Goal: Information Seeking & Learning: Learn about a topic

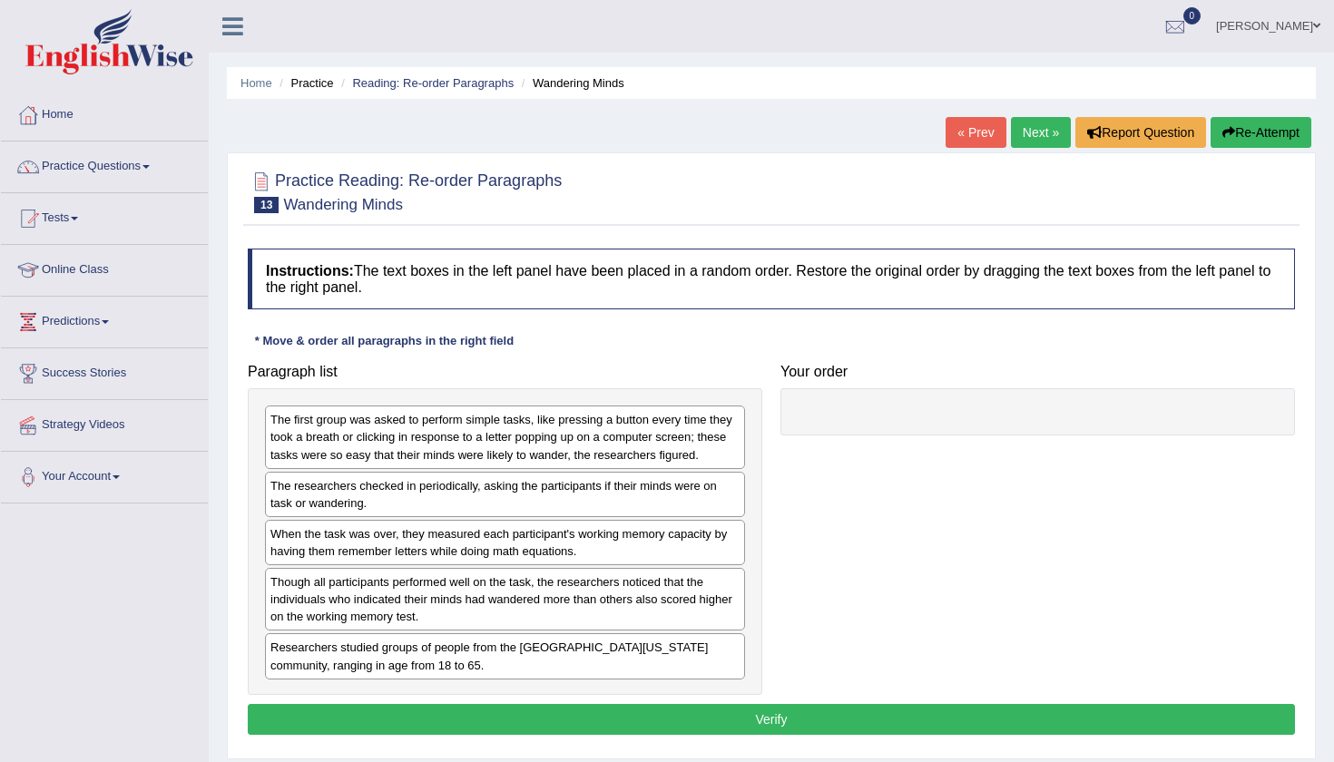
click at [677, 139] on div "Home Practice Reading: Re-order Paragraphs Wandering Minds « Prev Next » Report…" at bounding box center [771, 453] width 1125 height 907
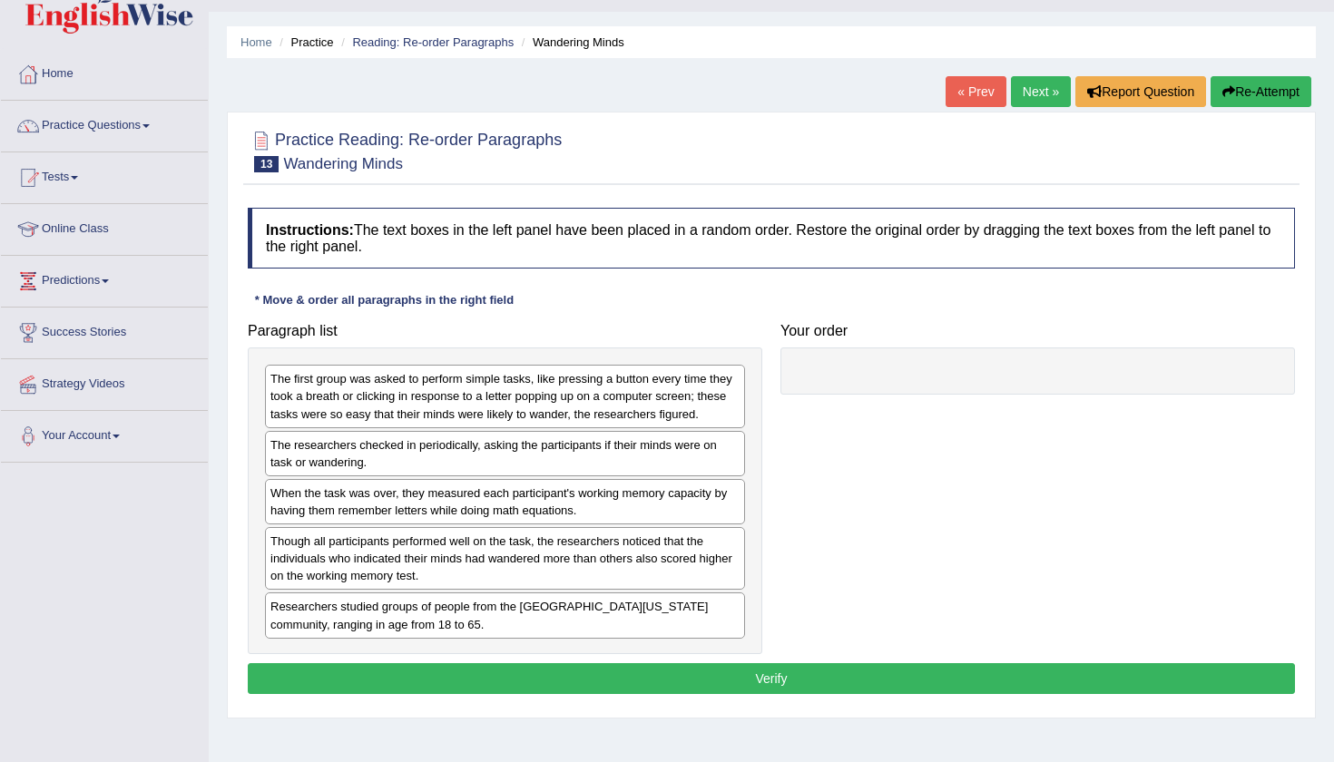
scroll to position [42, 0]
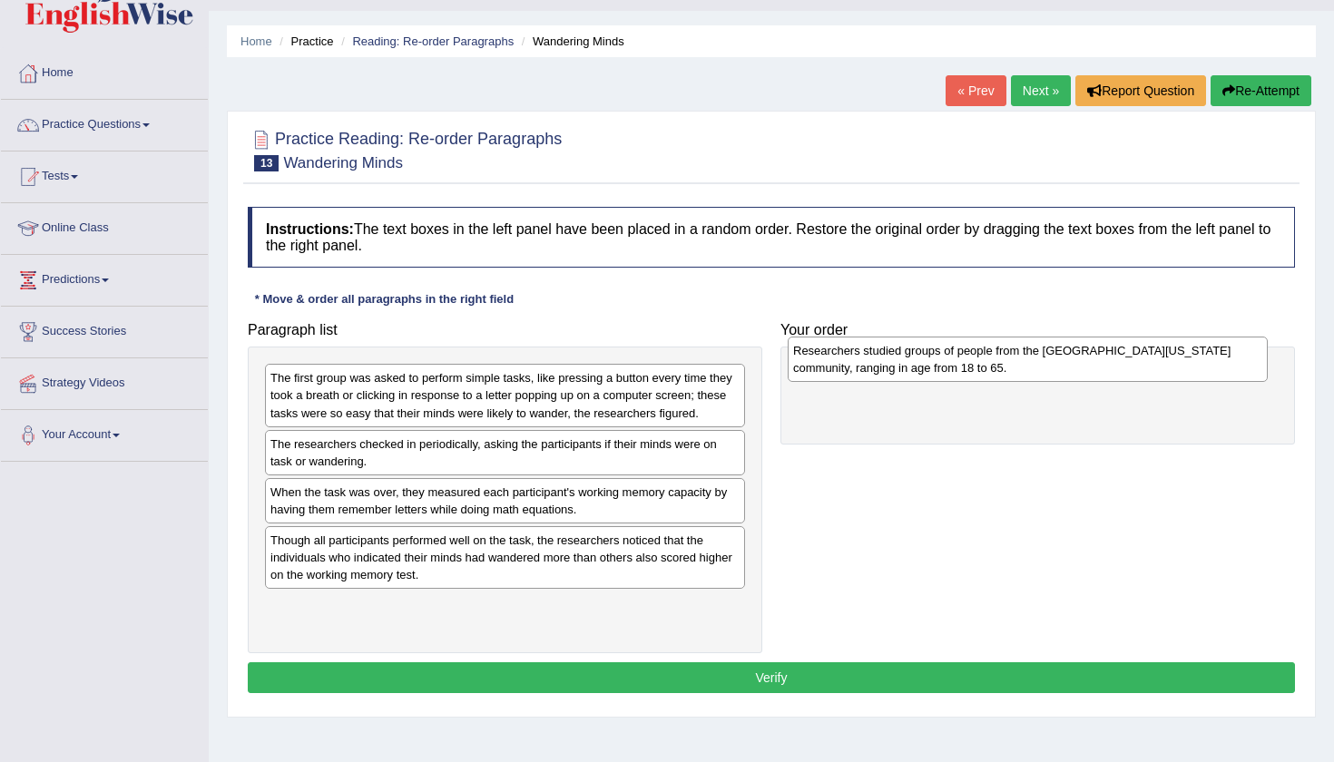
drag, startPoint x: 484, startPoint y: 614, endPoint x: 1005, endPoint y: 361, distance: 579.9
click at [1005, 361] on div "Researchers studied groups of people from the University of Wisconsin-Madison c…" at bounding box center [1028, 359] width 480 height 45
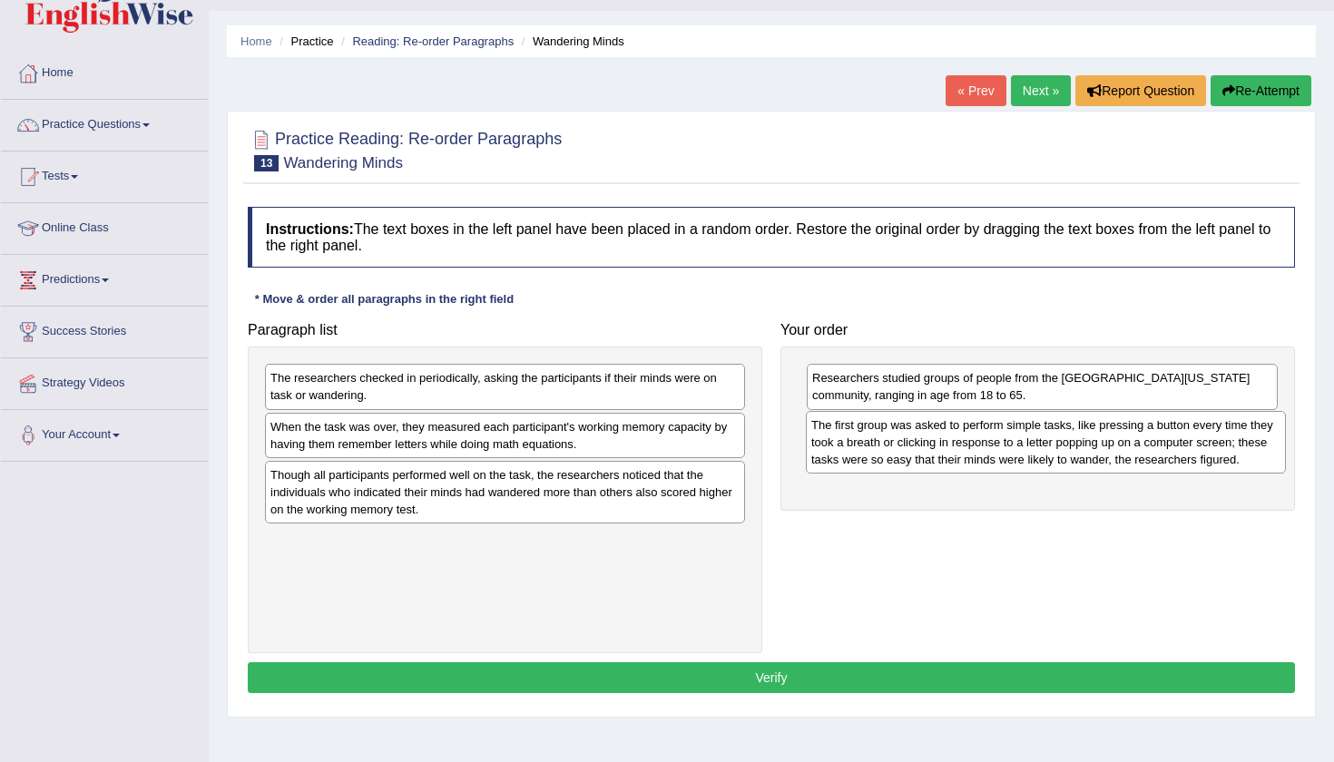
drag, startPoint x: 494, startPoint y: 401, endPoint x: 1035, endPoint y: 449, distance: 542.9
click at [1035, 448] on div "The first group was asked to perform simple tasks, like pressing a button every…" at bounding box center [1046, 442] width 480 height 63
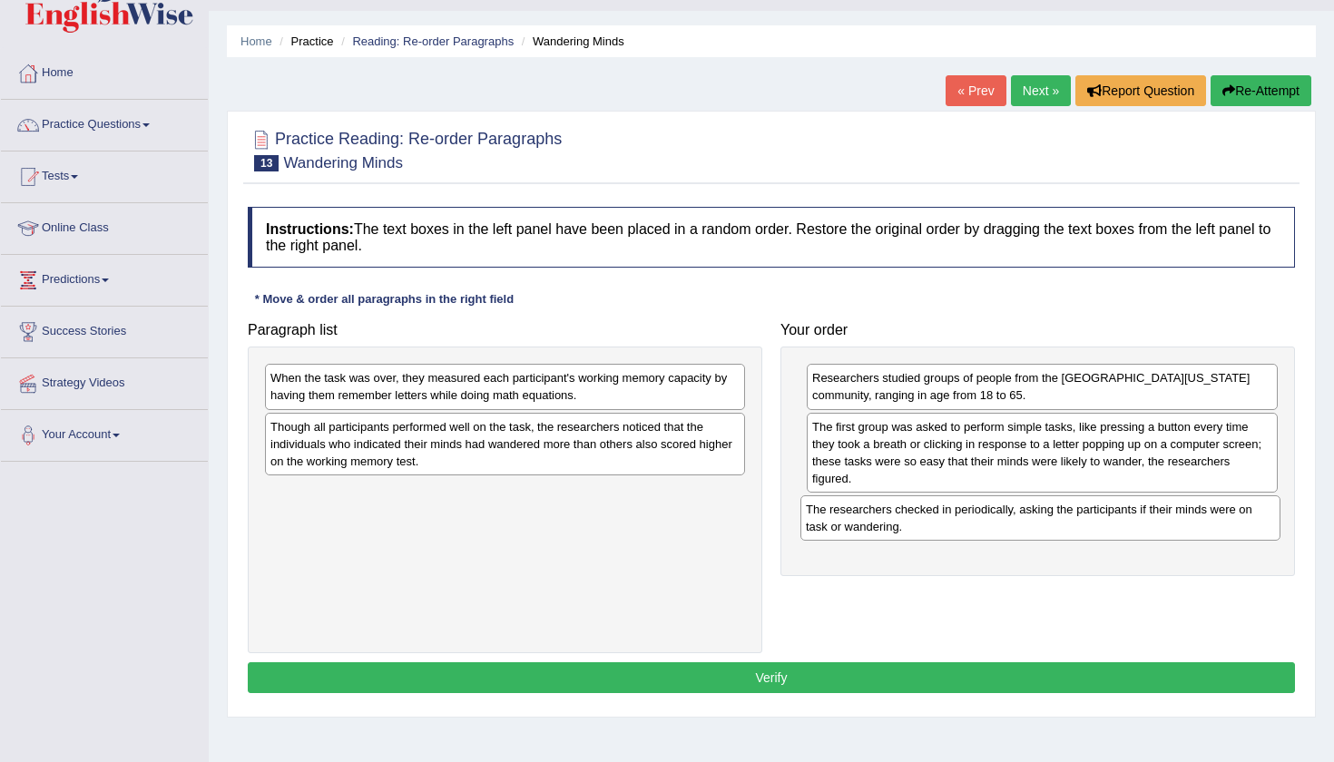
drag, startPoint x: 664, startPoint y: 393, endPoint x: 1199, endPoint y: 524, distance: 551.2
click at [1199, 524] on div "The researchers checked in periodically, asking the participants if their minds…" at bounding box center [1040, 517] width 480 height 45
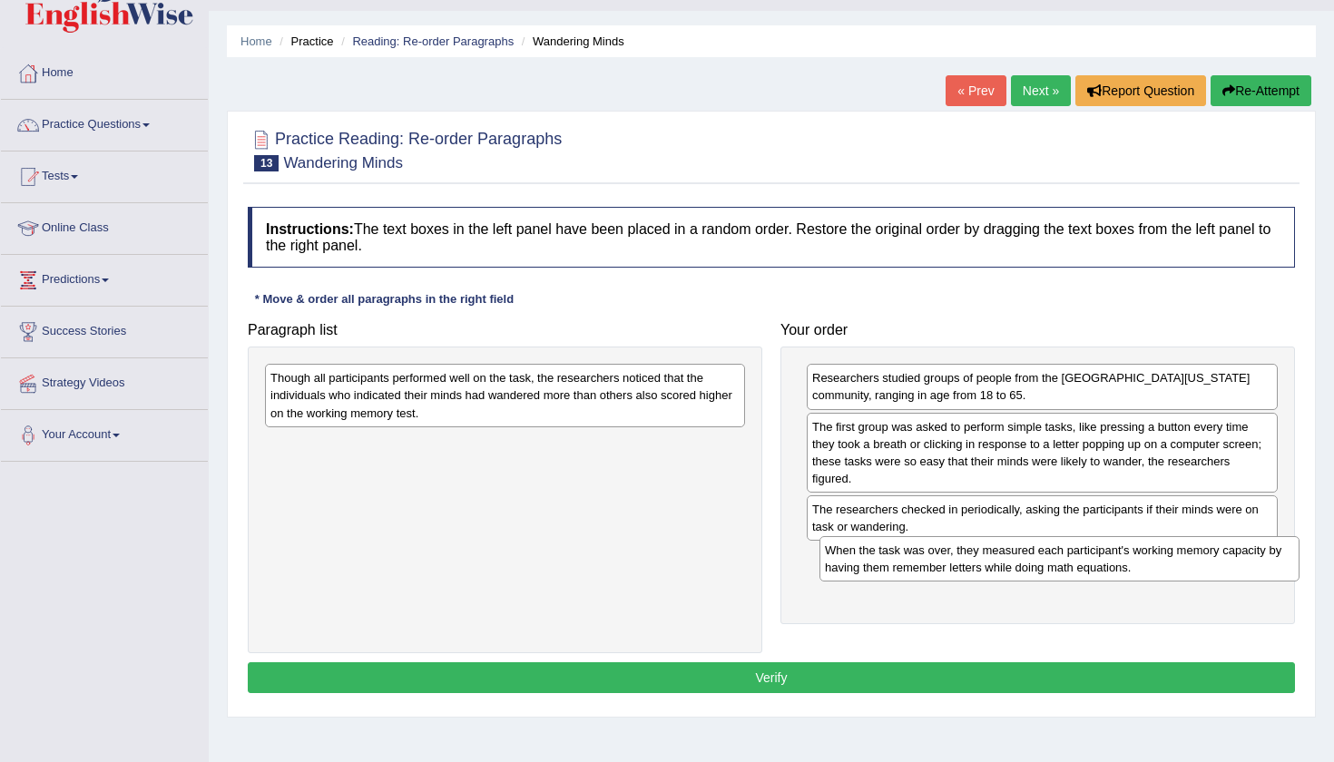
drag, startPoint x: 468, startPoint y: 383, endPoint x: 1021, endPoint y: 556, distance: 579.1
click at [1021, 556] on div "When the task was over, they measured each participant's working memory capacit…" at bounding box center [1059, 558] width 480 height 45
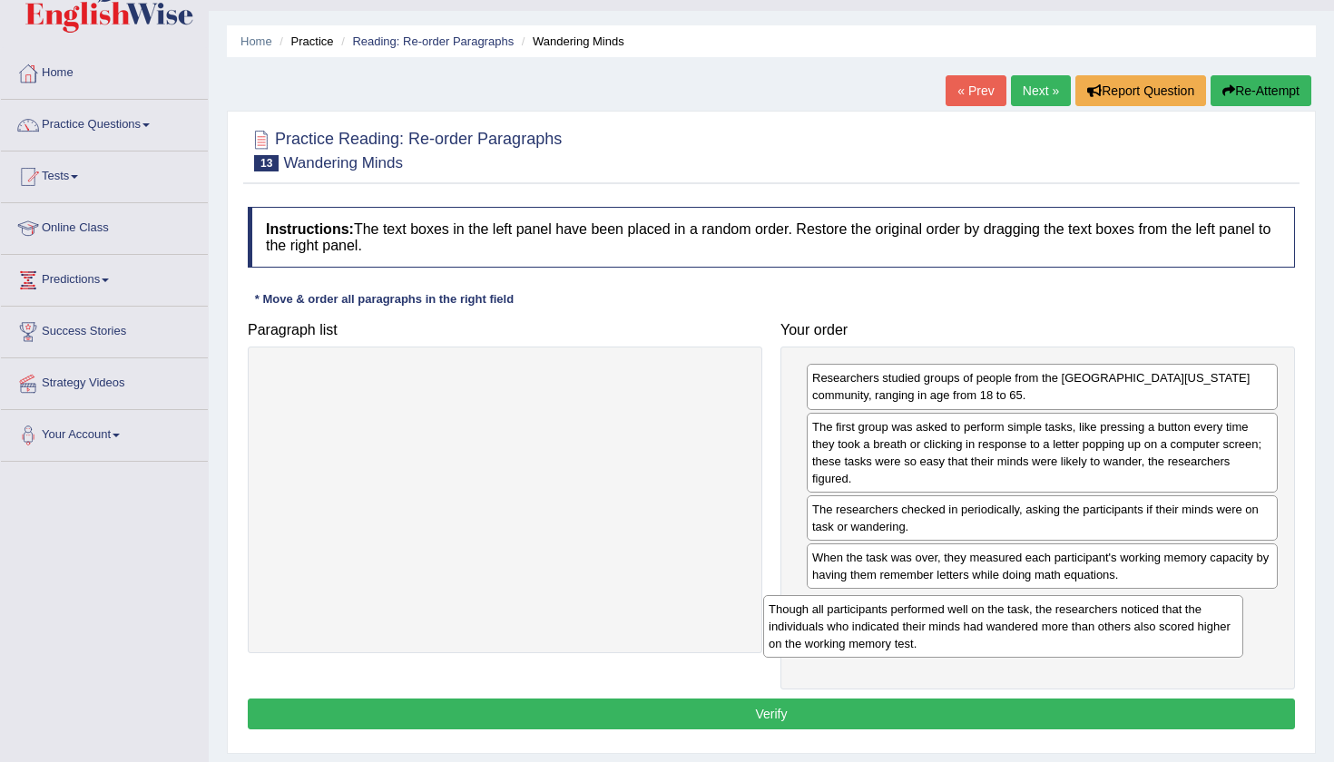
drag, startPoint x: 465, startPoint y: 394, endPoint x: 1055, endPoint y: 613, distance: 630.1
click at [1055, 613] on div "Though all participants performed well on the task, the researchers noticed tha…" at bounding box center [1003, 626] width 480 height 63
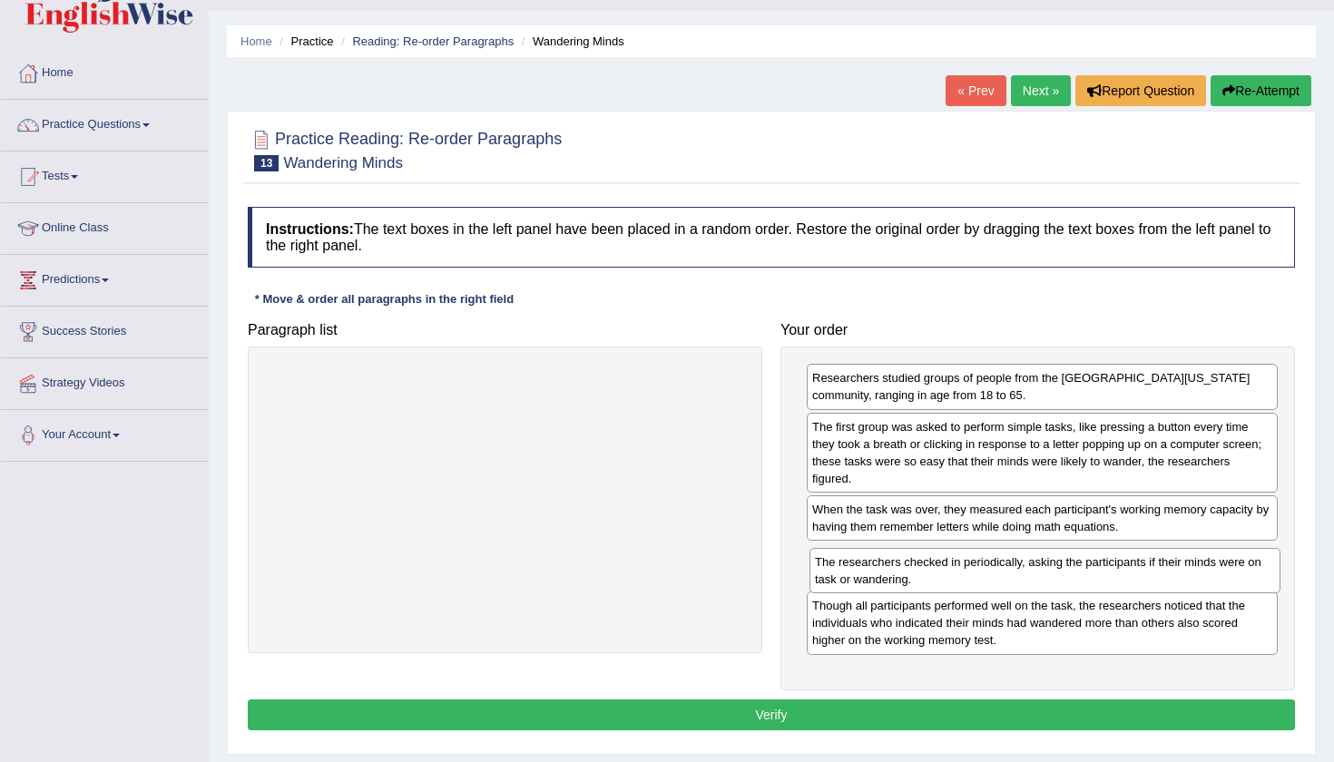
drag, startPoint x: 1032, startPoint y: 503, endPoint x: 1034, endPoint y: 555, distance: 52.7
click at [1034, 555] on div "The researchers checked in periodically, asking the participants if their minds…" at bounding box center [1044, 570] width 471 height 45
click at [785, 713] on button "Verify" at bounding box center [771, 715] width 1047 height 31
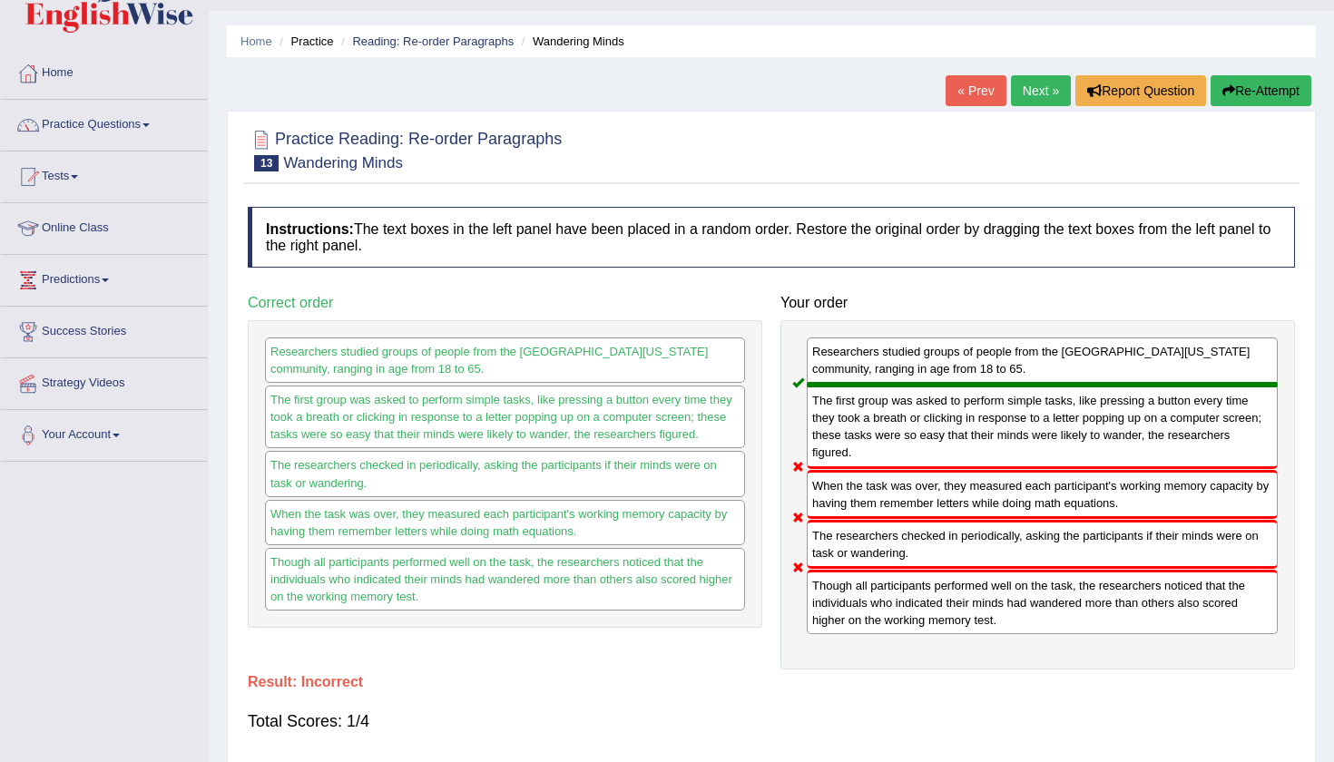
click at [1271, 90] on button "Re-Attempt" at bounding box center [1260, 90] width 101 height 31
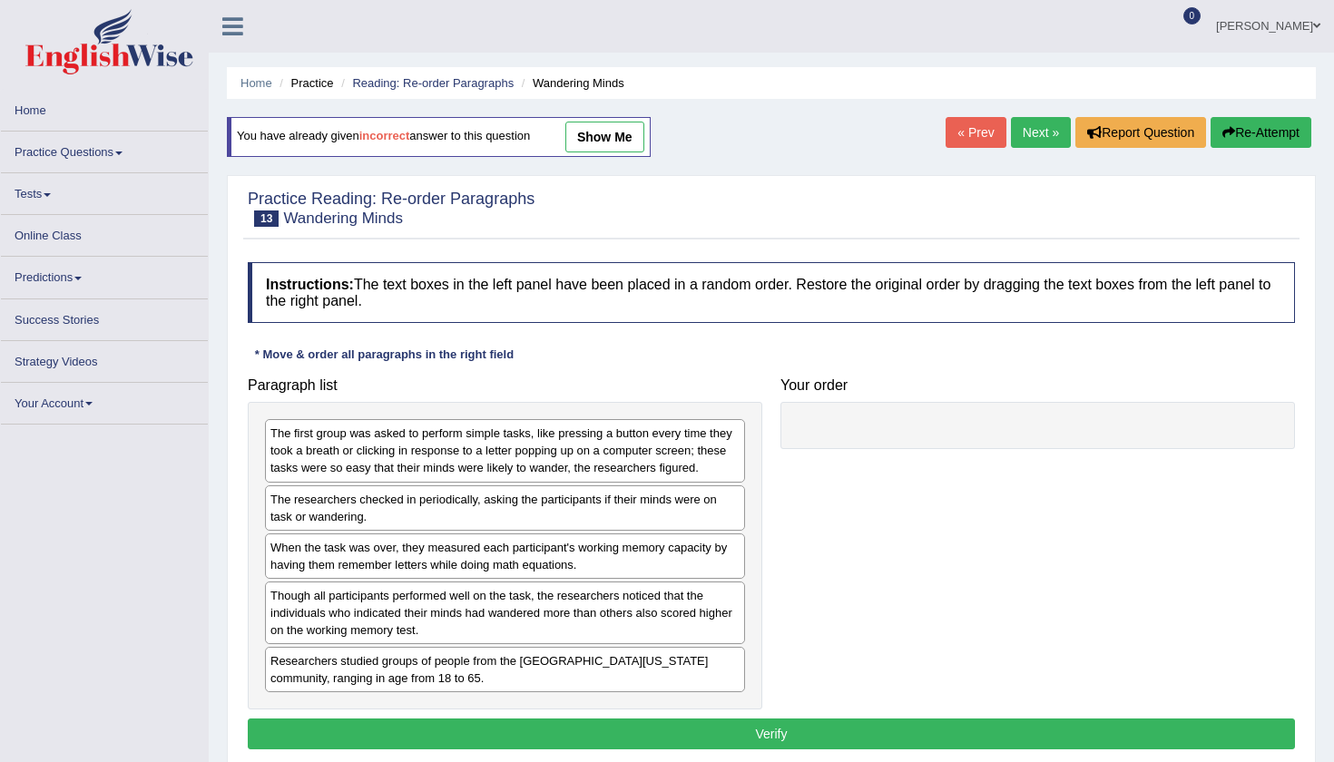
click at [312, 568] on div "The first group was asked to perform simple tasks, like pressing a button every…" at bounding box center [505, 556] width 514 height 308
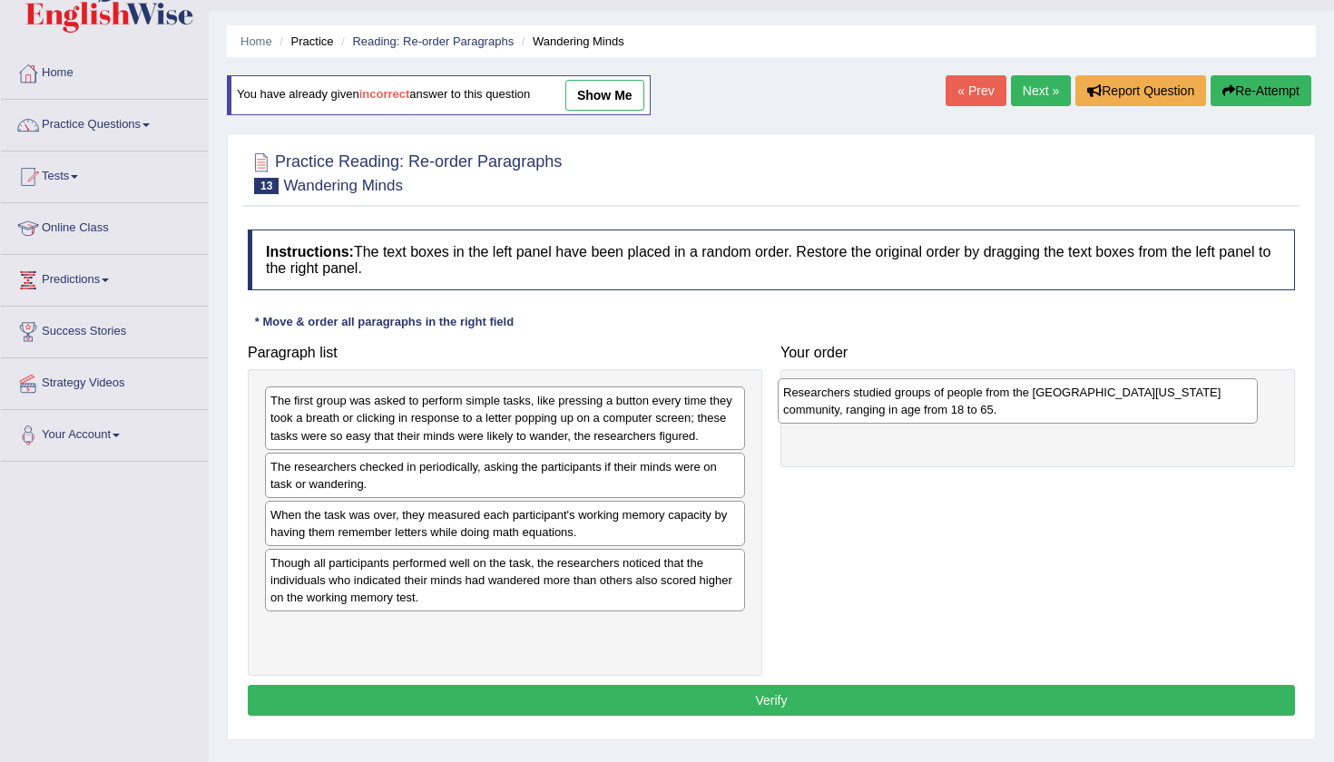
drag, startPoint x: 438, startPoint y: 642, endPoint x: 945, endPoint y: 424, distance: 552.3
click at [945, 423] on div "Researchers studied groups of people from the University of Wisconsin-Madison c…" at bounding box center [1018, 400] width 480 height 45
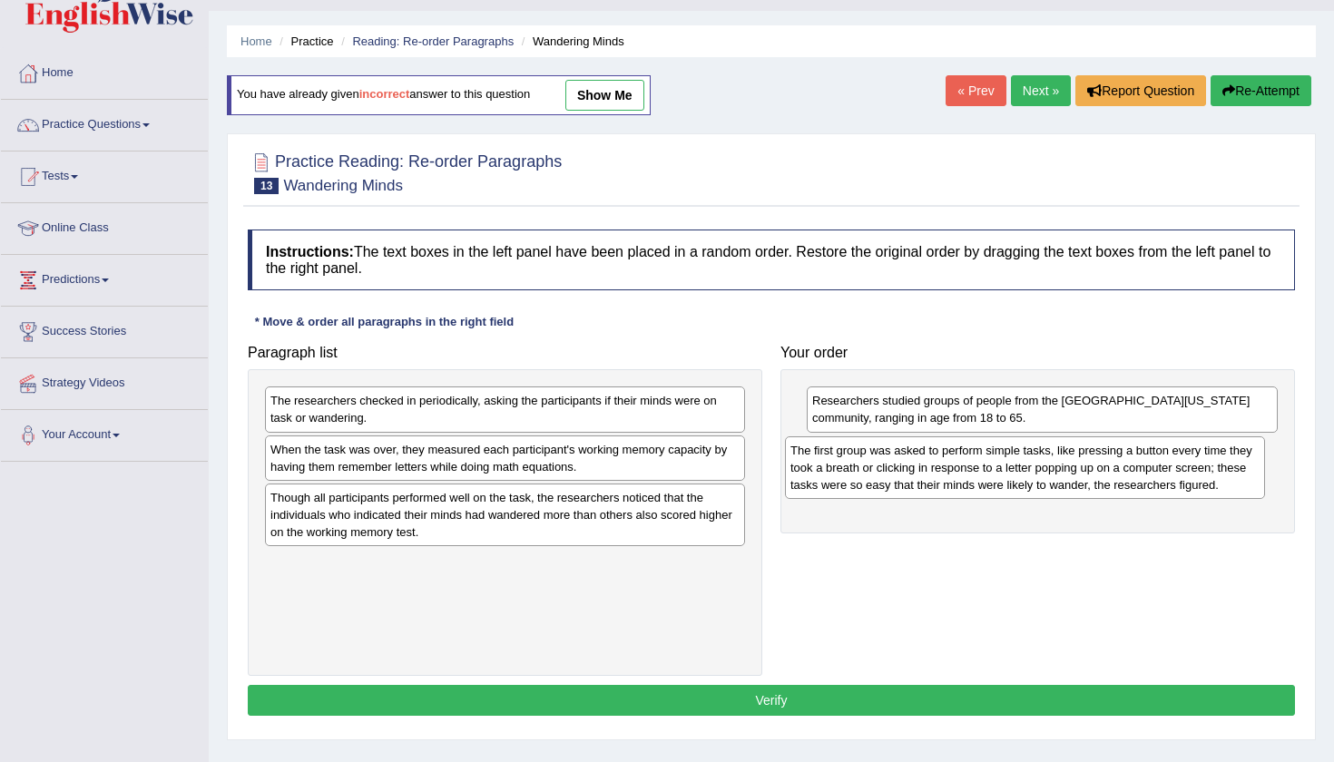
drag, startPoint x: 490, startPoint y: 402, endPoint x: 1010, endPoint y: 451, distance: 522.2
click at [1010, 451] on div "The first group was asked to perform simple tasks, like pressing a button every…" at bounding box center [1025, 467] width 480 height 63
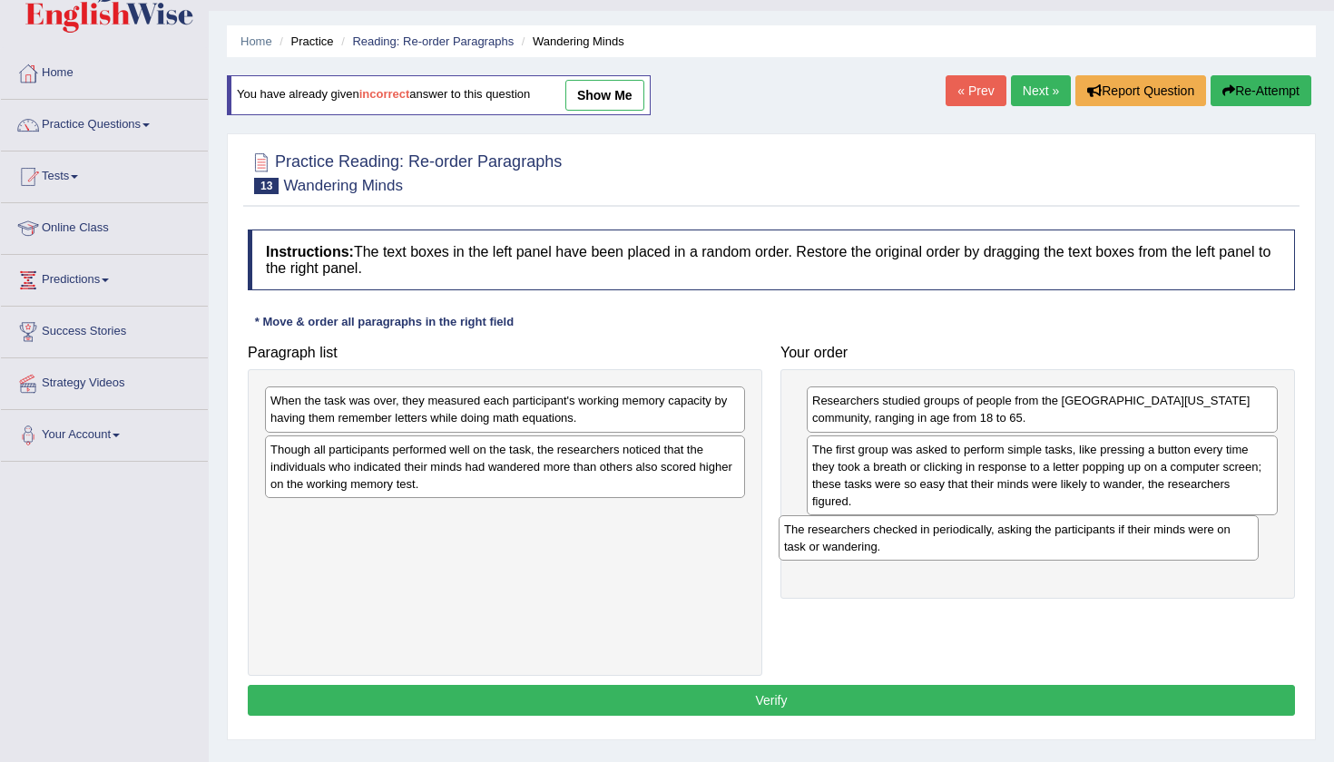
drag, startPoint x: 708, startPoint y: 412, endPoint x: 1226, endPoint y: 542, distance: 534.1
click at [1226, 542] on div "The researchers checked in periodically, asking the participants if their minds…" at bounding box center [1018, 537] width 480 height 45
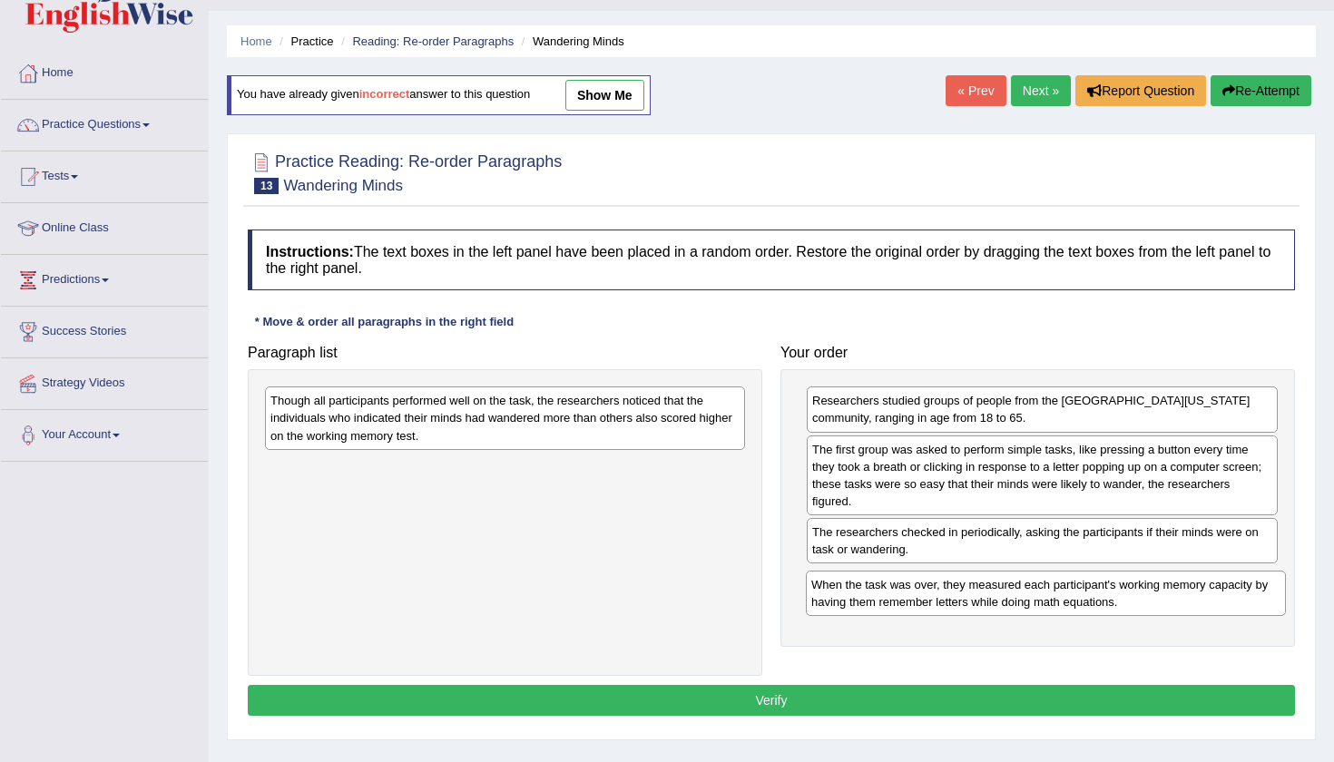
drag, startPoint x: 470, startPoint y: 411, endPoint x: 1011, endPoint y: 595, distance: 571.3
click at [1011, 595] on div "When the task was over, they measured each participant's working memory capacit…" at bounding box center [1046, 593] width 480 height 45
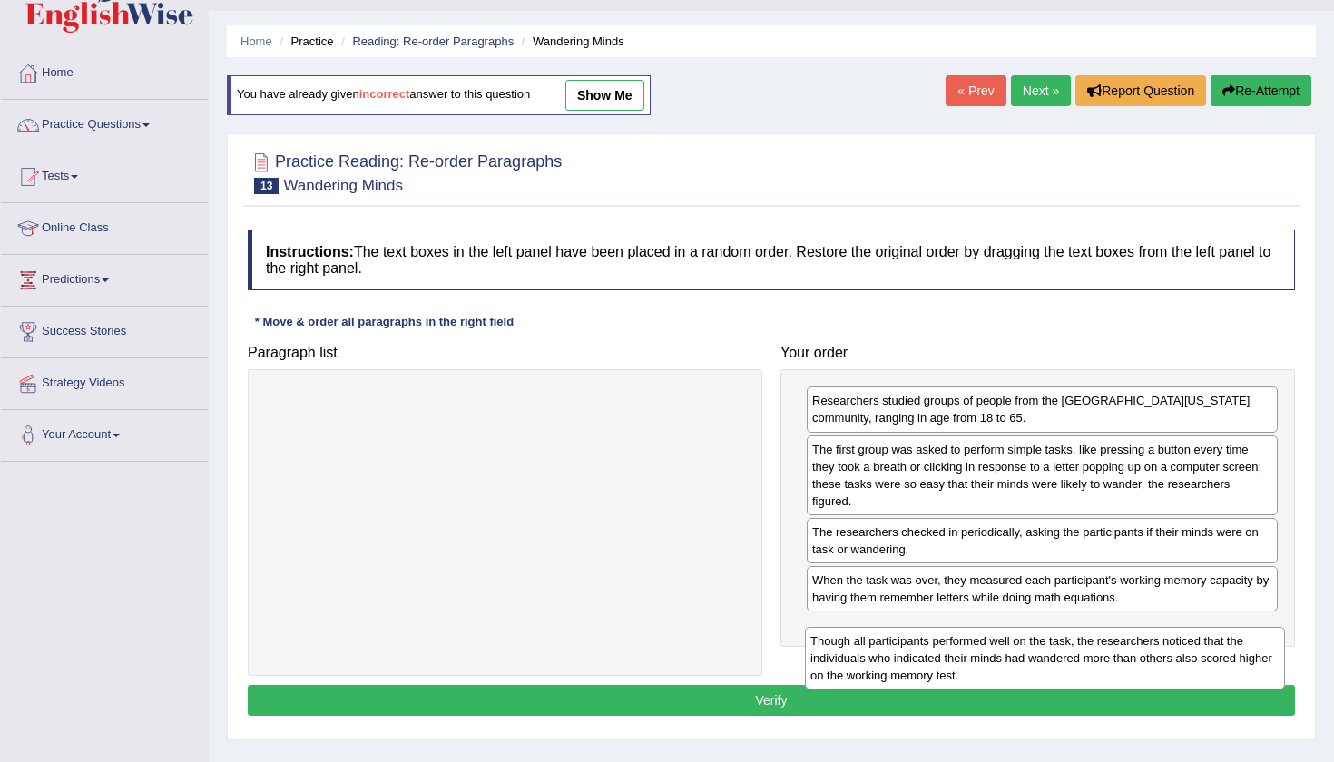
drag, startPoint x: 586, startPoint y: 425, endPoint x: 1123, endPoint y: 651, distance: 583.0
click at [1123, 651] on div "Though all participants performed well on the task, the researchers noticed tha…" at bounding box center [1045, 658] width 480 height 63
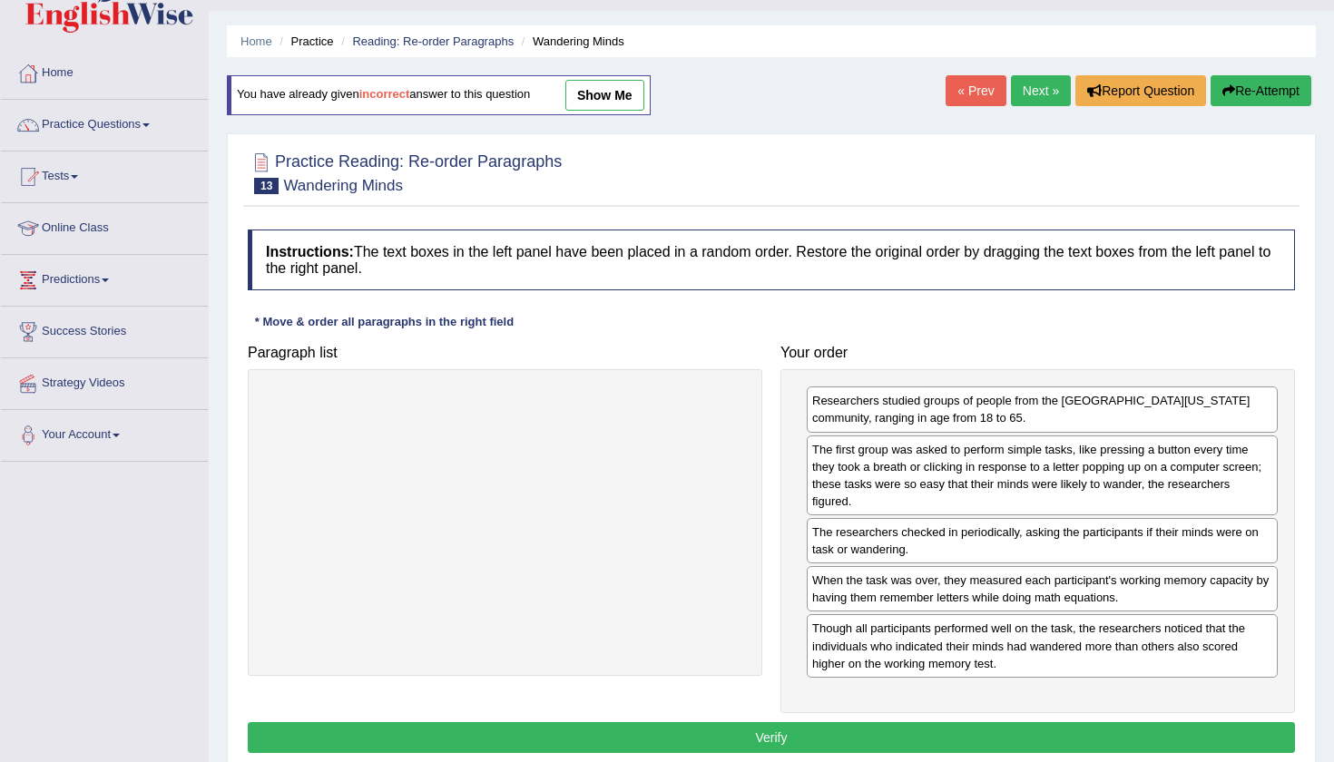
click at [810, 728] on button "Verify" at bounding box center [771, 737] width 1047 height 31
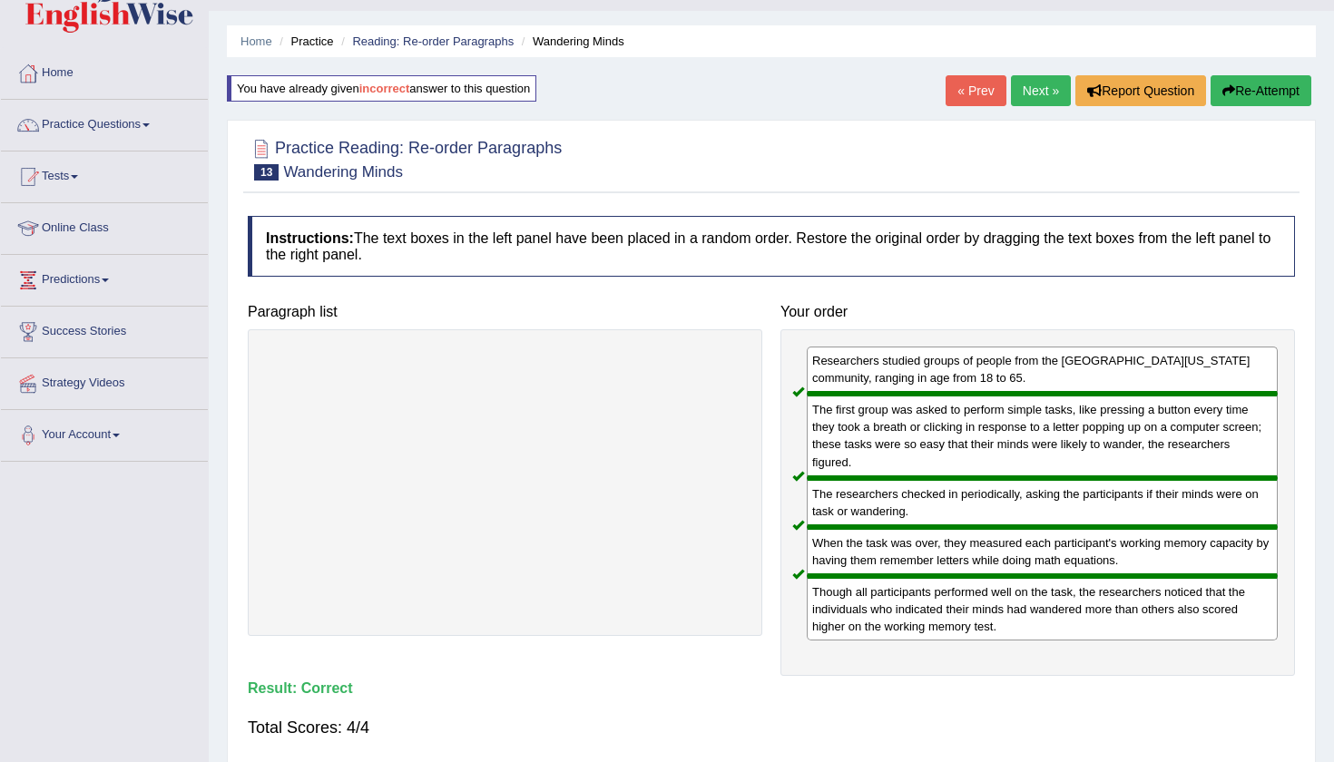
click at [1027, 79] on link "Next »" at bounding box center [1041, 90] width 60 height 31
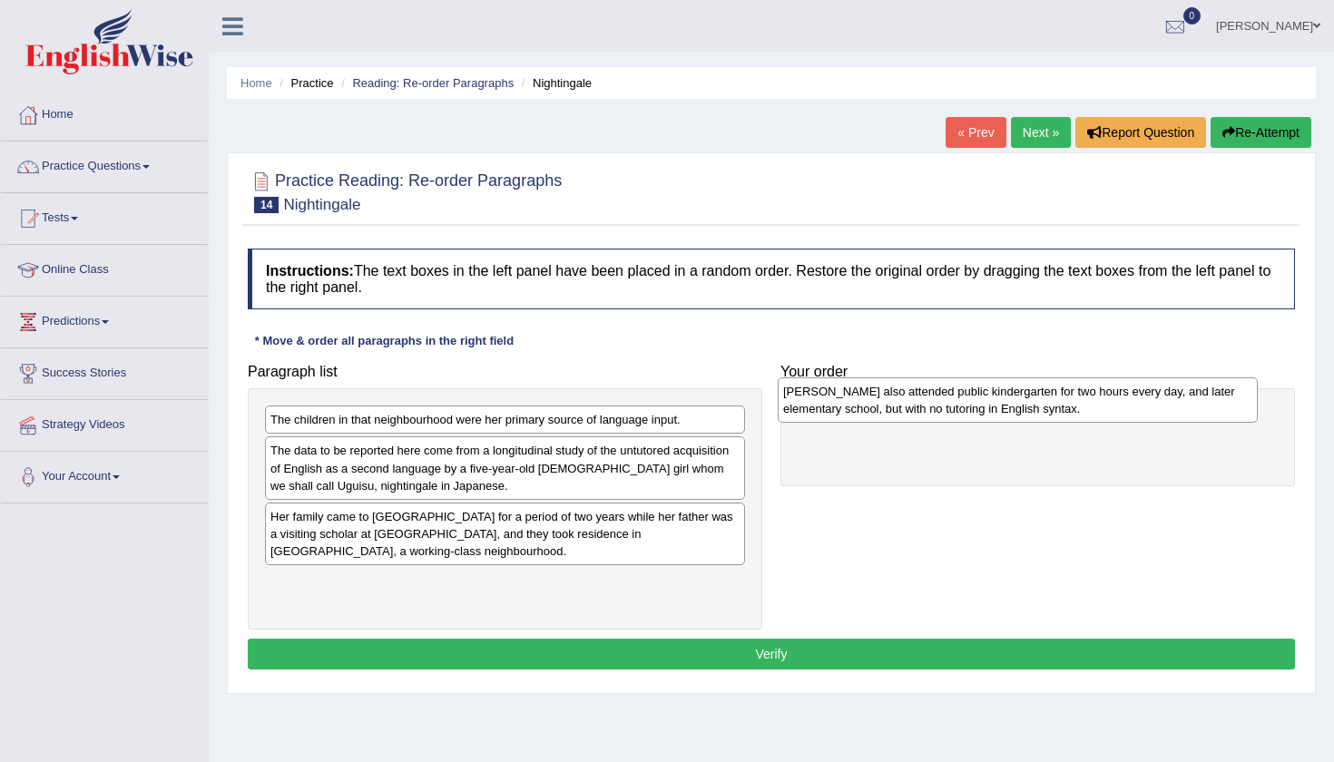
drag, startPoint x: 510, startPoint y: 524, endPoint x: 1023, endPoint y: 400, distance: 527.5
click at [1023, 400] on div "Uguisu also attended public kindergarten for two hours every day, and later ele…" at bounding box center [1018, 399] width 480 height 45
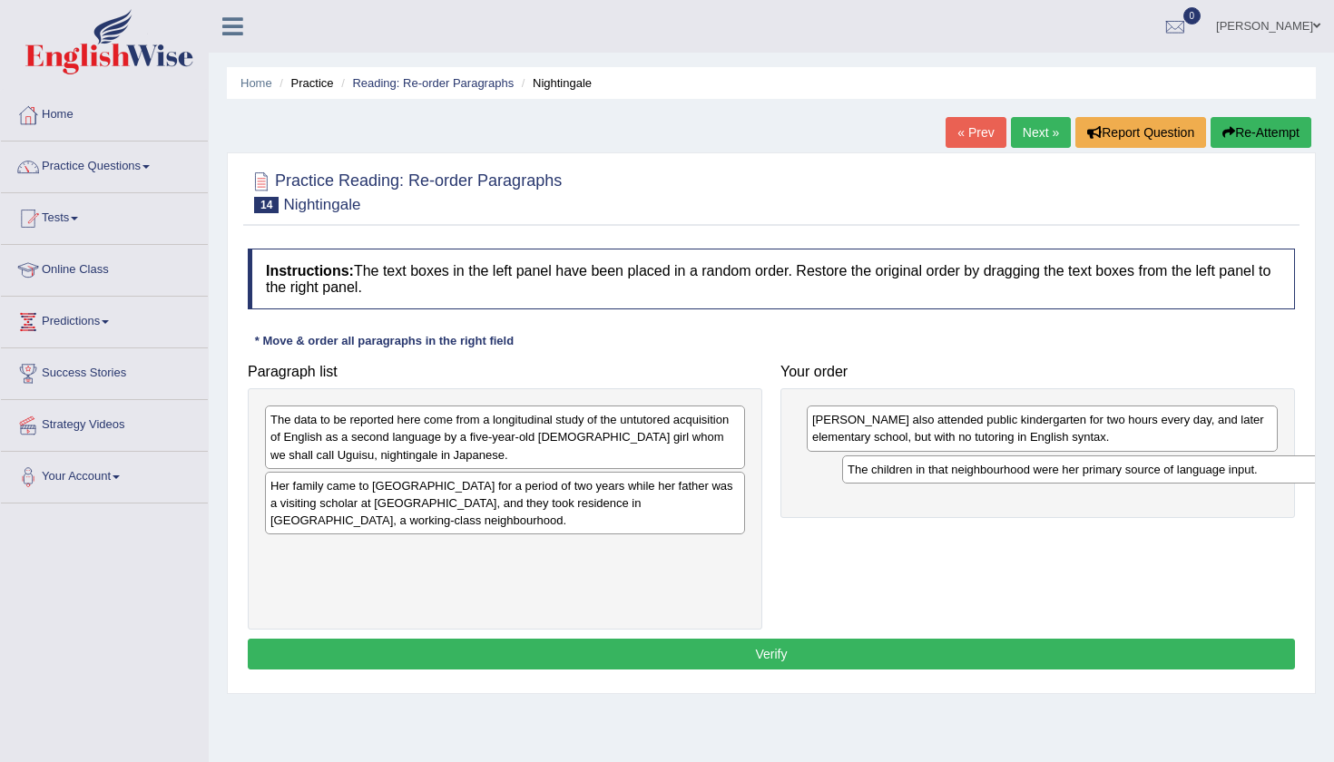
drag, startPoint x: 574, startPoint y: 416, endPoint x: 1150, endPoint y: 468, distance: 577.5
click at [1150, 468] on div "The children in that neighbourhood were her primary source of language input." at bounding box center [1082, 469] width 480 height 28
click at [612, 504] on div "Her family came to the United States for a period of two years while her father…" at bounding box center [505, 503] width 480 height 63
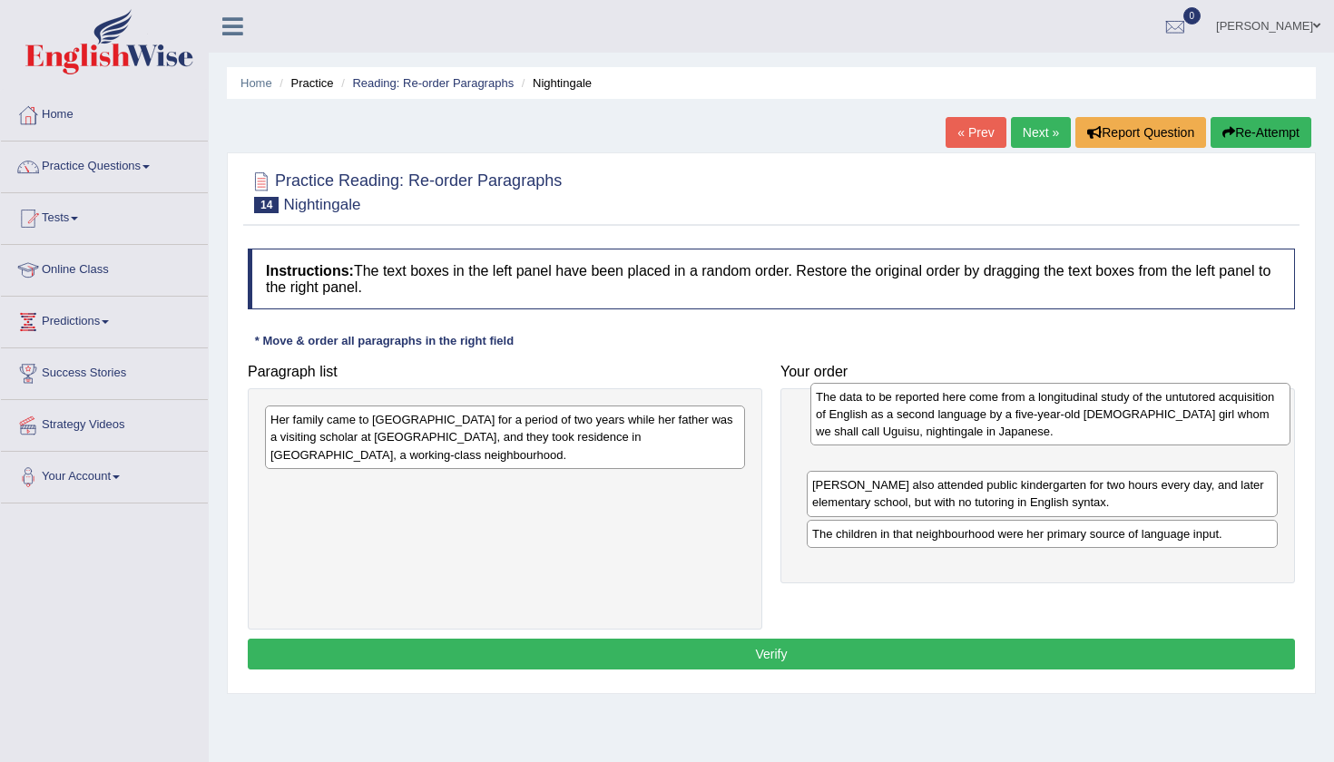
drag, startPoint x: 520, startPoint y: 441, endPoint x: 1062, endPoint y: 418, distance: 543.0
click at [1062, 418] on div "The data to be reported here come from a longitudinal study of the untutored ac…" at bounding box center [1050, 414] width 480 height 63
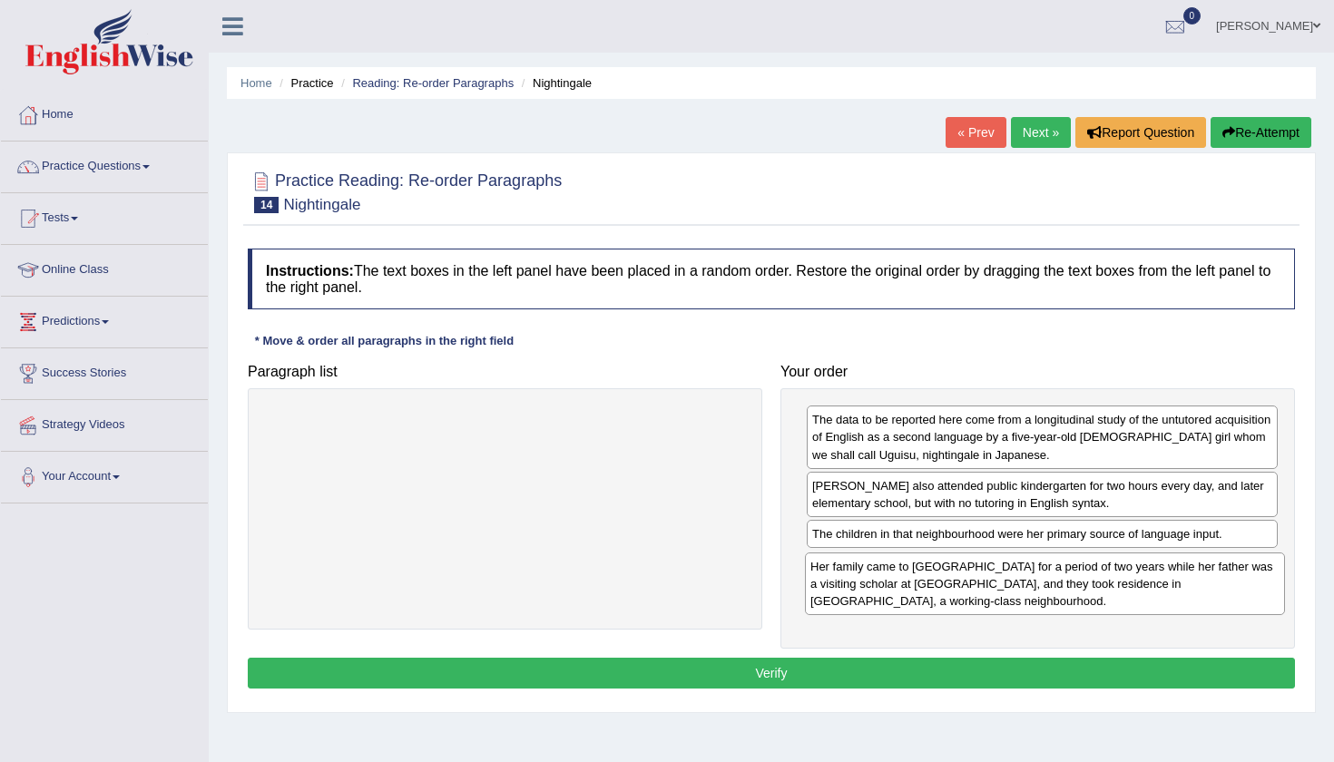
drag, startPoint x: 411, startPoint y: 435, endPoint x: 951, endPoint y: 582, distance: 559.5
click at [951, 582] on div "Her family came to the United States for a period of two years while her father…" at bounding box center [1045, 584] width 480 height 63
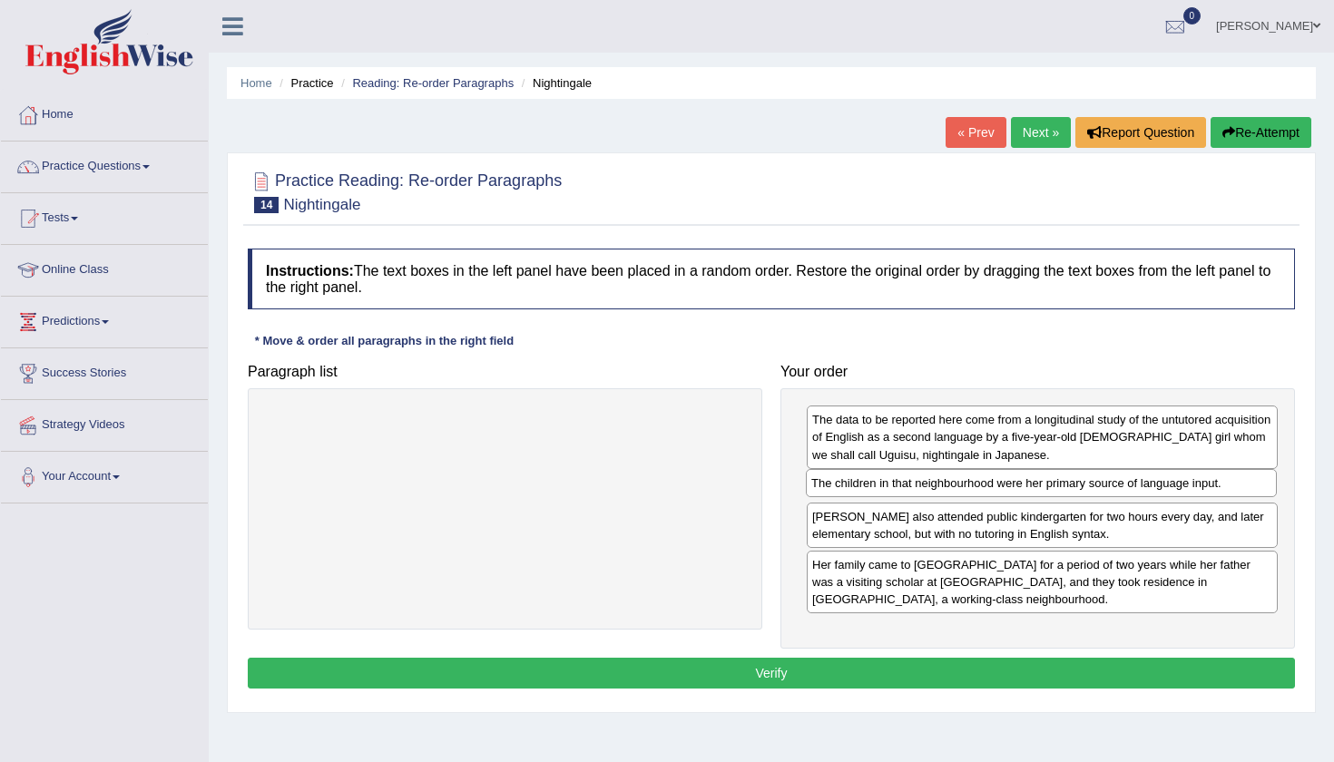
drag, startPoint x: 957, startPoint y: 529, endPoint x: 958, endPoint y: 480, distance: 49.0
click at [958, 480] on div "The children in that neighbourhood were her primary source of language input." at bounding box center [1041, 483] width 471 height 28
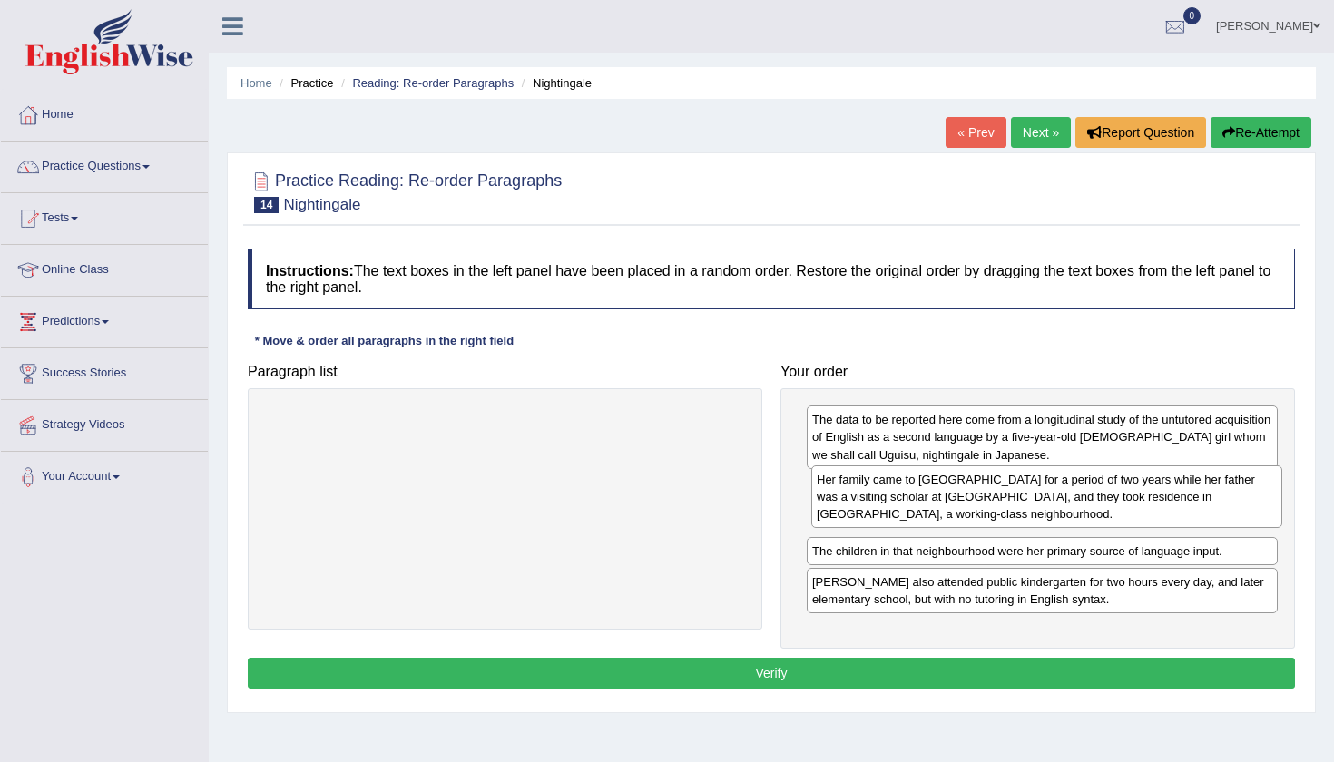
drag, startPoint x: 1003, startPoint y: 604, endPoint x: 1007, endPoint y: 521, distance: 83.6
click at [1007, 521] on div "Her family came to the United States for a period of two years while her father…" at bounding box center [1046, 496] width 471 height 63
click at [890, 676] on button "Verify" at bounding box center [771, 673] width 1047 height 31
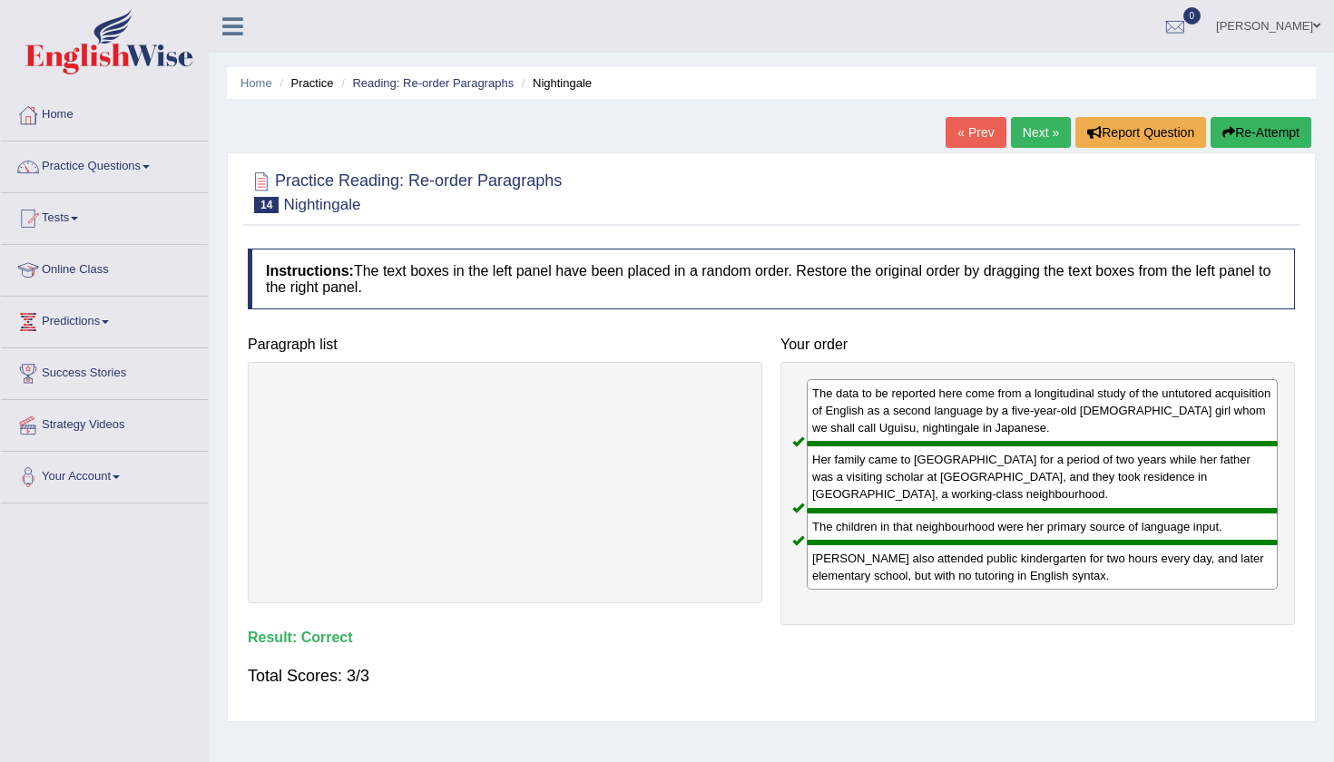
click at [1032, 130] on link "Next »" at bounding box center [1041, 132] width 60 height 31
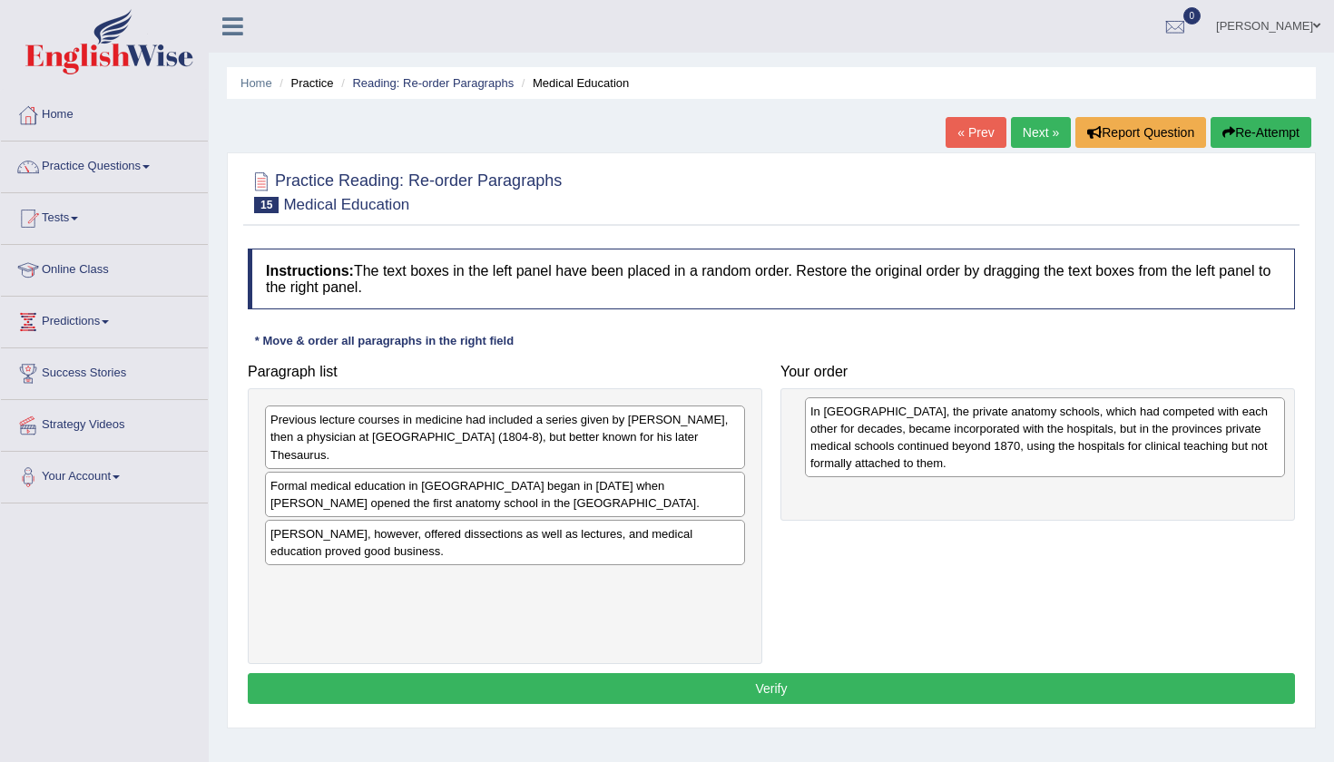
drag, startPoint x: 556, startPoint y: 553, endPoint x: 1089, endPoint y: 425, distance: 547.7
click at [1091, 426] on div "In [GEOGRAPHIC_DATA], the private anatomy schools, which had competed with each…" at bounding box center [1045, 437] width 480 height 80
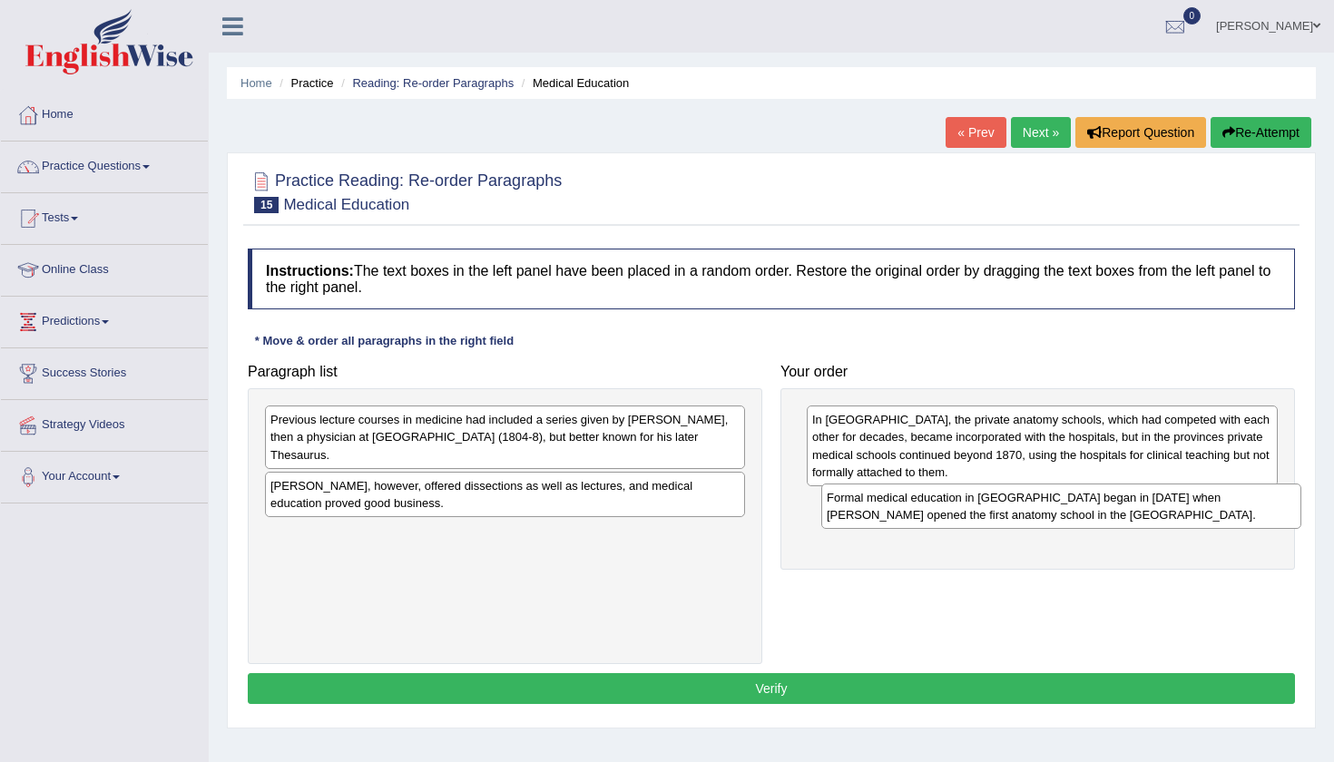
drag, startPoint x: 615, startPoint y: 489, endPoint x: 1171, endPoint y: 503, distance: 556.3
click at [1171, 503] on div "Formal medical education in [GEOGRAPHIC_DATA] began in [DATE] when [PERSON_NAME…" at bounding box center [1061, 506] width 480 height 45
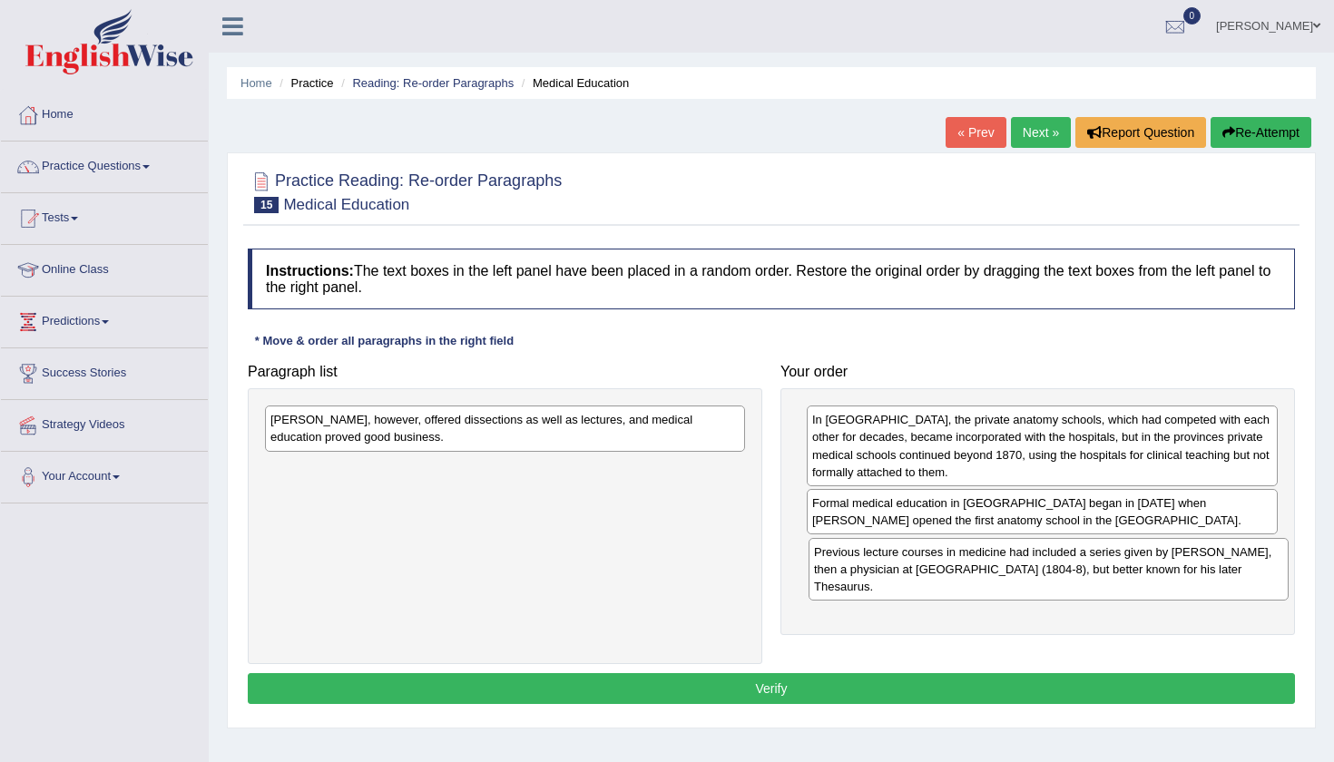
drag, startPoint x: 624, startPoint y: 435, endPoint x: 1168, endPoint y: 567, distance: 559.4
click at [1168, 567] on div "Previous lecture courses in medicine had included a series given by [PERSON_NAM…" at bounding box center [1048, 569] width 480 height 63
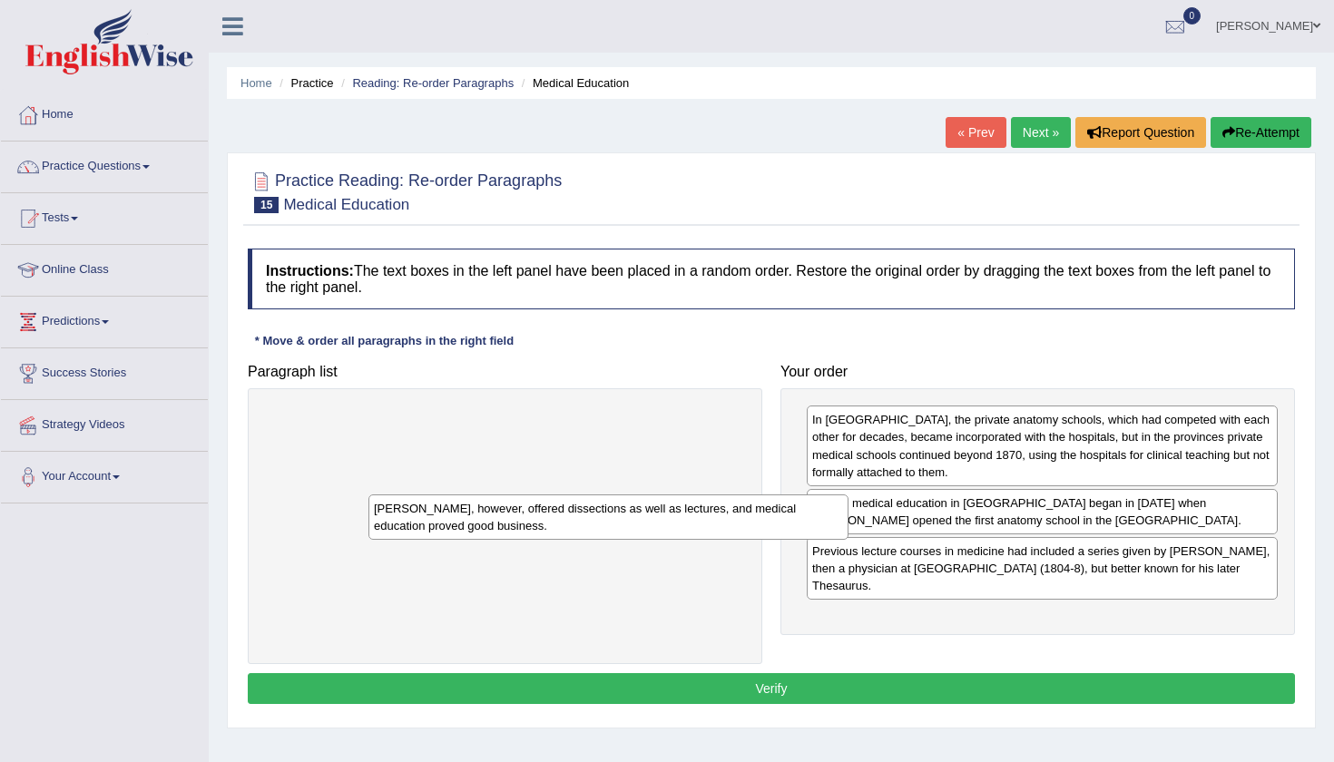
drag, startPoint x: 514, startPoint y: 426, endPoint x: 783, endPoint y: 612, distance: 326.9
click at [783, 540] on div "[PERSON_NAME], however, offered dissections as well as lectures, and medical ed…" at bounding box center [608, 516] width 480 height 45
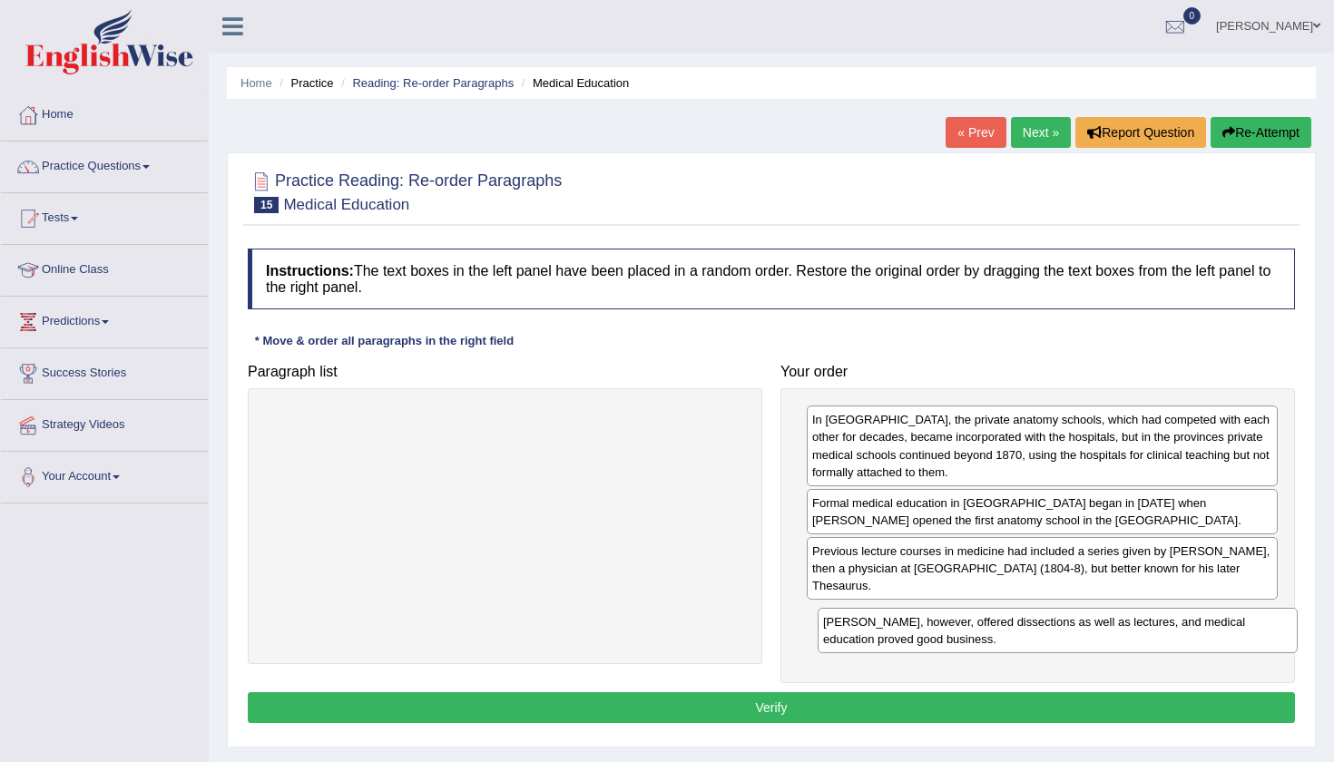
drag, startPoint x: 628, startPoint y: 426, endPoint x: 1180, endPoint y: 628, distance: 588.4
click at [1180, 628] on div "[PERSON_NAME], however, offered dissections as well as lectures, and medical ed…" at bounding box center [1057, 630] width 480 height 45
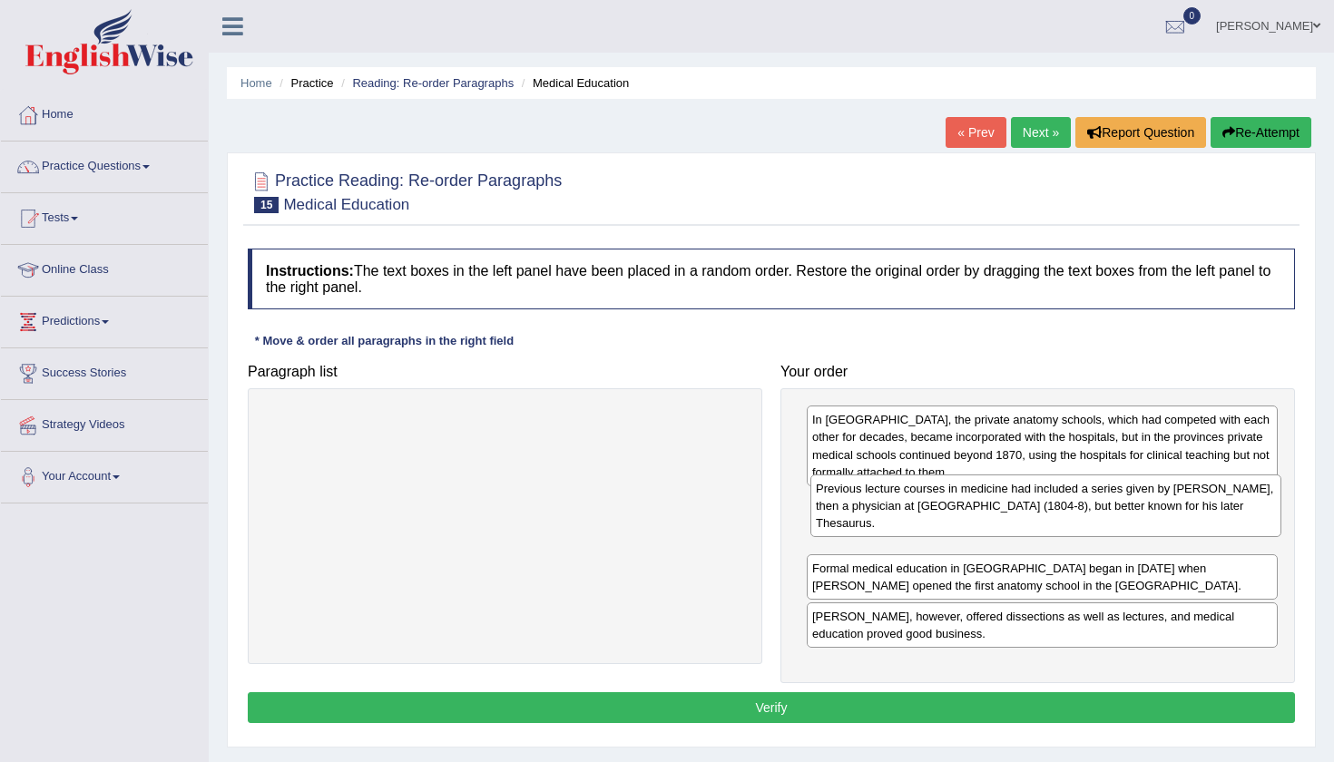
drag, startPoint x: 1145, startPoint y: 581, endPoint x: 1149, endPoint y: 522, distance: 59.1
click at [1149, 522] on div "Previous lecture courses in medicine had included a series given by Peter Mark …" at bounding box center [1045, 506] width 471 height 63
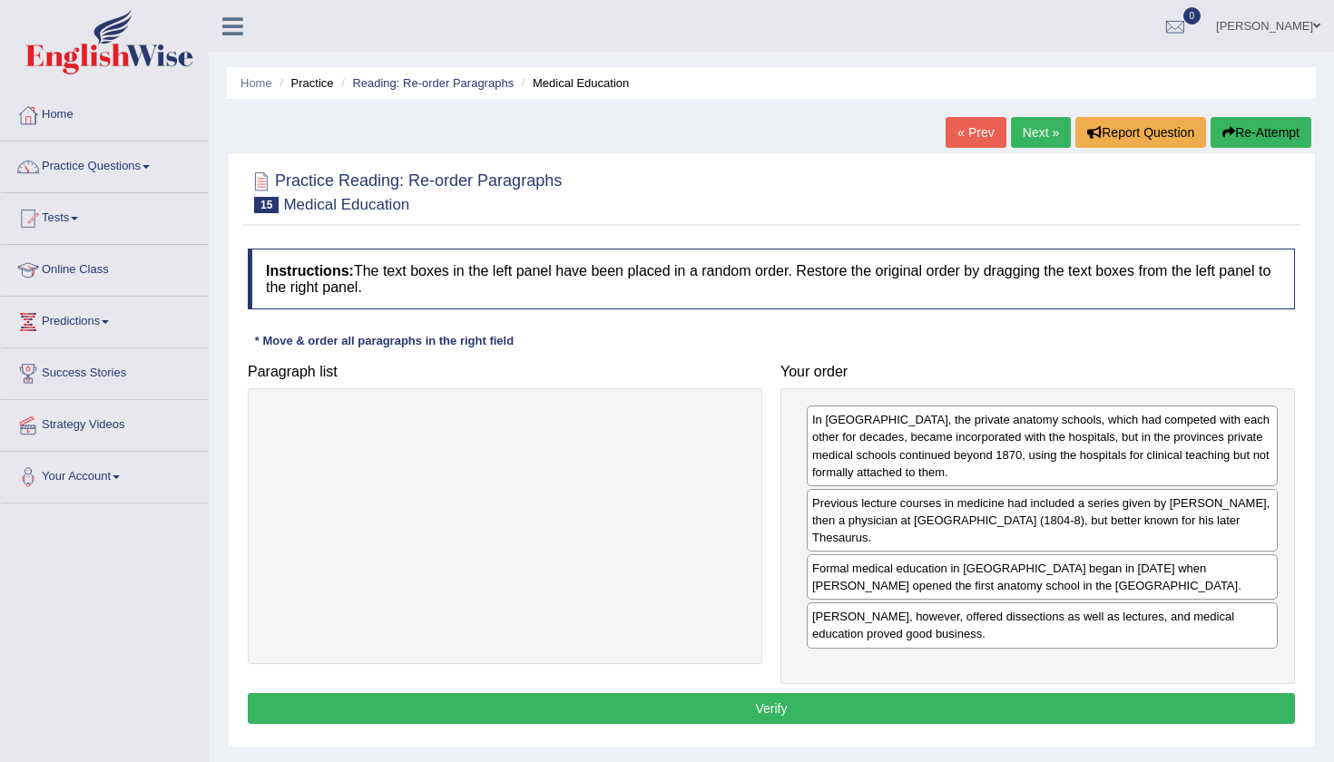
click at [876, 720] on button "Verify" at bounding box center [771, 708] width 1047 height 31
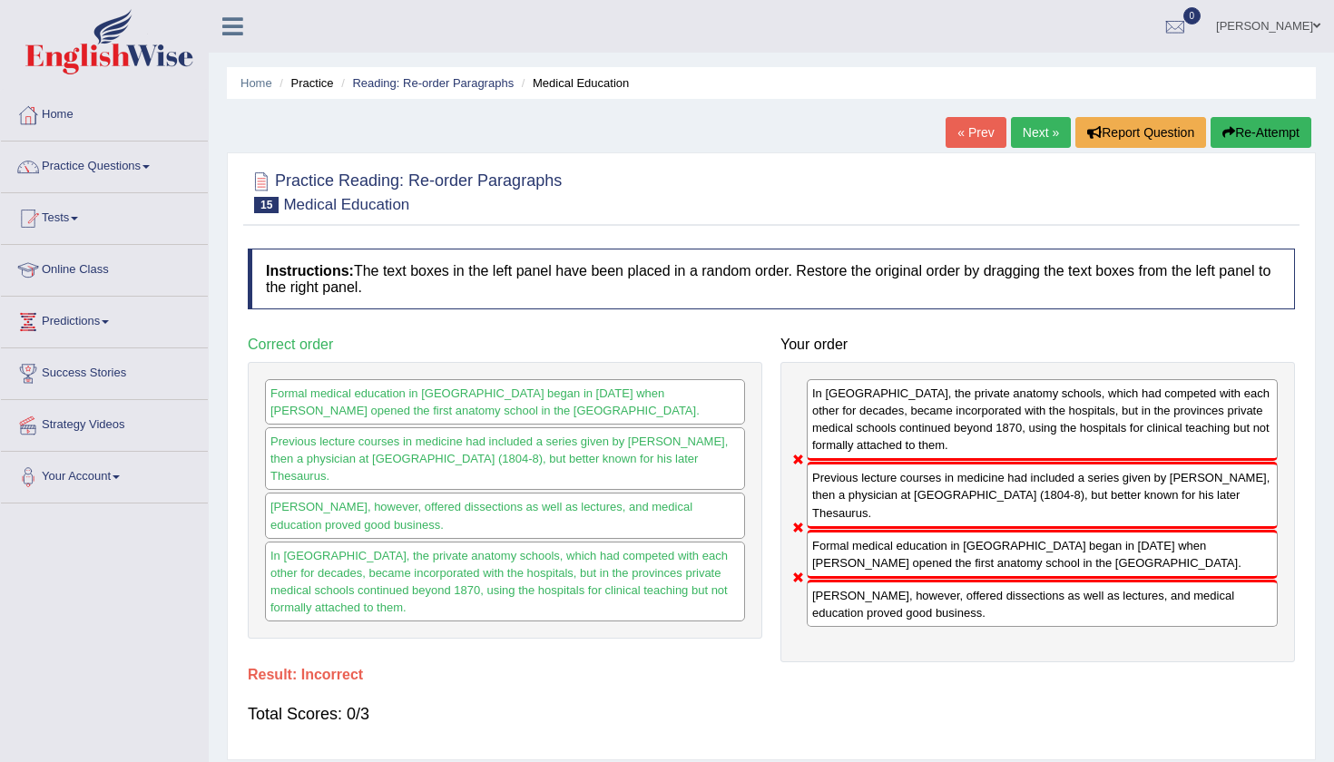
click at [876, 721] on div "Saving your answer..." at bounding box center [667, 381] width 1334 height 762
click at [1261, 138] on button "Re-Attempt" at bounding box center [1260, 132] width 101 height 31
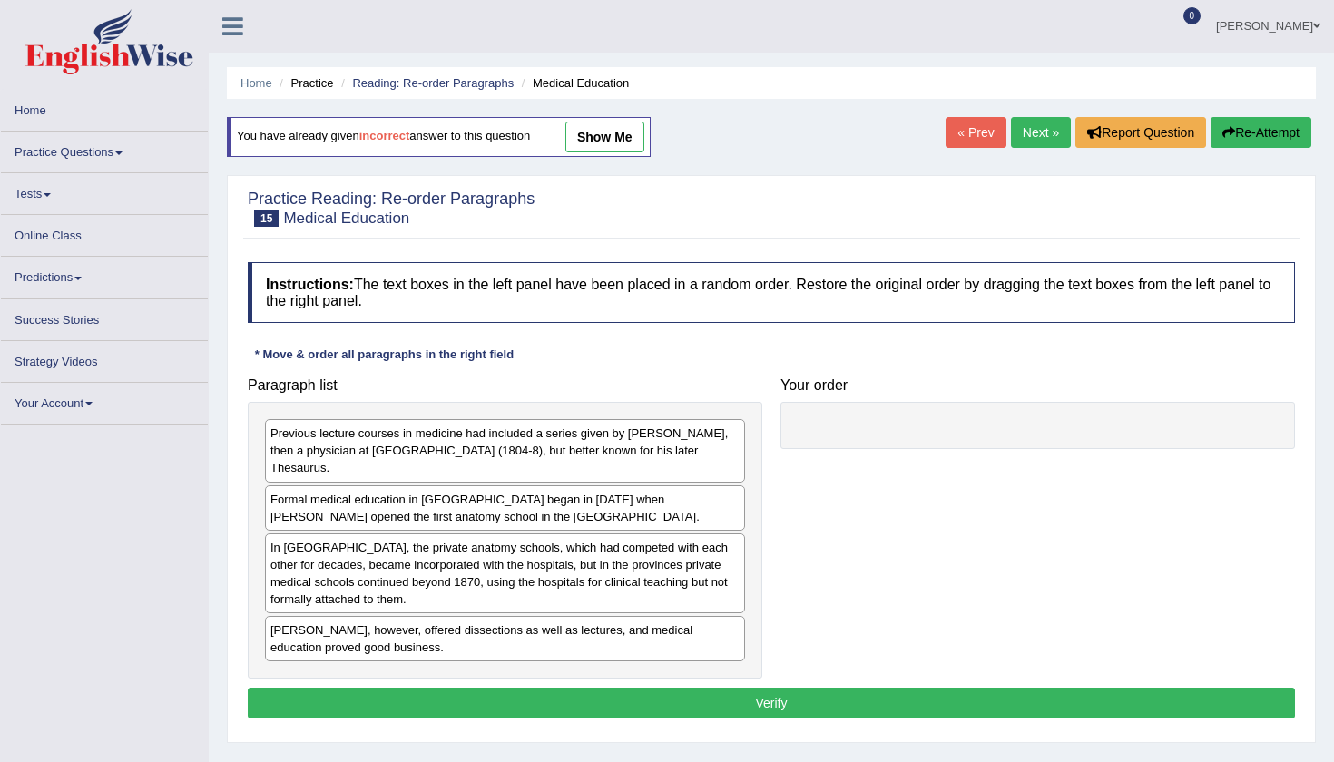
drag, startPoint x: 553, startPoint y: 504, endPoint x: 854, endPoint y: 459, distance: 303.6
click at [854, 459] on div "Paragraph list Previous lecture courses in medicine had included a series given…" at bounding box center [771, 523] width 1065 height 311
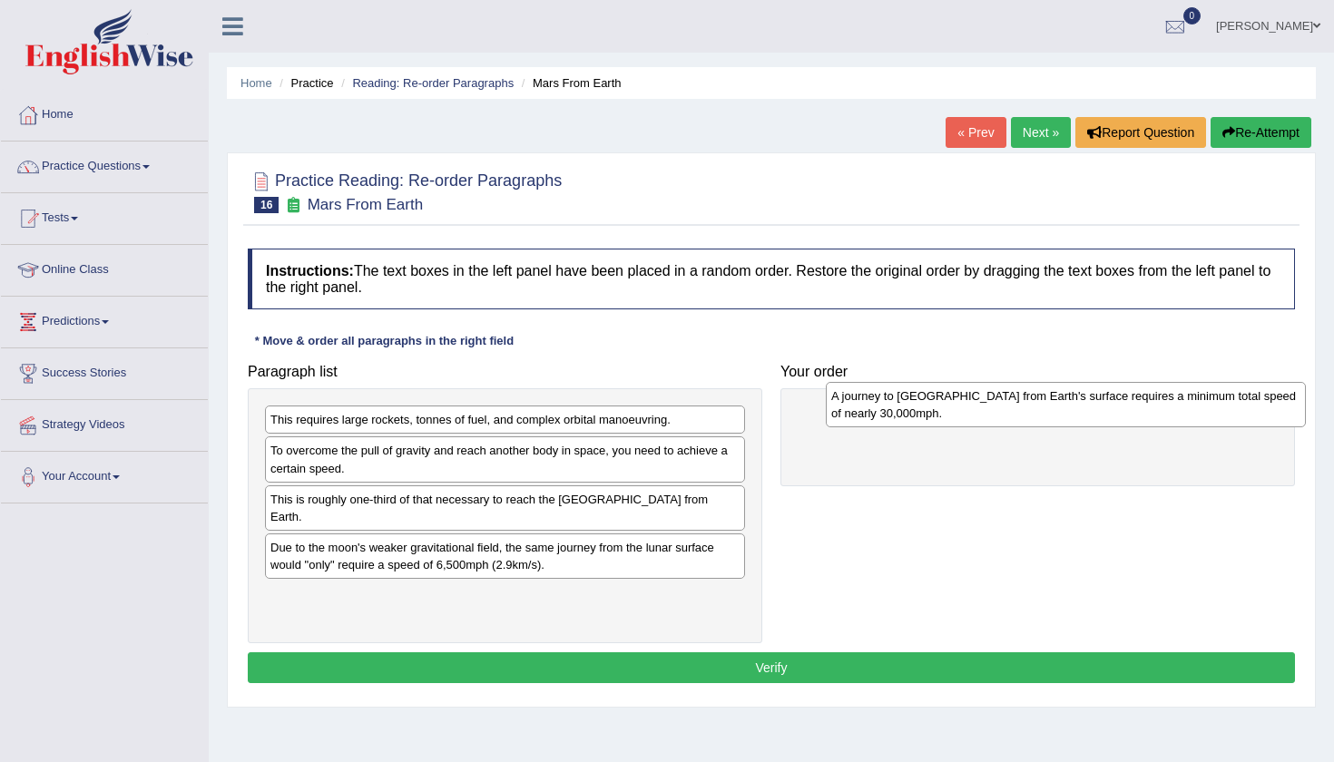
drag, startPoint x: 668, startPoint y: 546, endPoint x: 1217, endPoint y: 393, distance: 569.9
click at [1218, 393] on div "A journey to Mars from Earth's surface requires a minimum total speed of nearly…" at bounding box center [1066, 404] width 480 height 45
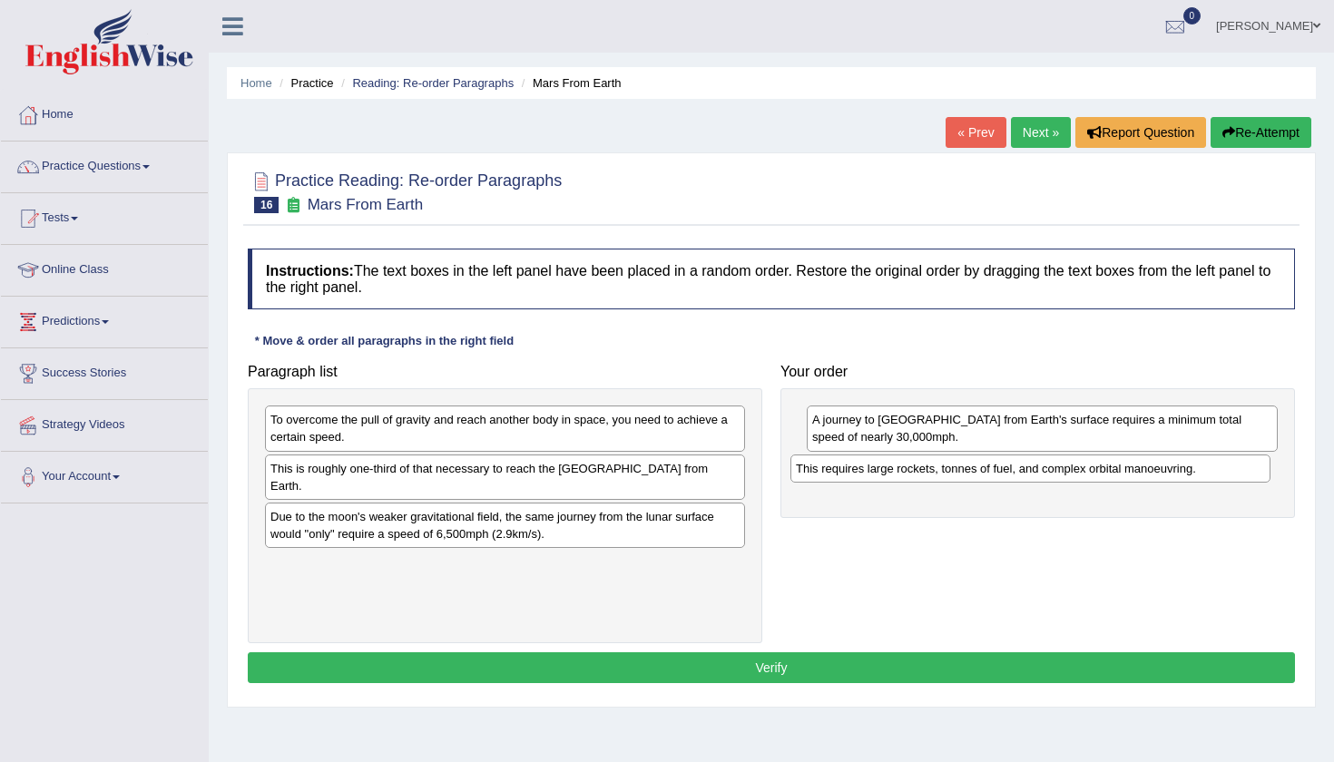
drag, startPoint x: 655, startPoint y: 408, endPoint x: 1180, endPoint y: 457, distance: 527.6
click at [1180, 457] on div "This requires large rockets, tonnes of fuel, and complex orbital manoeuvring." at bounding box center [1030, 469] width 480 height 28
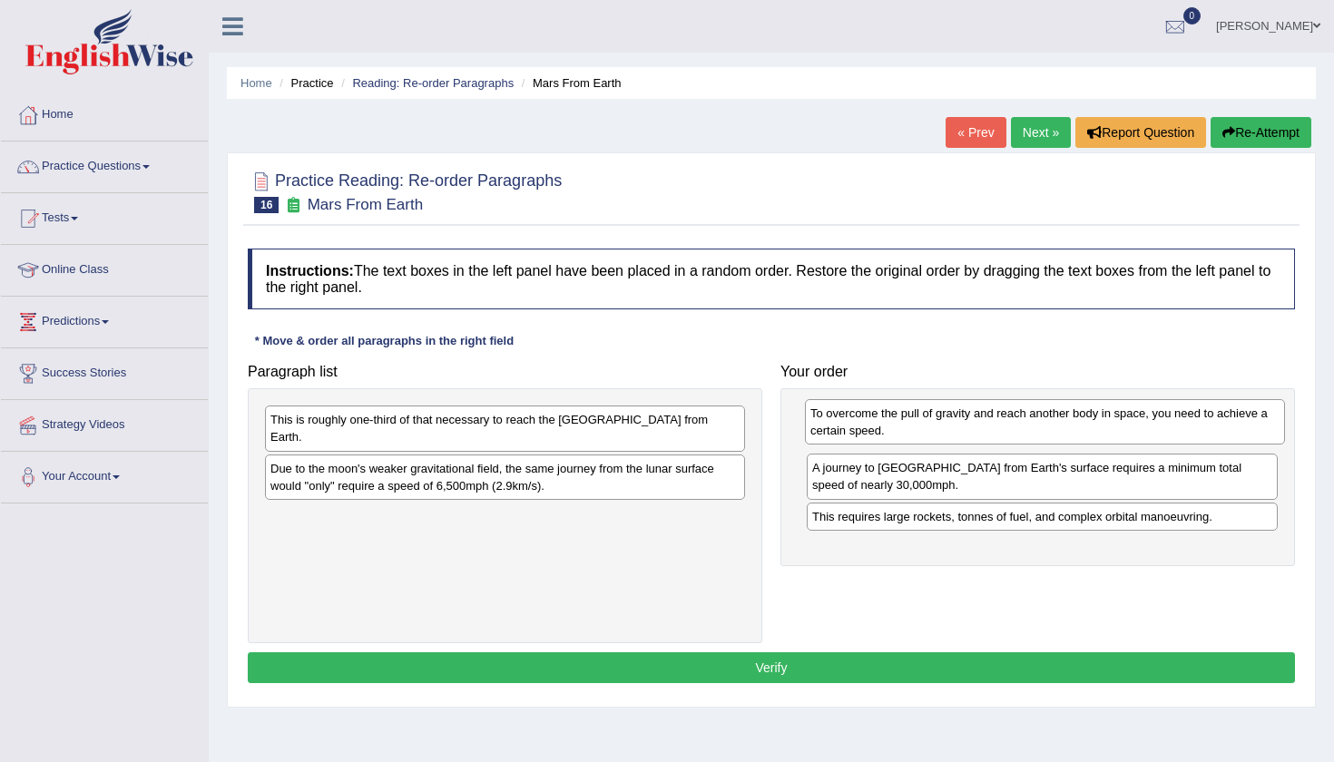
drag, startPoint x: 635, startPoint y: 425, endPoint x: 1175, endPoint y: 418, distance: 539.9
click at [1175, 418] on div "To overcome the pull of gravity and reach another body in space, you need to ac…" at bounding box center [1045, 421] width 480 height 45
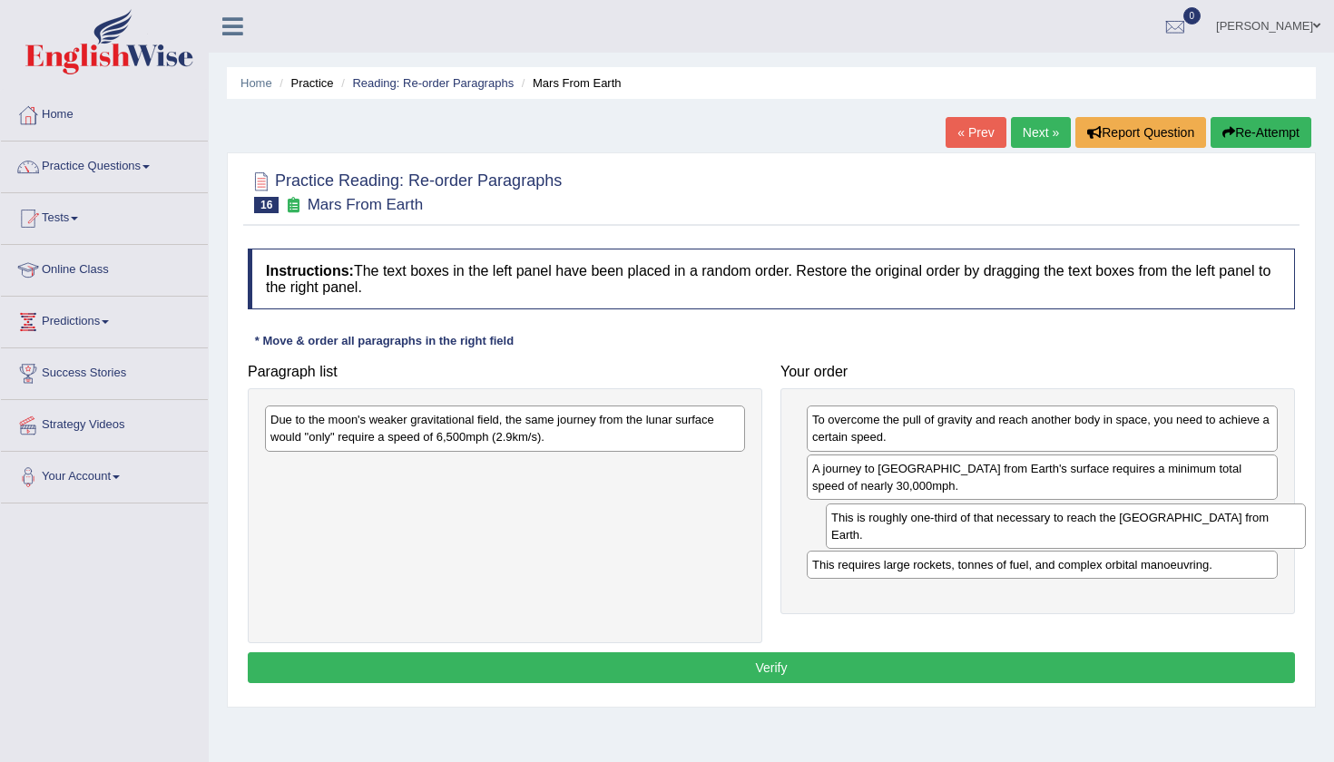
drag, startPoint x: 695, startPoint y: 429, endPoint x: 1256, endPoint y: 527, distance: 569.2
click at [1256, 527] on div "This is roughly one-third of that necessary to reach the International Space St…" at bounding box center [1066, 526] width 480 height 45
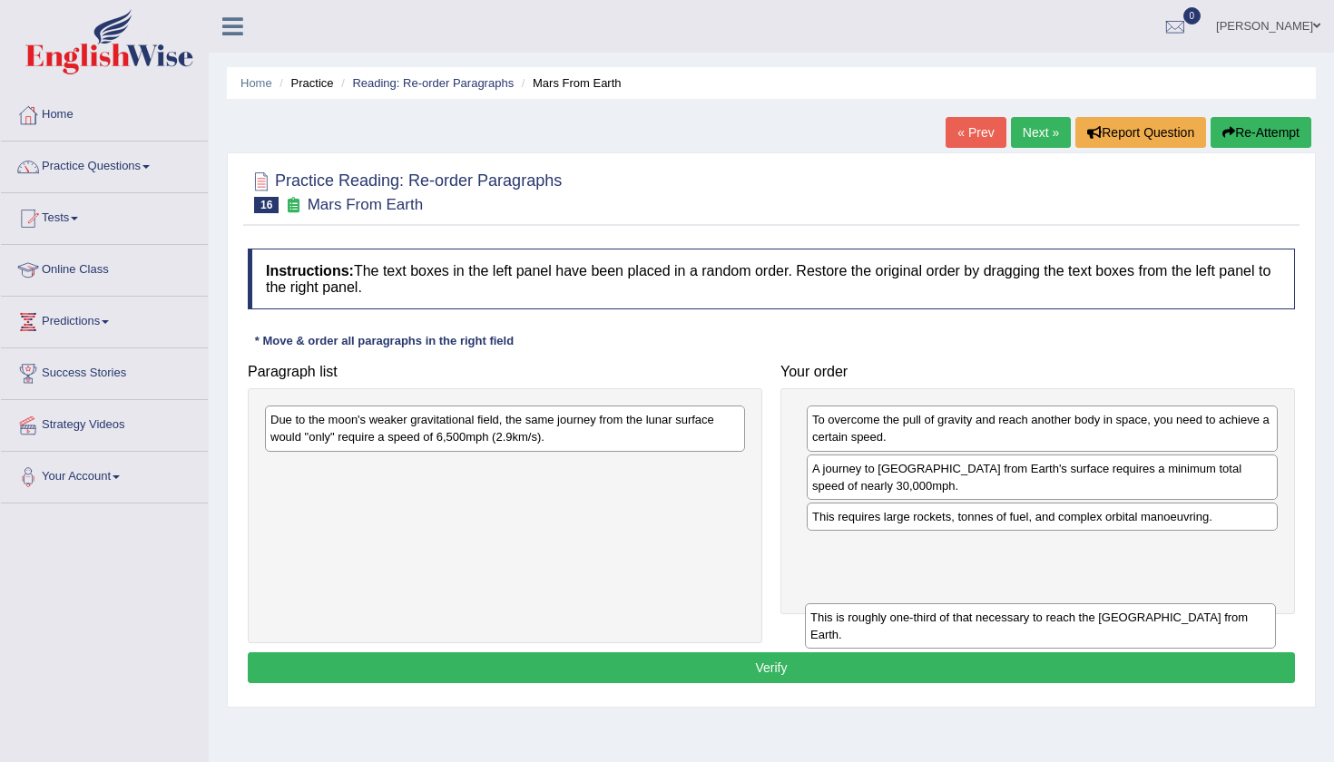
drag, startPoint x: 929, startPoint y: 518, endPoint x: 927, endPoint y: 620, distance: 101.6
click at [927, 620] on div "This is roughly one-third of that necessary to reach the International Space St…" at bounding box center [1040, 625] width 471 height 45
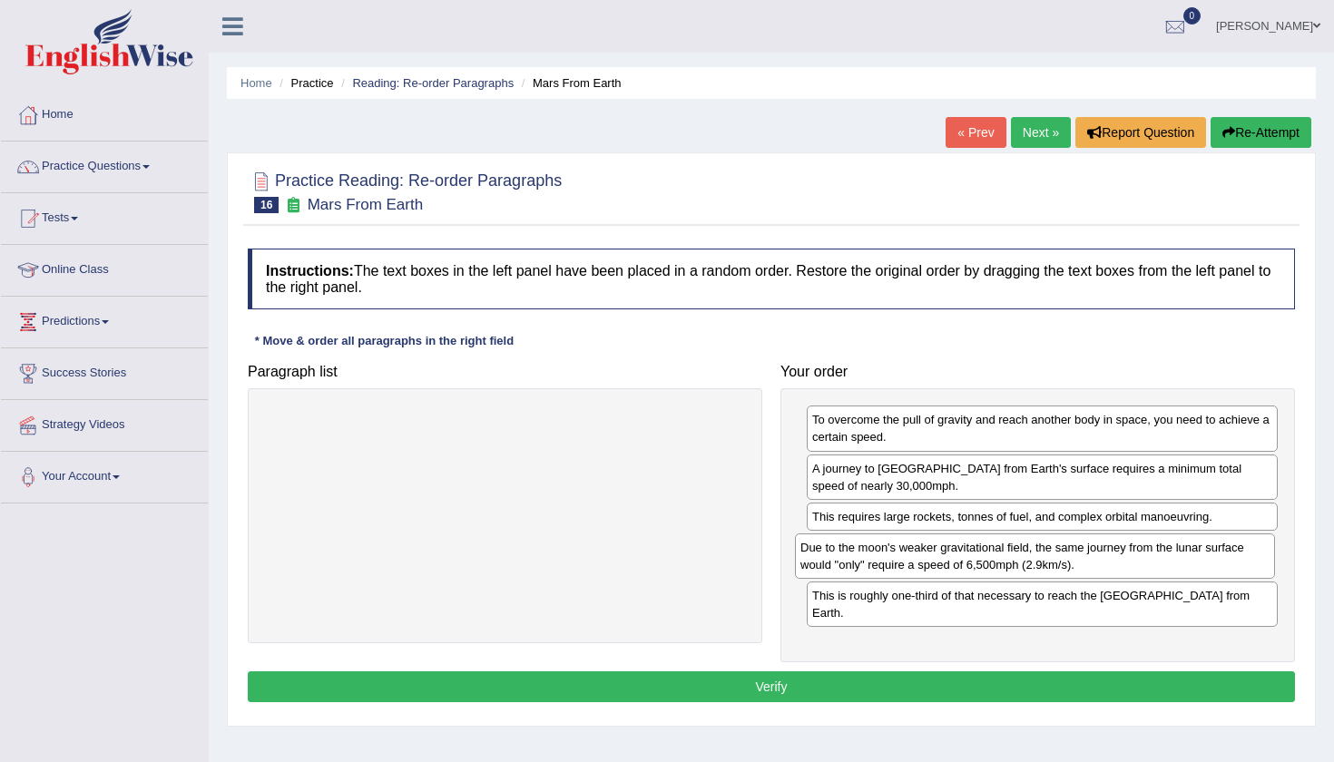
drag, startPoint x: 619, startPoint y: 416, endPoint x: 1149, endPoint y: 543, distance: 545.1
click at [1149, 543] on div "Due to the moon's weaker gravitational field, the same journey from the lunar s…" at bounding box center [1035, 555] width 480 height 45
click at [992, 687] on button "Verify" at bounding box center [771, 686] width 1047 height 31
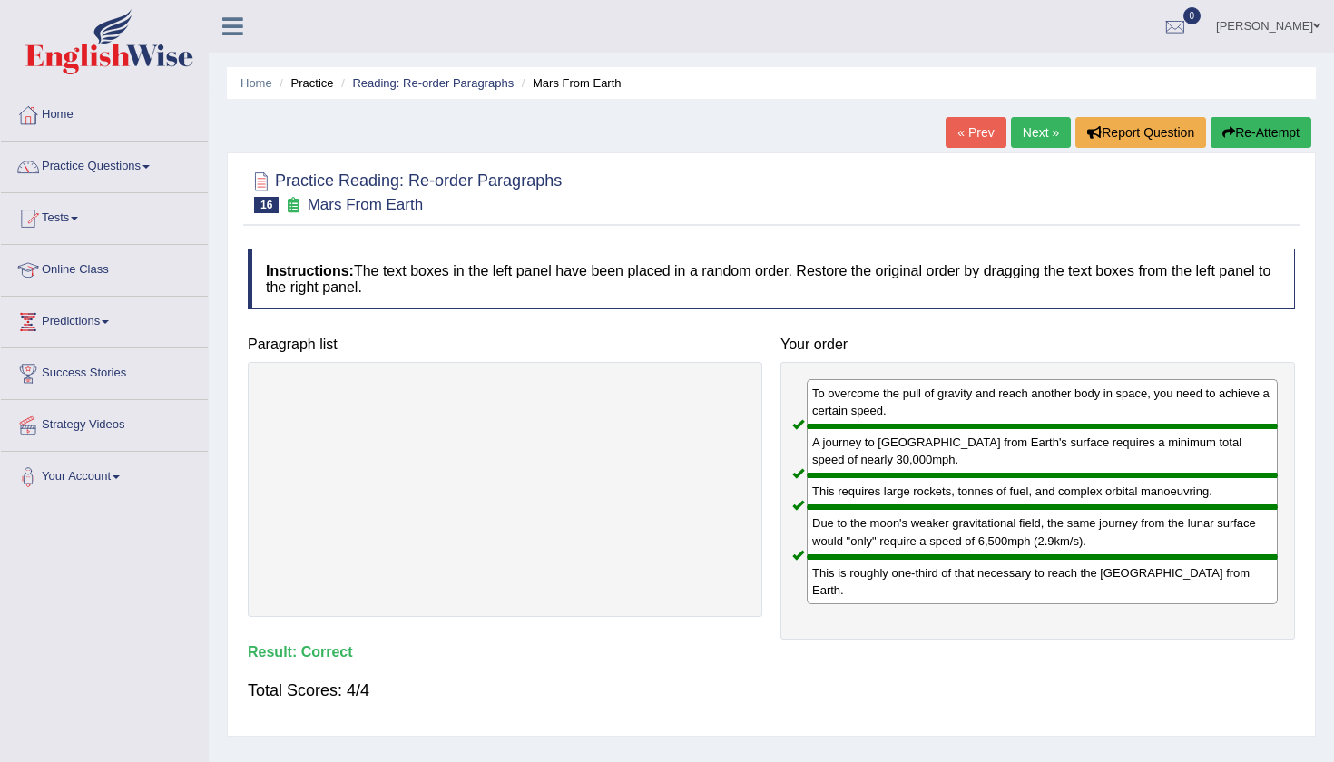
click at [1024, 131] on link "Next »" at bounding box center [1041, 132] width 60 height 31
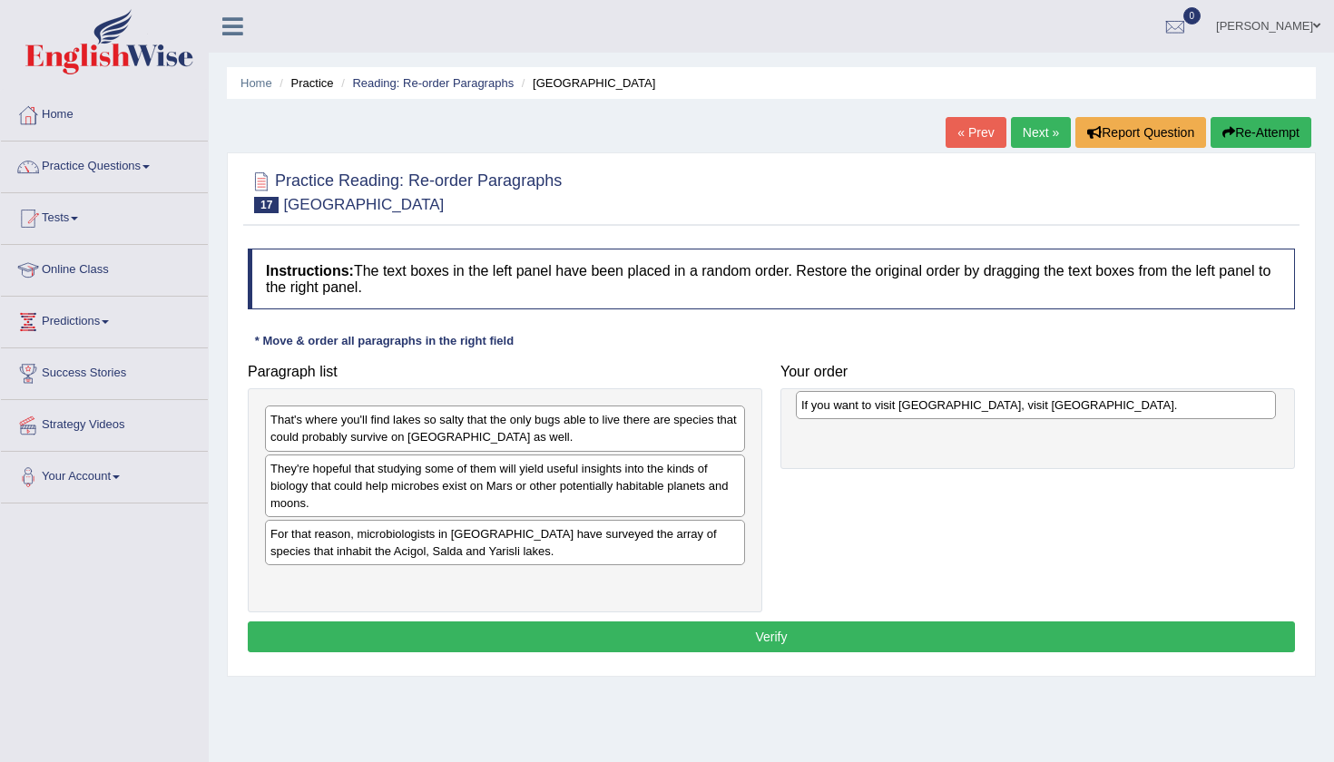
drag, startPoint x: 451, startPoint y: 536, endPoint x: 982, endPoint y: 408, distance: 546.0
click at [982, 408] on div "If you want to visit [GEOGRAPHIC_DATA], visit [GEOGRAPHIC_DATA]." at bounding box center [1036, 405] width 480 height 28
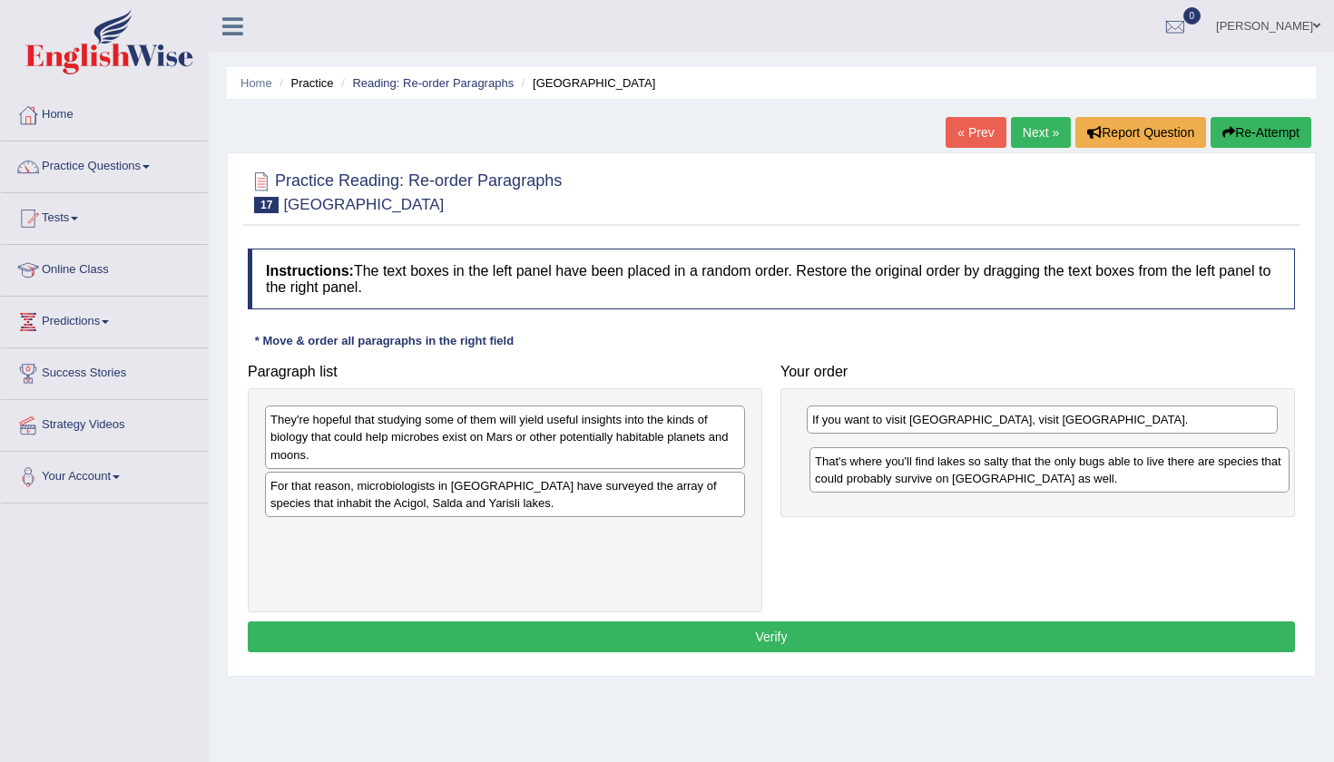
drag, startPoint x: 625, startPoint y: 424, endPoint x: 1169, endPoint y: 465, distance: 546.0
click at [1169, 465] on div "That's where you'll find lakes so salty that the only bugs able to live there a…" at bounding box center [1049, 469] width 480 height 45
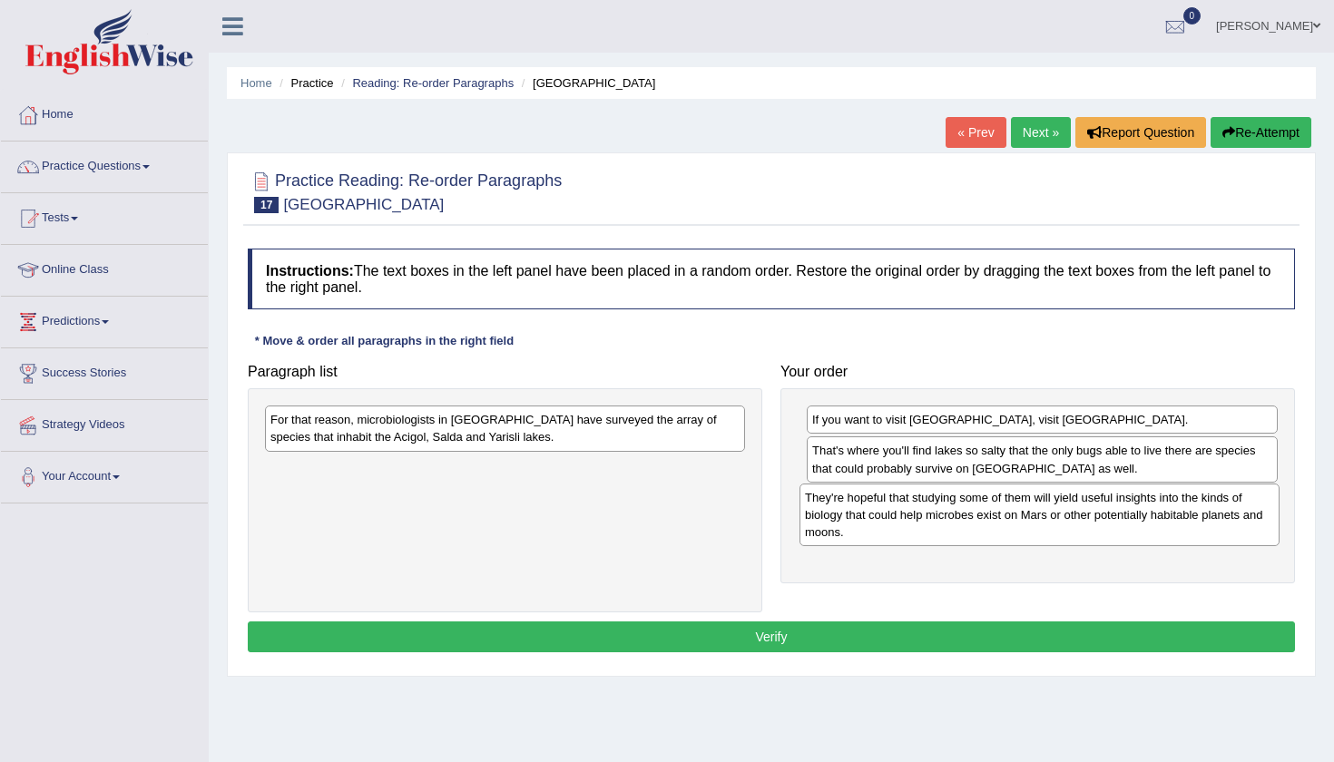
drag, startPoint x: 584, startPoint y: 423, endPoint x: 1119, endPoint y: 501, distance: 540.1
click at [1119, 501] on div "They're hopeful that studying some of them will yield useful insights into the …" at bounding box center [1039, 515] width 480 height 63
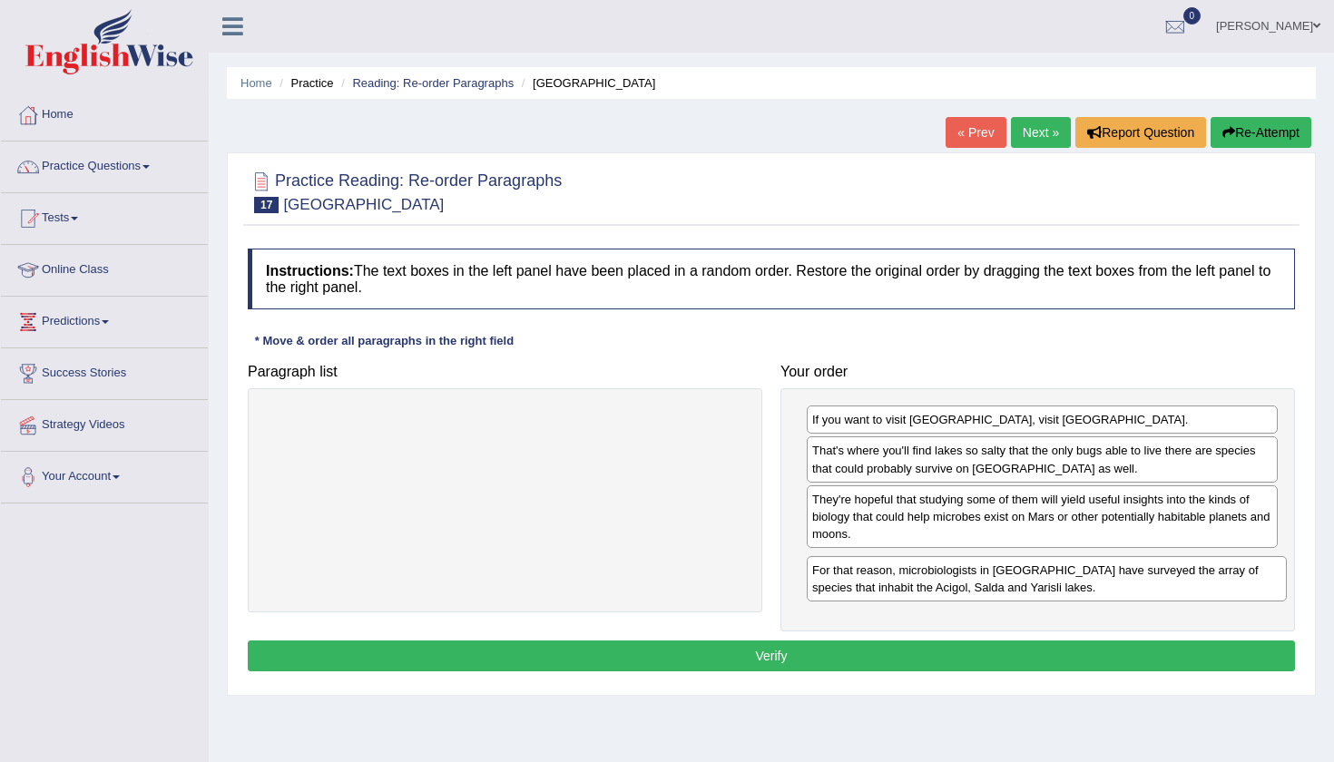
drag, startPoint x: 393, startPoint y: 432, endPoint x: 935, endPoint y: 582, distance: 563.1
click at [935, 582] on div "For that reason, microbiologists in [GEOGRAPHIC_DATA] have surveyed the array o…" at bounding box center [1047, 578] width 480 height 45
click at [887, 661] on button "Verify" at bounding box center [771, 656] width 1047 height 31
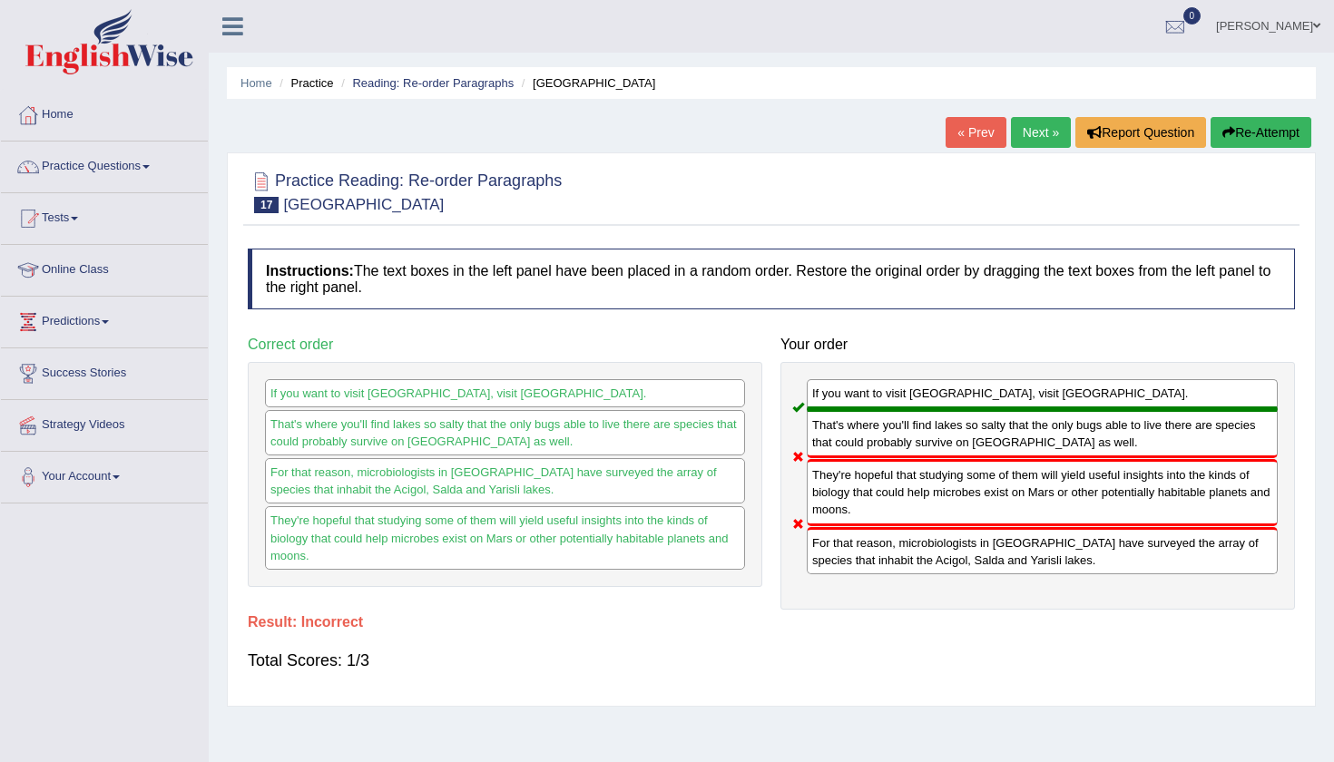
click at [1229, 134] on button "Re-Attempt" at bounding box center [1260, 132] width 101 height 31
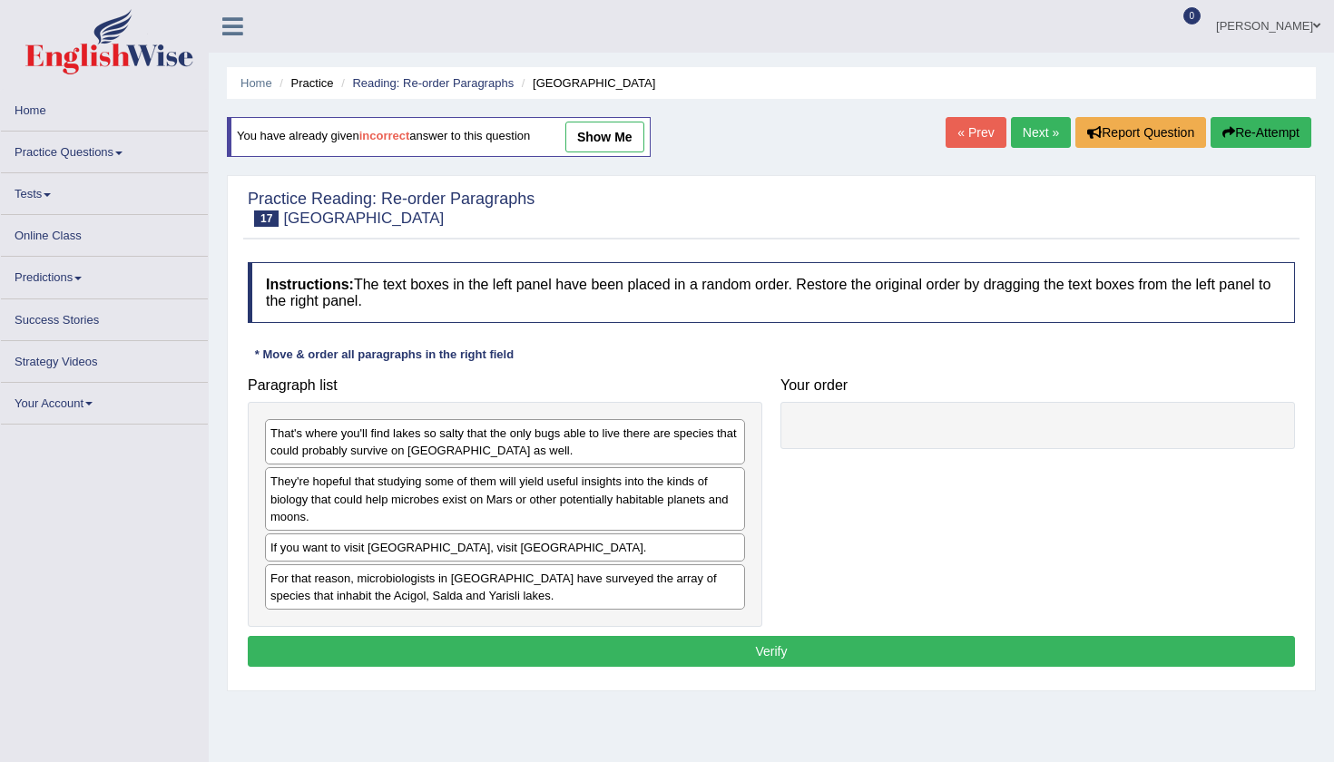
drag, startPoint x: 504, startPoint y: 544, endPoint x: 884, endPoint y: 462, distance: 389.0
click at [954, 450] on div "Paragraph list That's where you'll find lakes so salty that the only bugs able …" at bounding box center [771, 497] width 1065 height 259
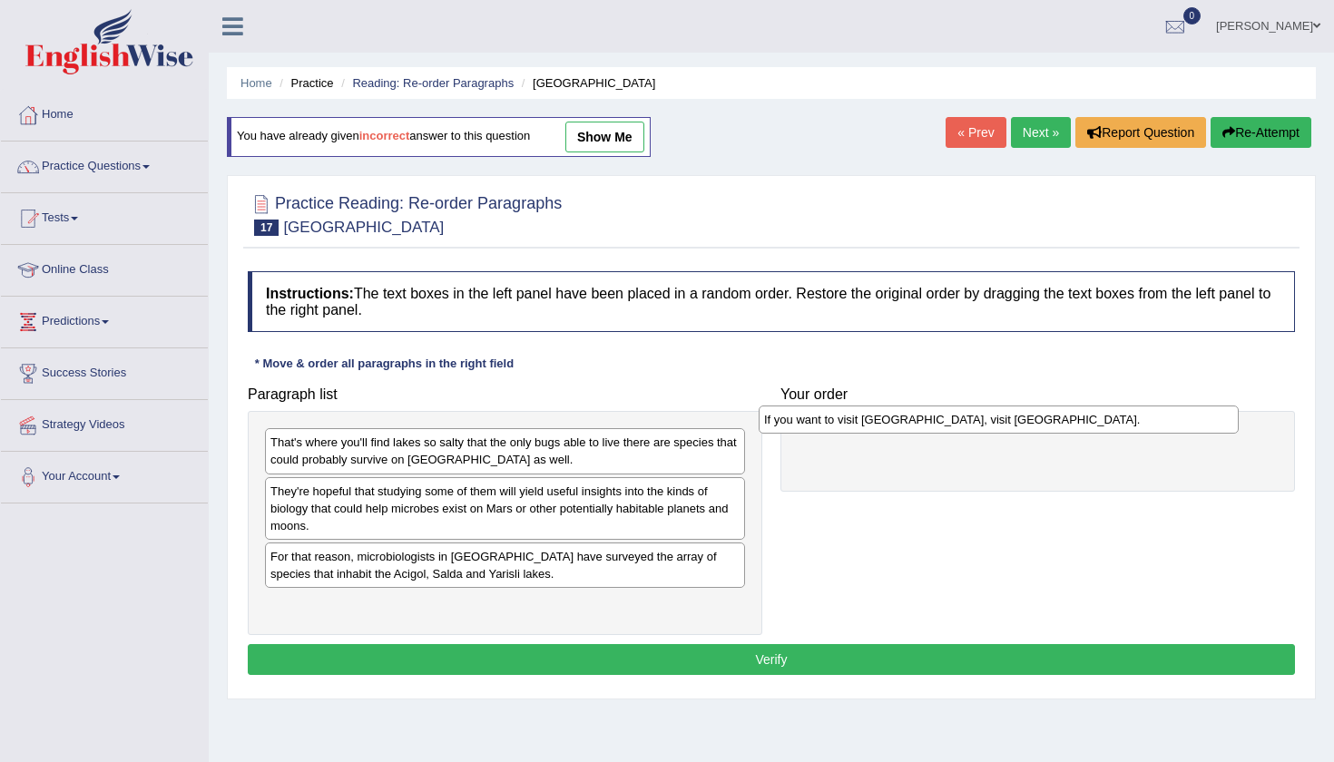
drag, startPoint x: 472, startPoint y: 551, endPoint x: 968, endPoint y: 415, distance: 514.6
click at [968, 415] on div "If you want to visit [GEOGRAPHIC_DATA], visit [GEOGRAPHIC_DATA]." at bounding box center [998, 420] width 480 height 28
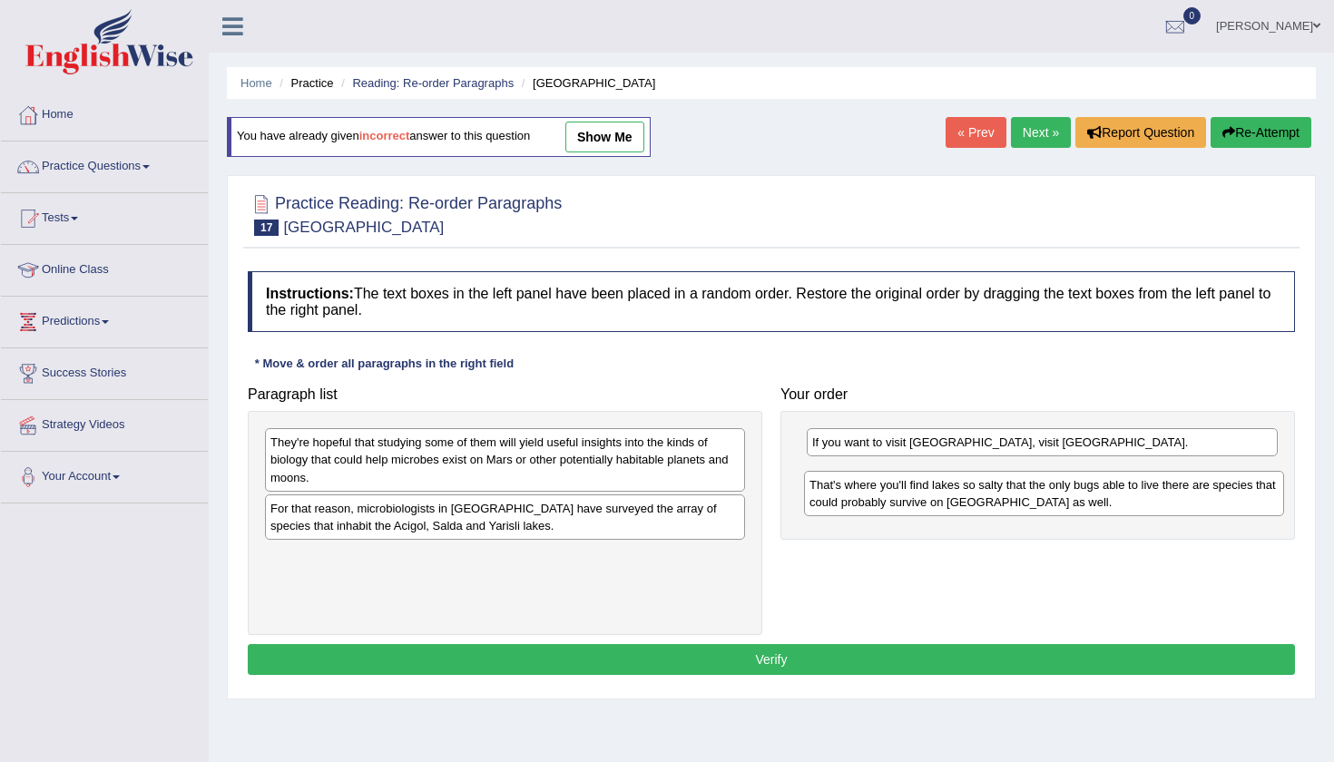
drag, startPoint x: 533, startPoint y: 455, endPoint x: 1072, endPoint y: 498, distance: 539.7
click at [1072, 498] on div "That's where you'll find lakes so salty that the only bugs able to live there a…" at bounding box center [1044, 493] width 480 height 45
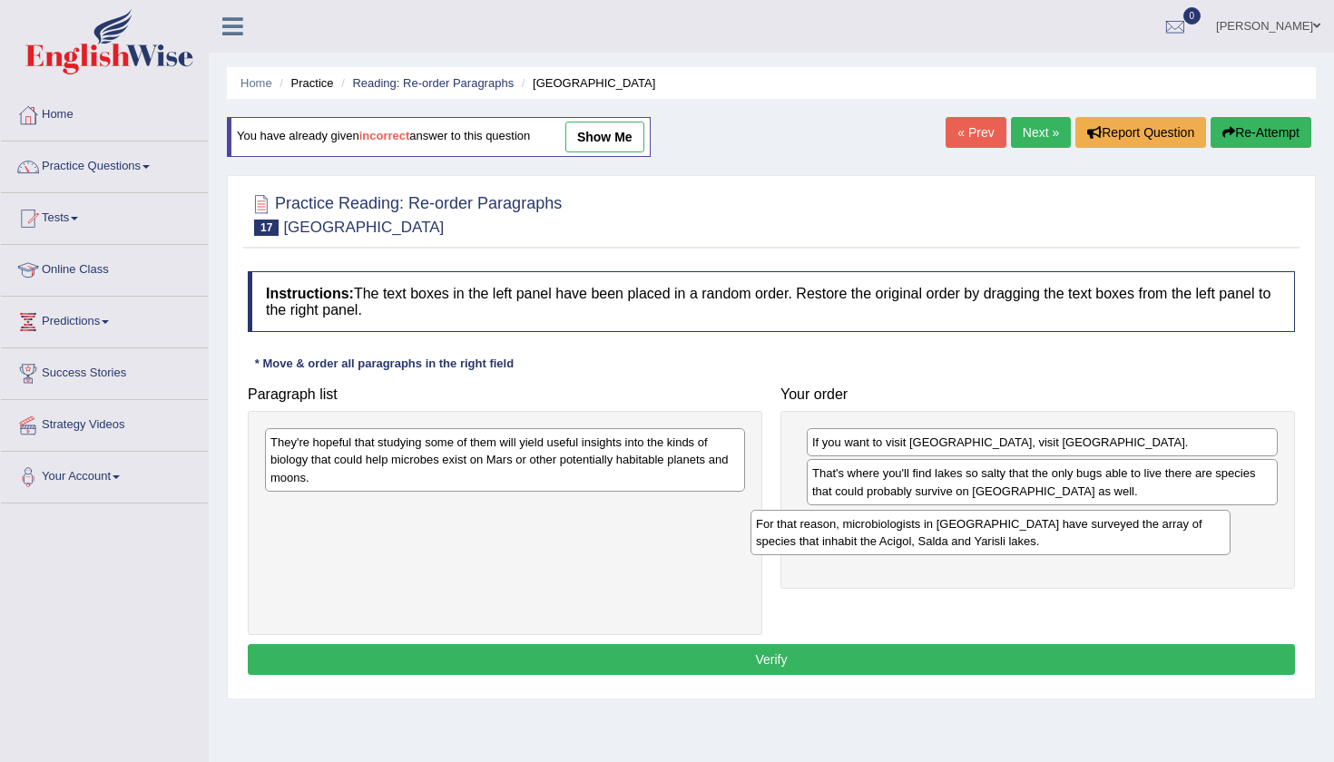
drag, startPoint x: 632, startPoint y: 514, endPoint x: 1118, endPoint y: 529, distance: 485.6
click at [1118, 529] on div "For that reason, microbiologists in [GEOGRAPHIC_DATA] have surveyed the array o…" at bounding box center [990, 532] width 480 height 45
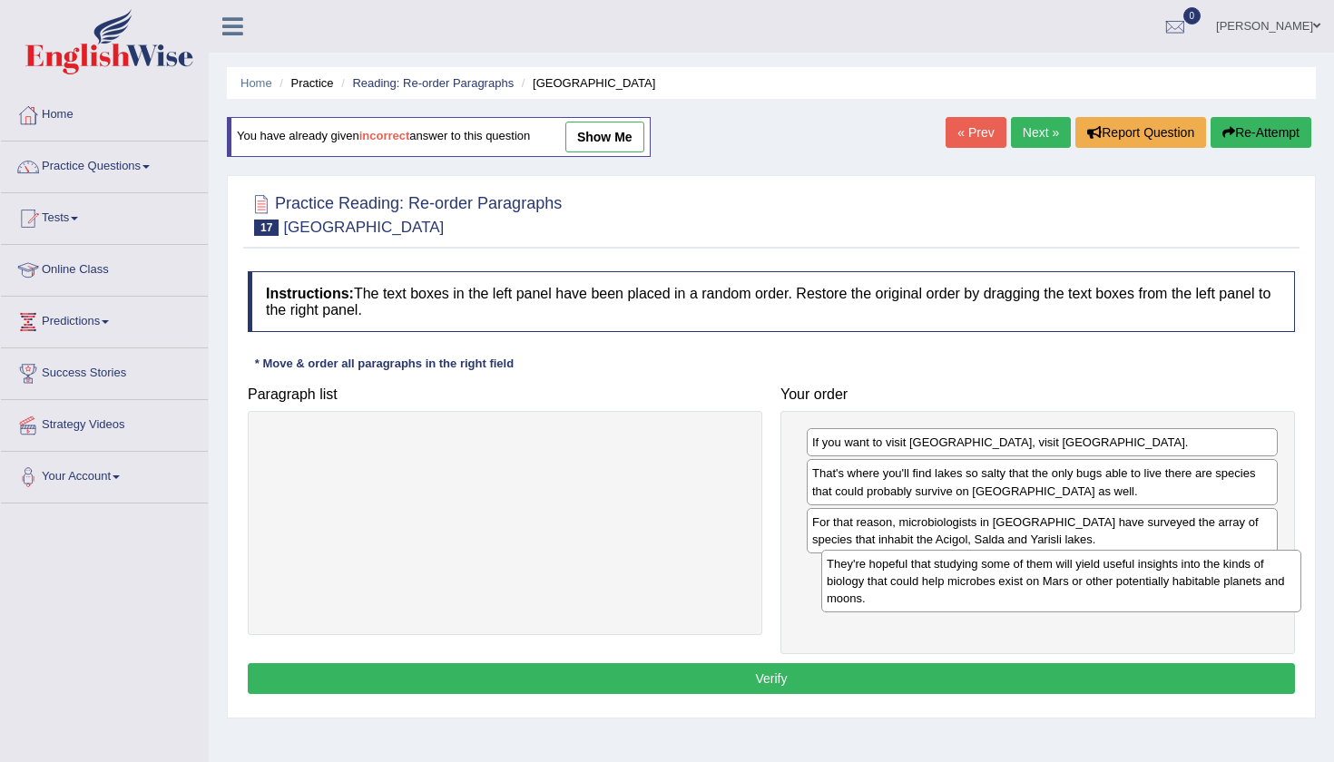
drag, startPoint x: 603, startPoint y: 451, endPoint x: 1160, endPoint y: 572, distance: 569.3
click at [1160, 572] on div "They're hopeful that studying some of them will yield useful insights into the …" at bounding box center [1061, 581] width 480 height 63
click at [1074, 687] on button "Verify" at bounding box center [771, 678] width 1047 height 31
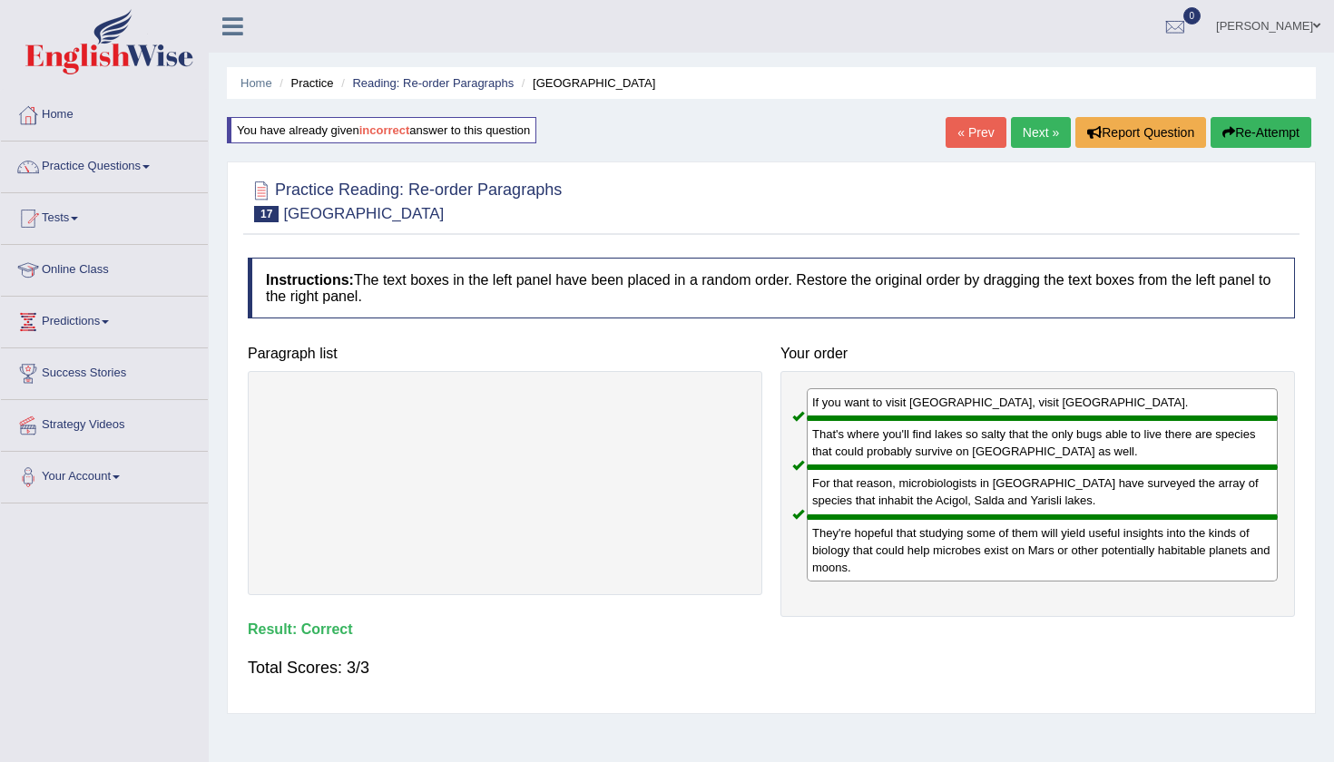
click at [1042, 132] on link "Next »" at bounding box center [1041, 132] width 60 height 31
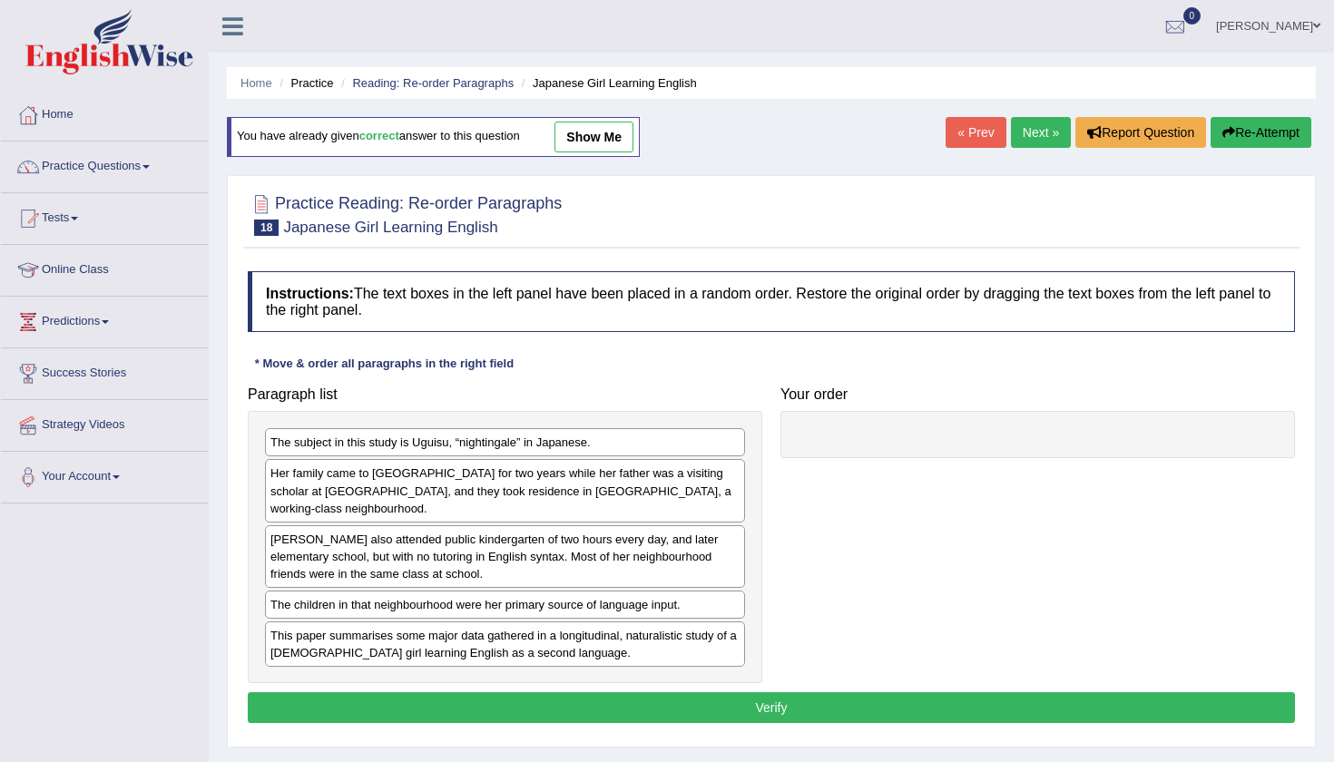
click at [607, 441] on div "The subject in this study is Uguisu, “nightingale” in Japanese." at bounding box center [505, 442] width 480 height 28
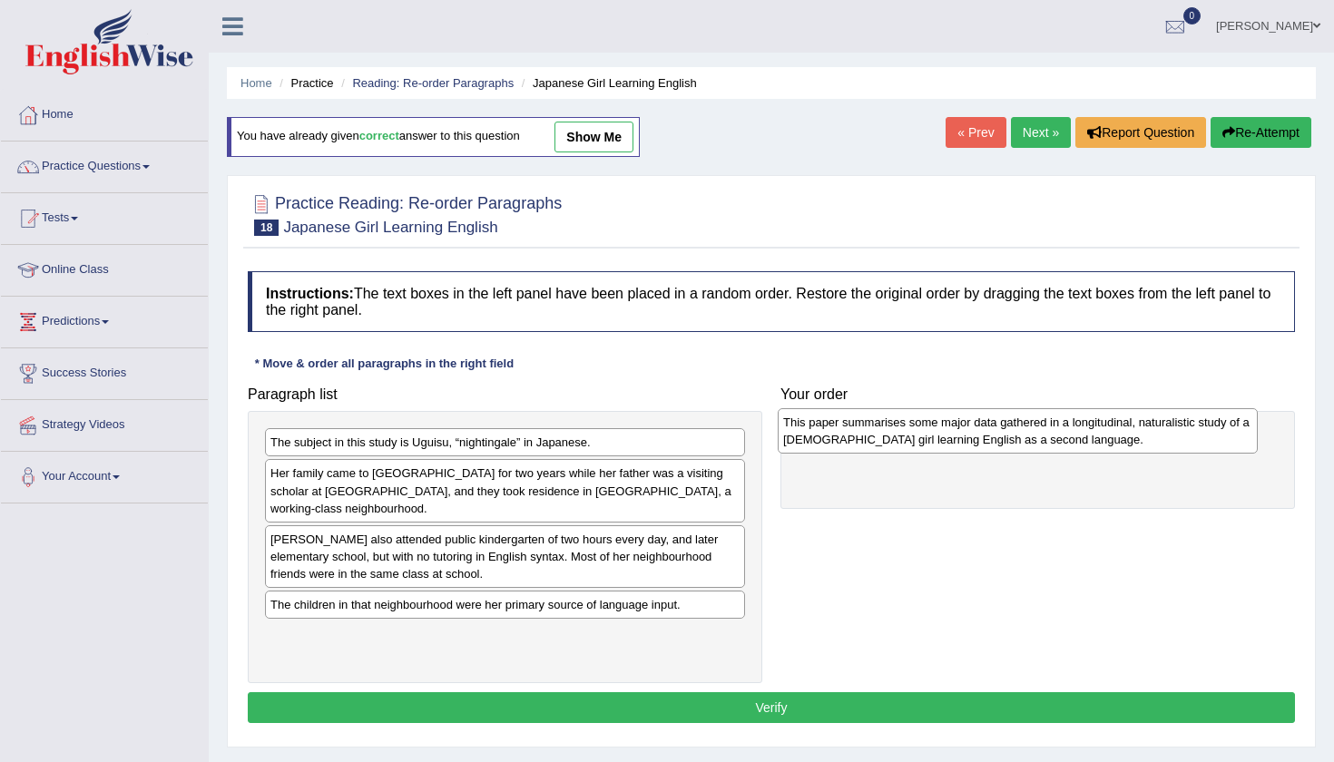
drag, startPoint x: 591, startPoint y: 641, endPoint x: 1107, endPoint y: 429, distance: 558.2
click at [1107, 429] on div "This paper summarises some major data gathered in a longitudinal, naturalistic …" at bounding box center [1018, 430] width 480 height 45
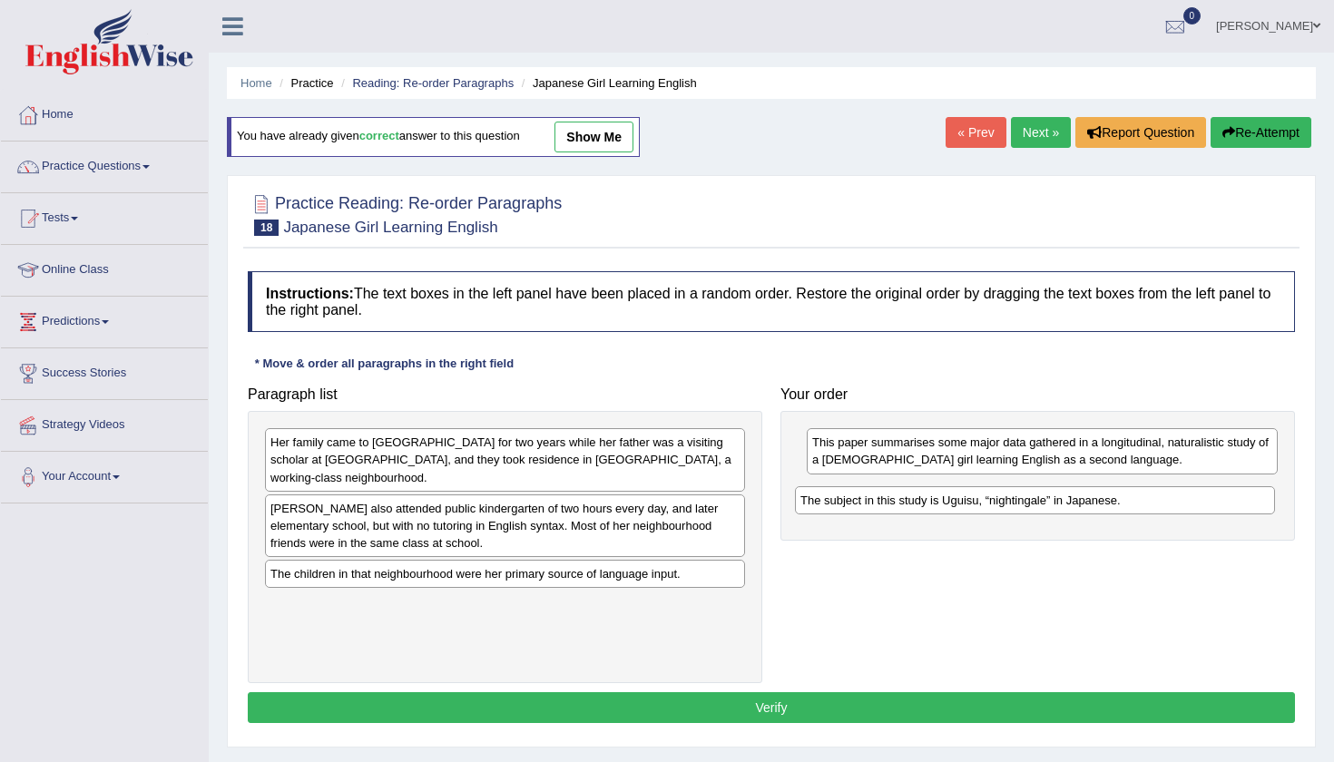
drag, startPoint x: 668, startPoint y: 450, endPoint x: 1198, endPoint y: 508, distance: 533.0
click at [1198, 508] on div "The subject in this study is Uguisu, “nightingale” in Japanese." at bounding box center [1035, 500] width 480 height 28
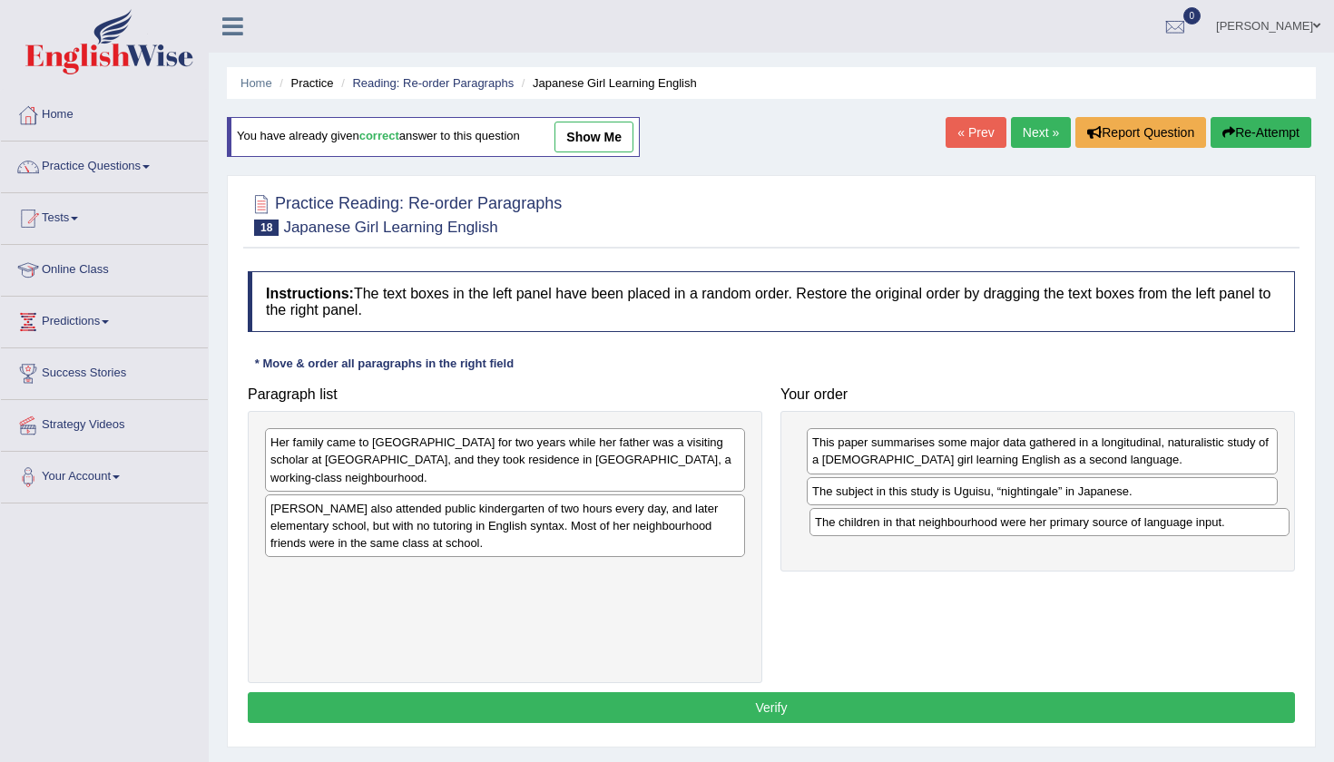
drag, startPoint x: 627, startPoint y: 572, endPoint x: 1172, endPoint y: 521, distance: 547.6
click at [1172, 521] on div "The children in that neighbourhood were her primary source of language input." at bounding box center [1049, 522] width 480 height 28
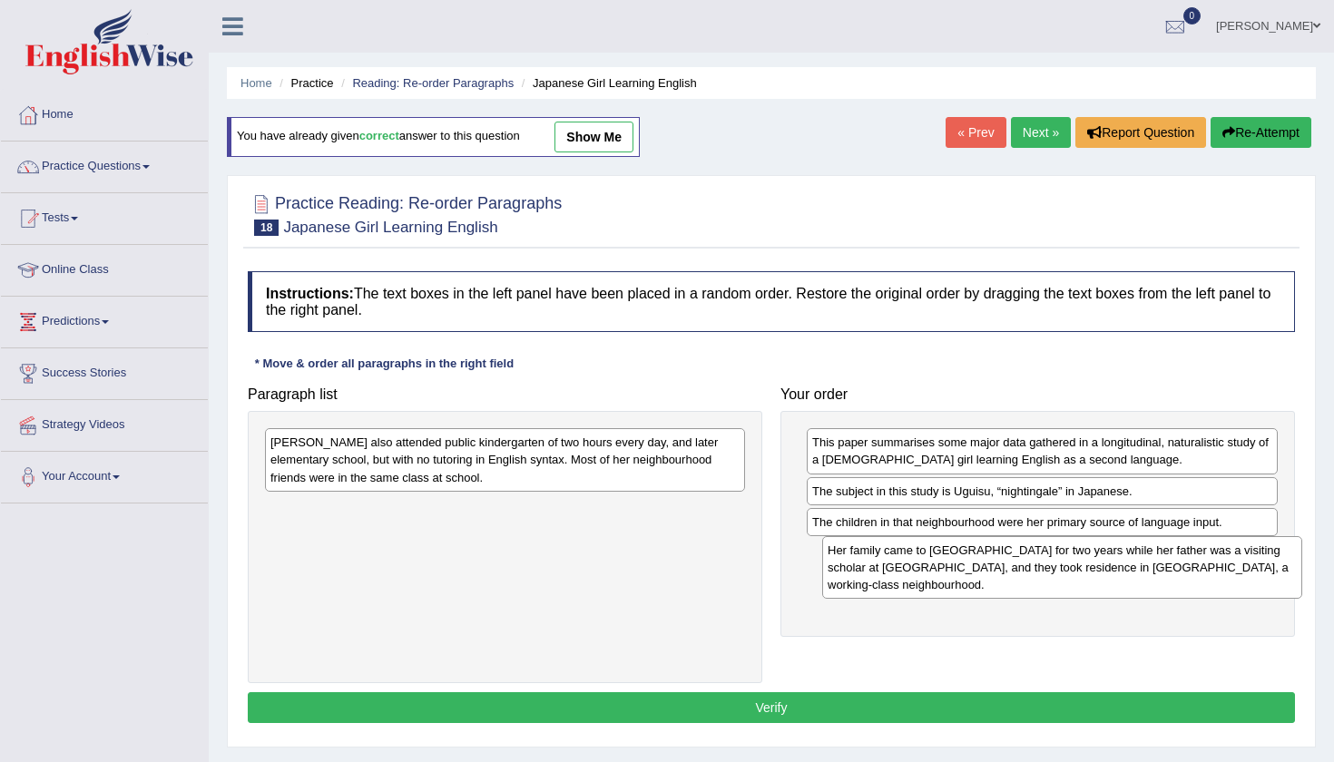
drag, startPoint x: 520, startPoint y: 434, endPoint x: 1077, endPoint y: 542, distance: 567.4
click at [1077, 542] on div "Her family came to the United States for two years while her father was a visit…" at bounding box center [1062, 567] width 480 height 63
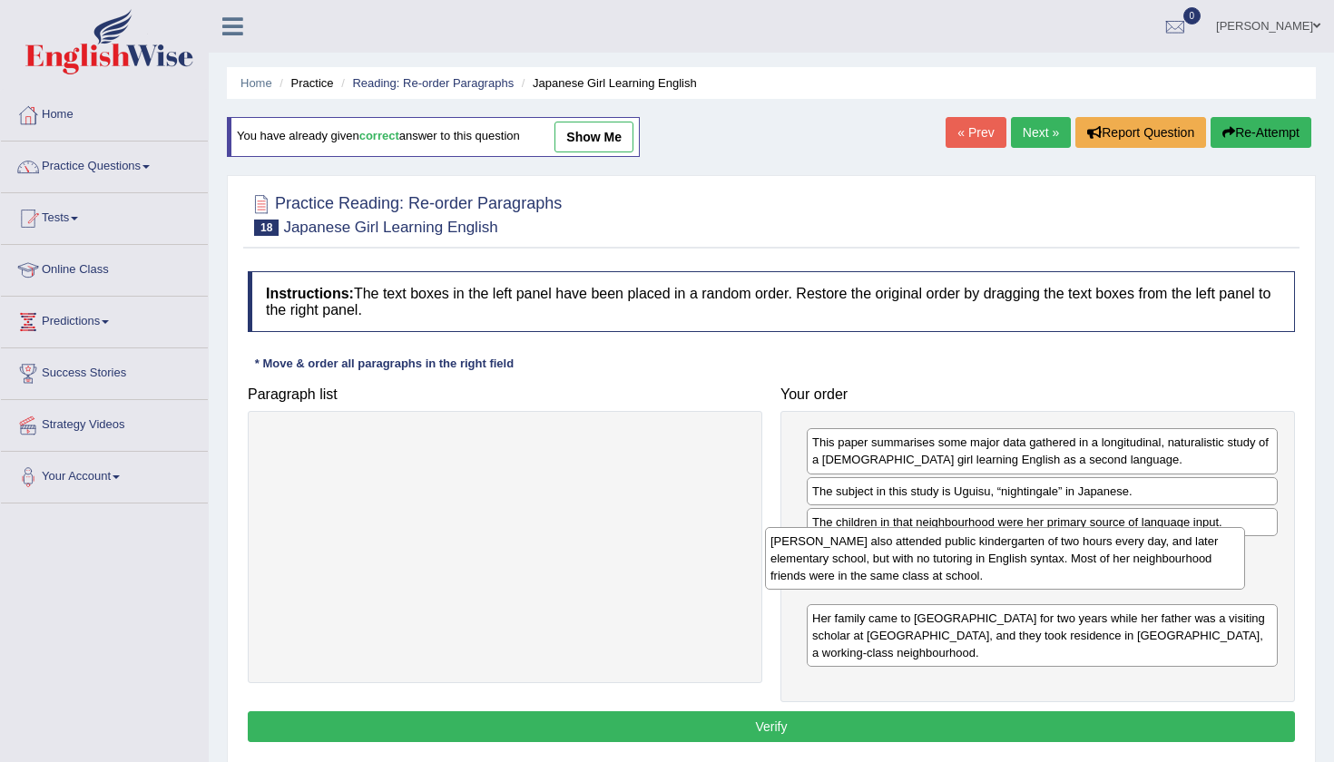
drag, startPoint x: 435, startPoint y: 451, endPoint x: 837, endPoint y: 567, distance: 418.4
click at [837, 567] on div "Uguisu also attended public kindergarten of two hours every day, and later elem…" at bounding box center [1005, 558] width 480 height 63
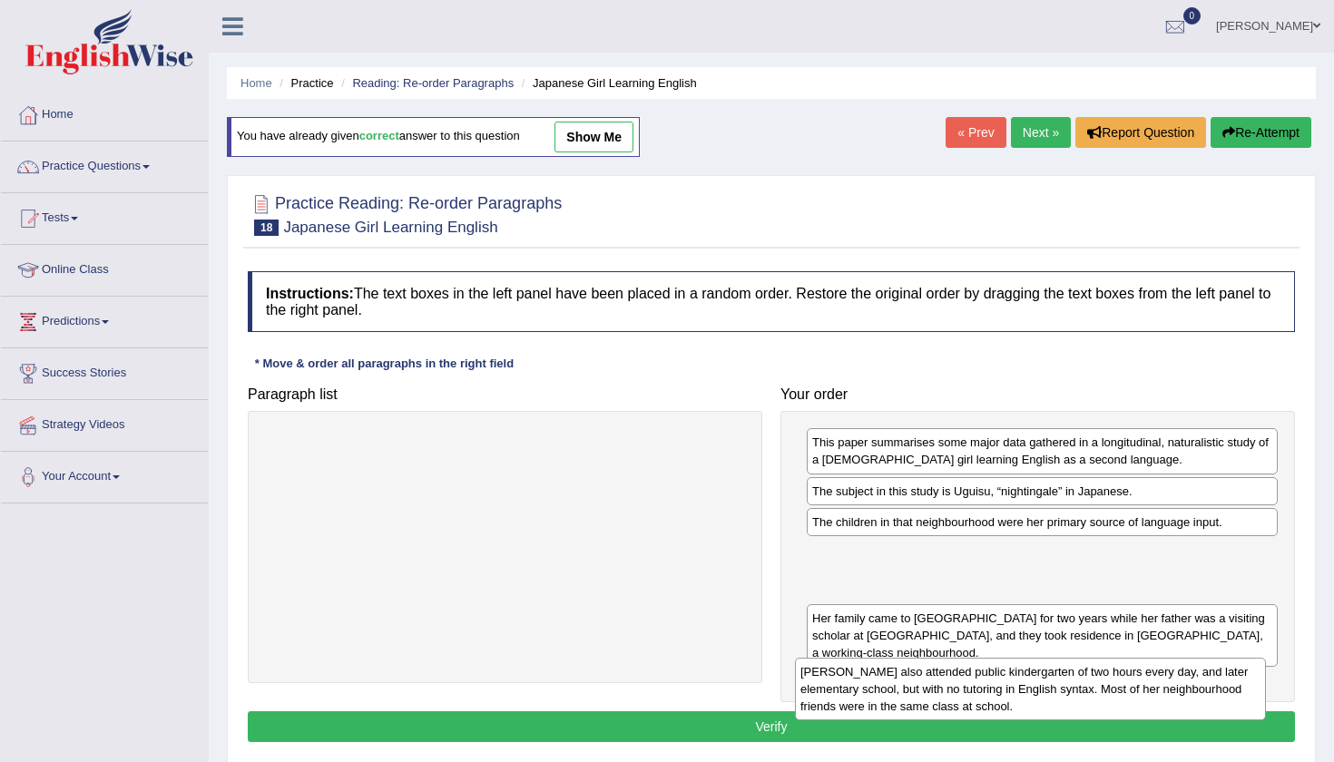
drag, startPoint x: 874, startPoint y: 573, endPoint x: 885, endPoint y: 690, distance: 116.6
click at [885, 690] on div "Uguisu also attended public kindergarten of two hours every day, and later elem…" at bounding box center [1030, 689] width 471 height 63
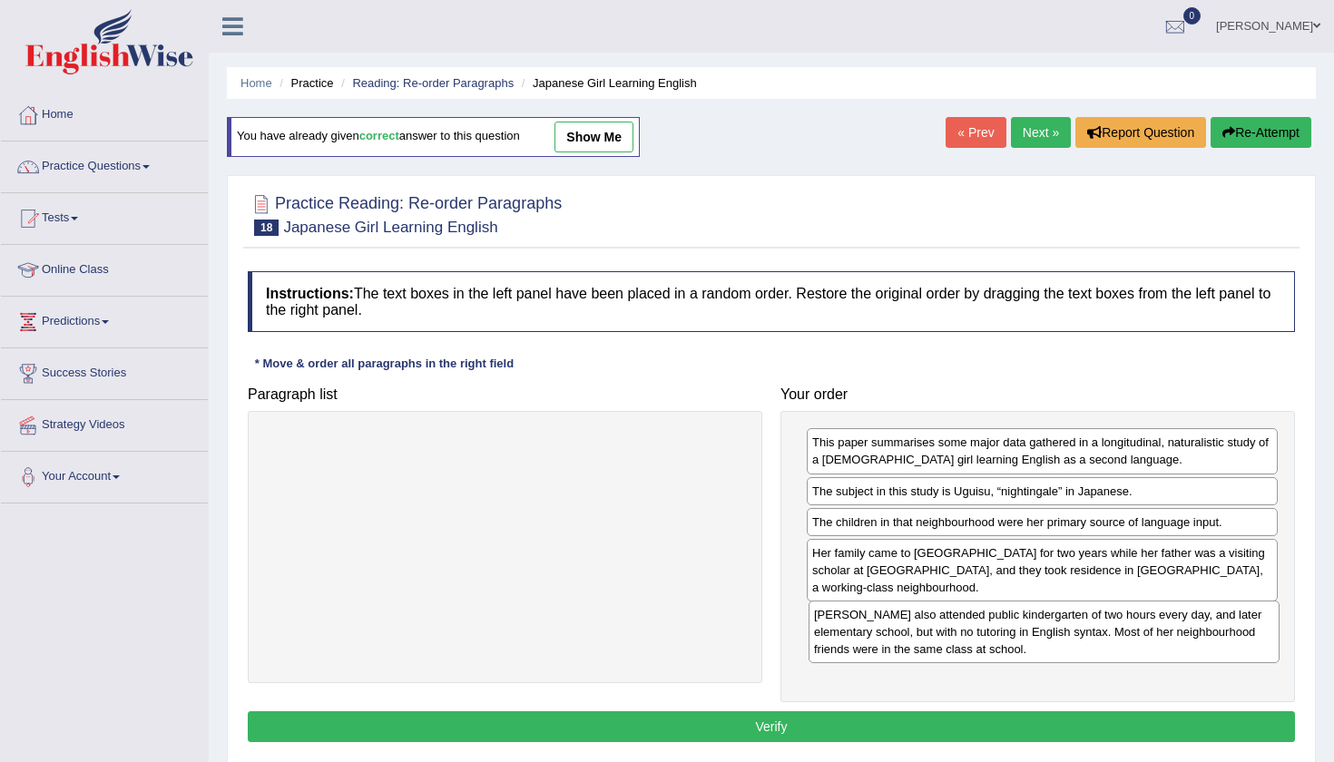
drag, startPoint x: 882, startPoint y: 575, endPoint x: 885, endPoint y: 639, distance: 63.6
click at [885, 639] on div "Uguisu also attended public kindergarten of two hours every day, and later elem…" at bounding box center [1043, 632] width 471 height 63
click at [828, 729] on button "Verify" at bounding box center [771, 726] width 1047 height 31
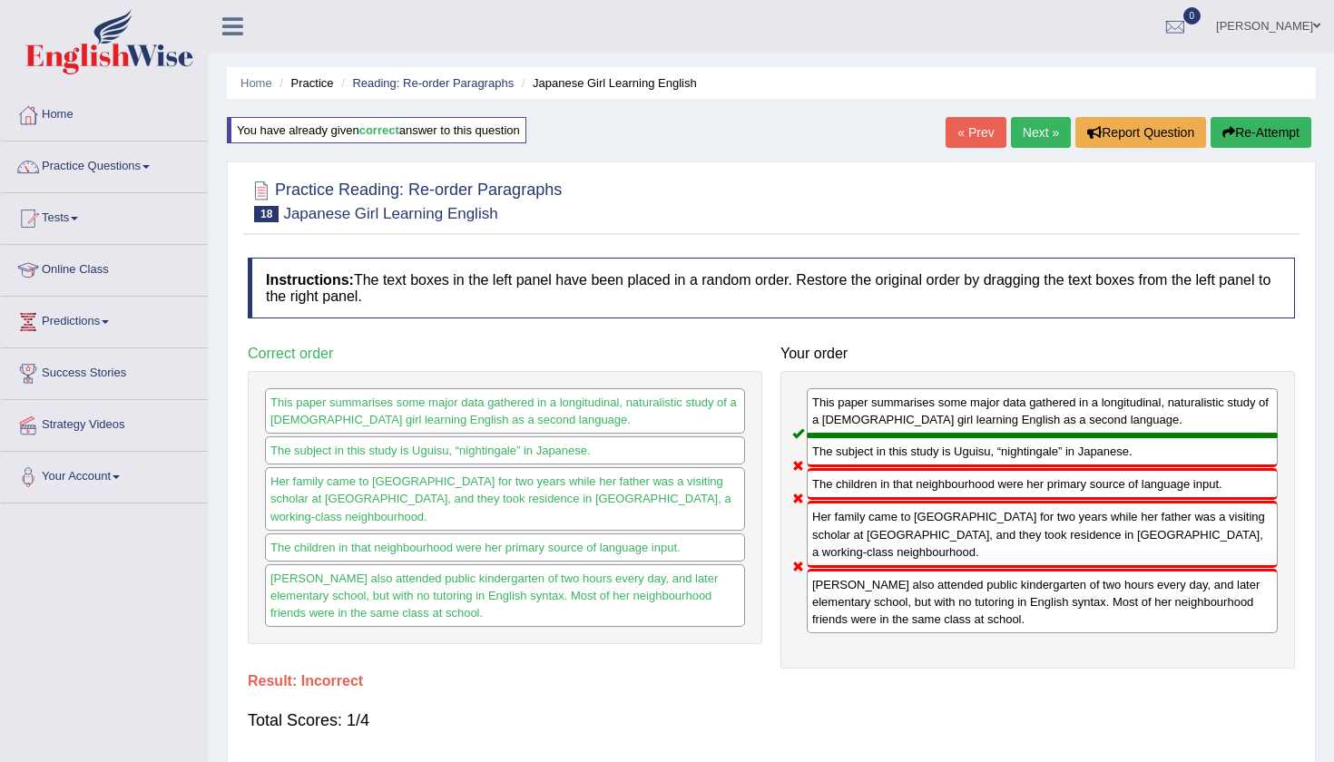
click at [1253, 137] on button "Re-Attempt" at bounding box center [1260, 132] width 101 height 31
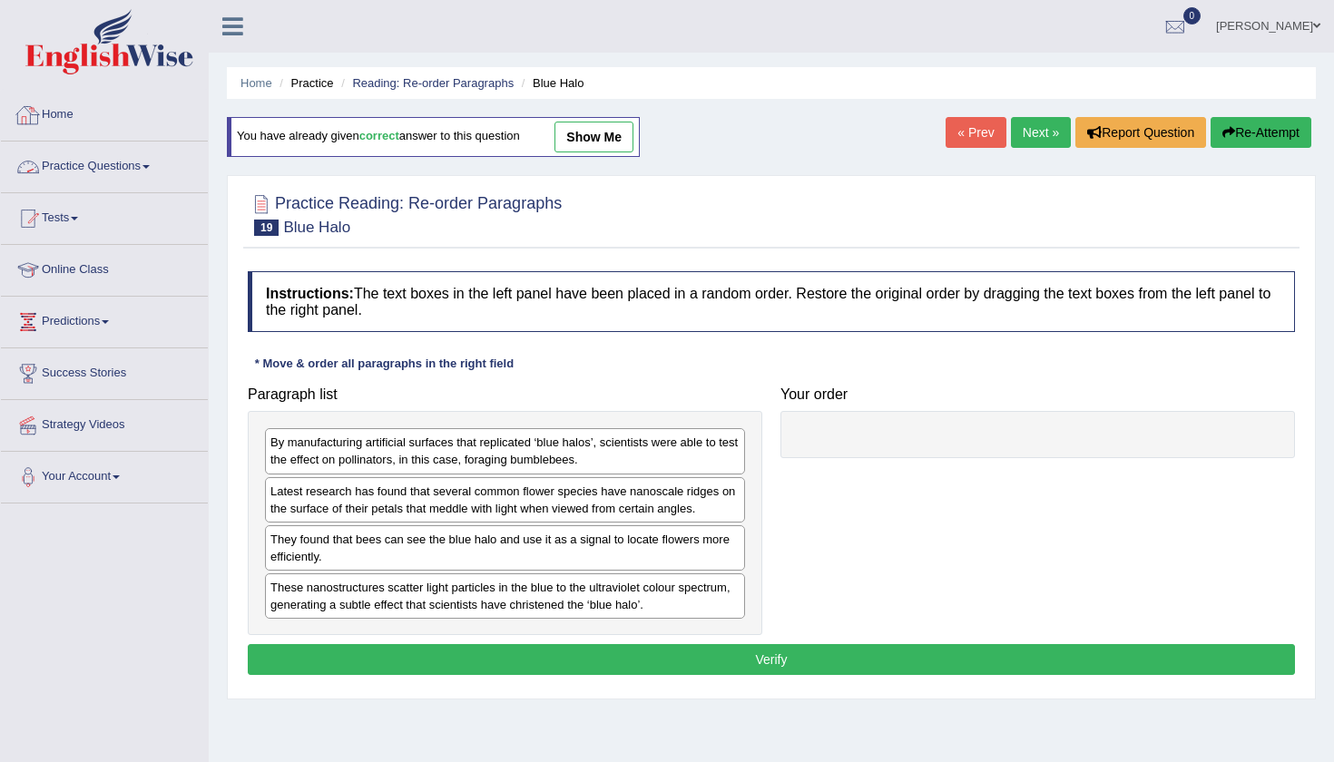
click at [150, 167] on span at bounding box center [145, 167] width 7 height 4
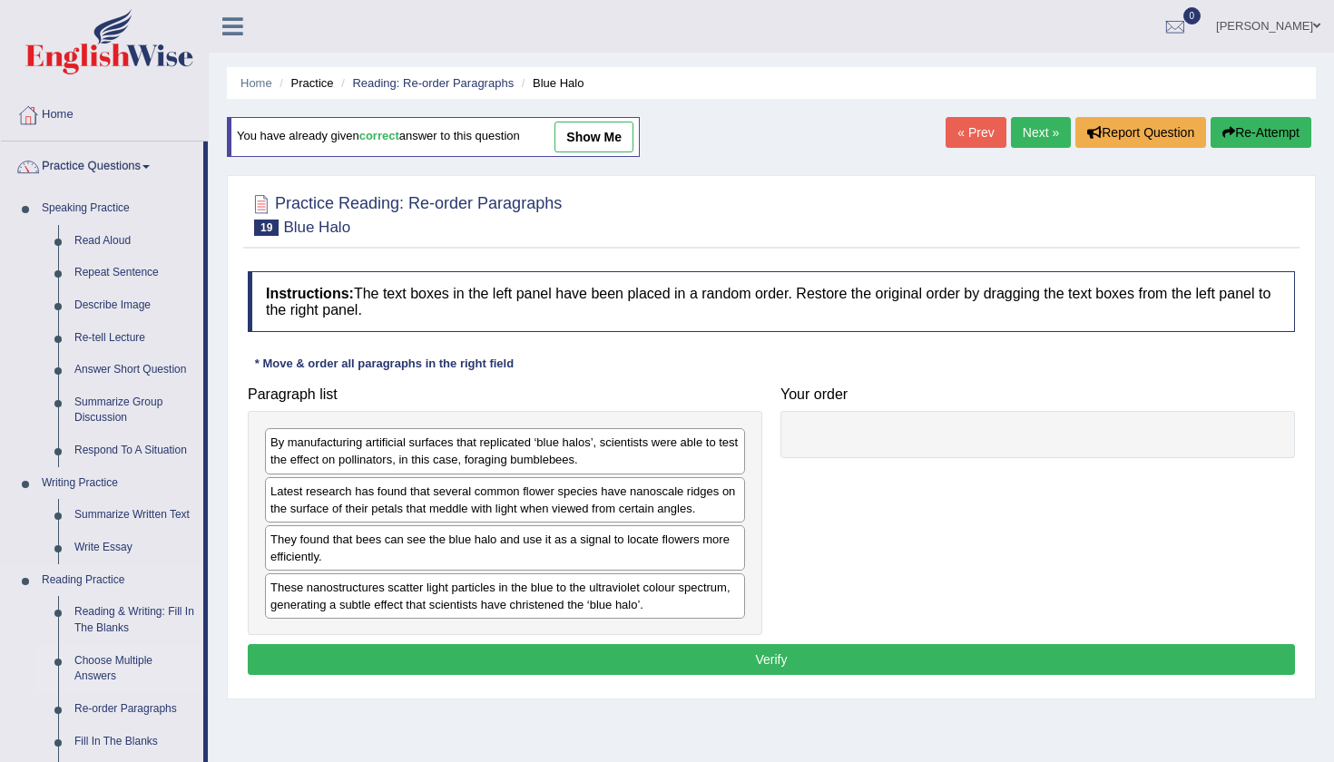
click at [123, 655] on link "Choose Multiple Answers" at bounding box center [134, 669] width 137 height 48
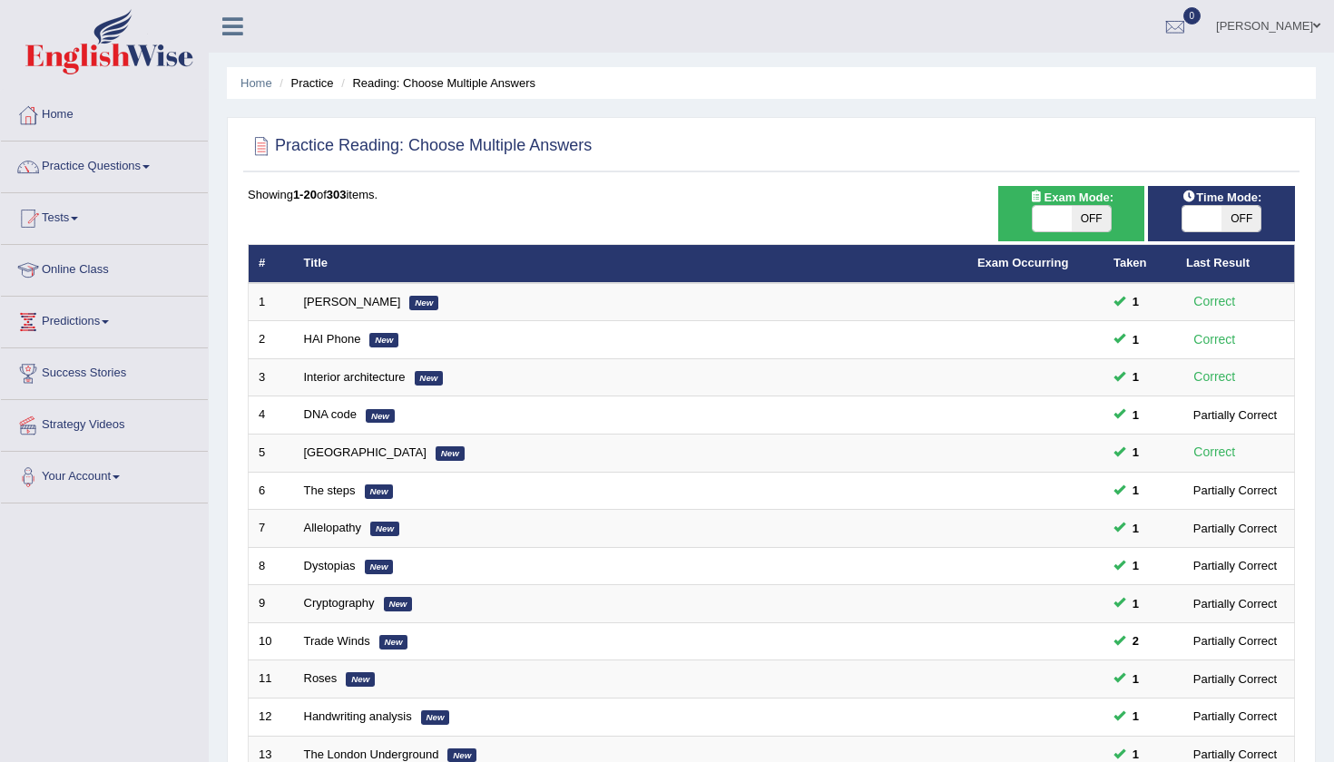
click at [1099, 224] on span "OFF" at bounding box center [1091, 218] width 39 height 25
checkbox input "true"
click at [1249, 218] on span "OFF" at bounding box center [1240, 218] width 39 height 25
checkbox input "true"
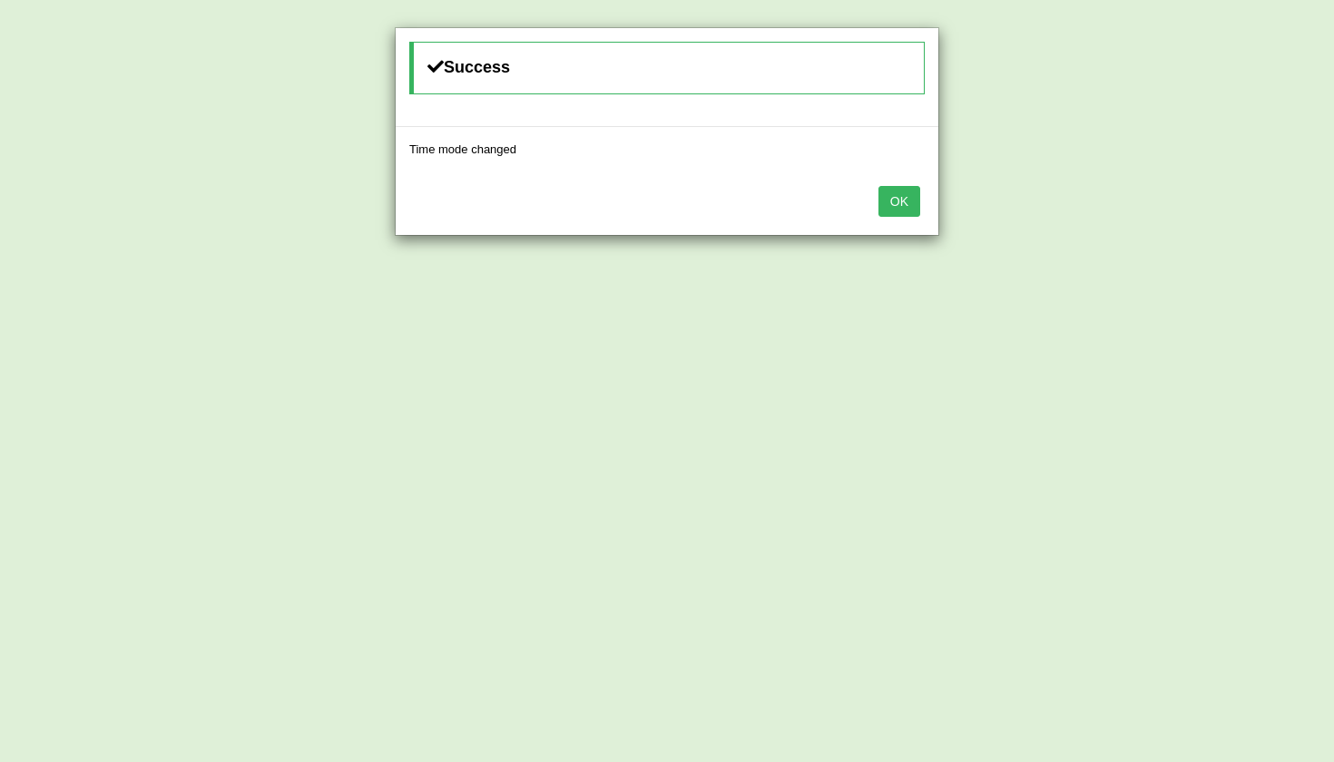
click at [905, 203] on button "OK" at bounding box center [899, 201] width 42 height 31
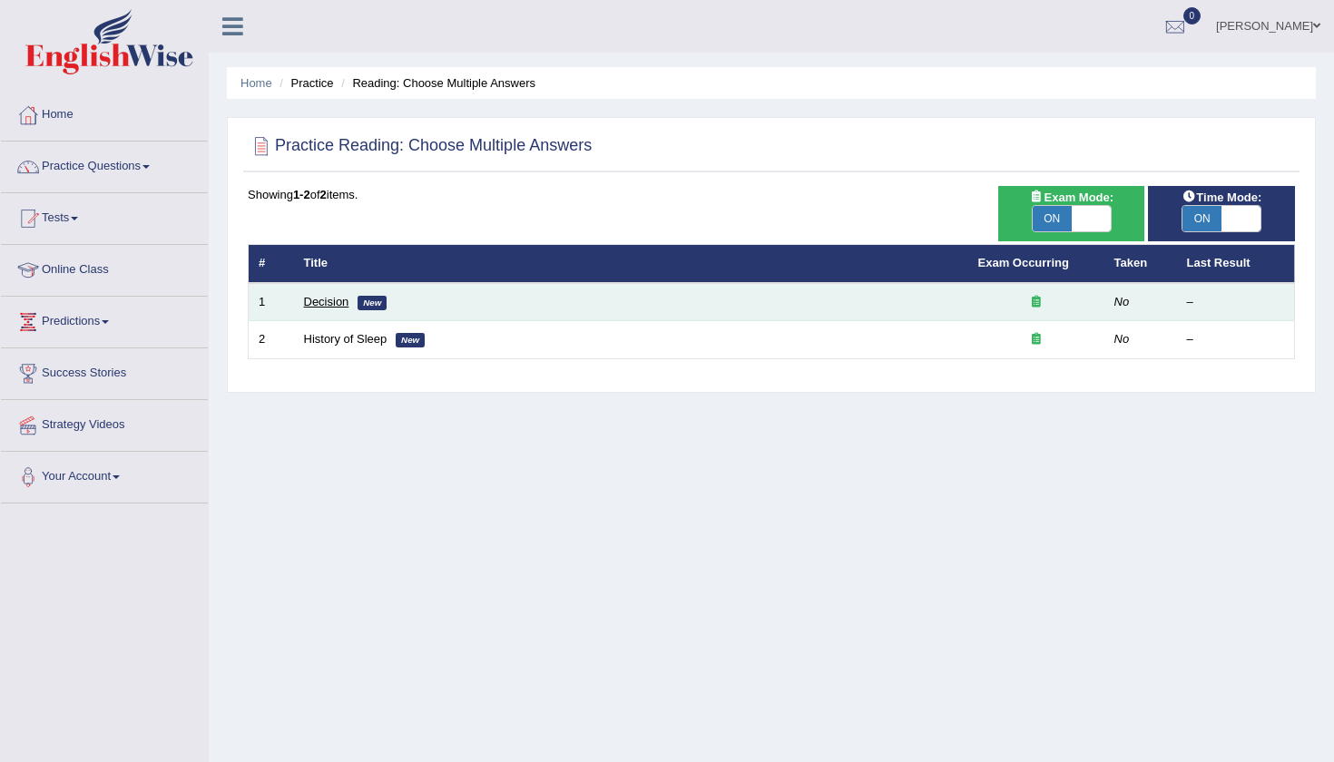
click at [313, 296] on link "Decision" at bounding box center [326, 302] width 45 height 14
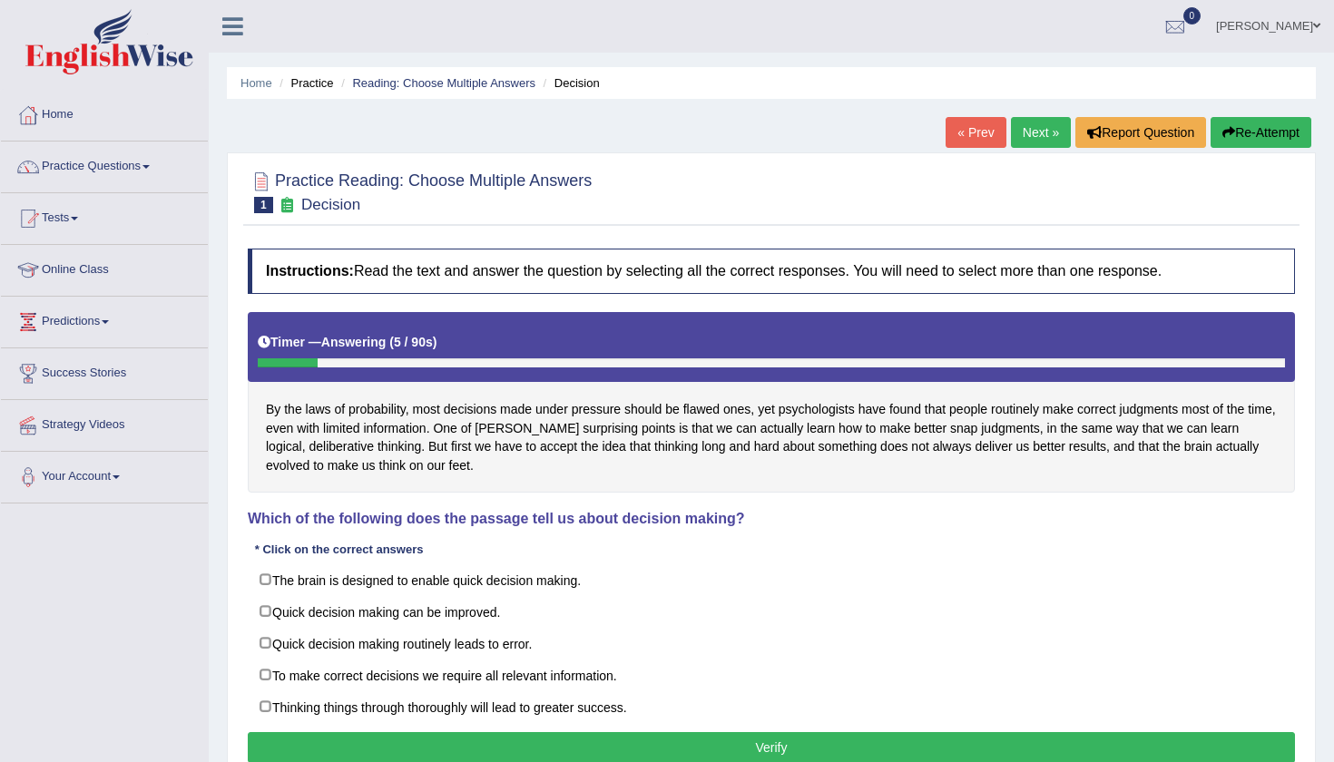
click at [1324, 578] on div "Home Practice Reading: Choose Multiple Answers Decision « Prev Next » Report Qu…" at bounding box center [771, 453] width 1125 height 907
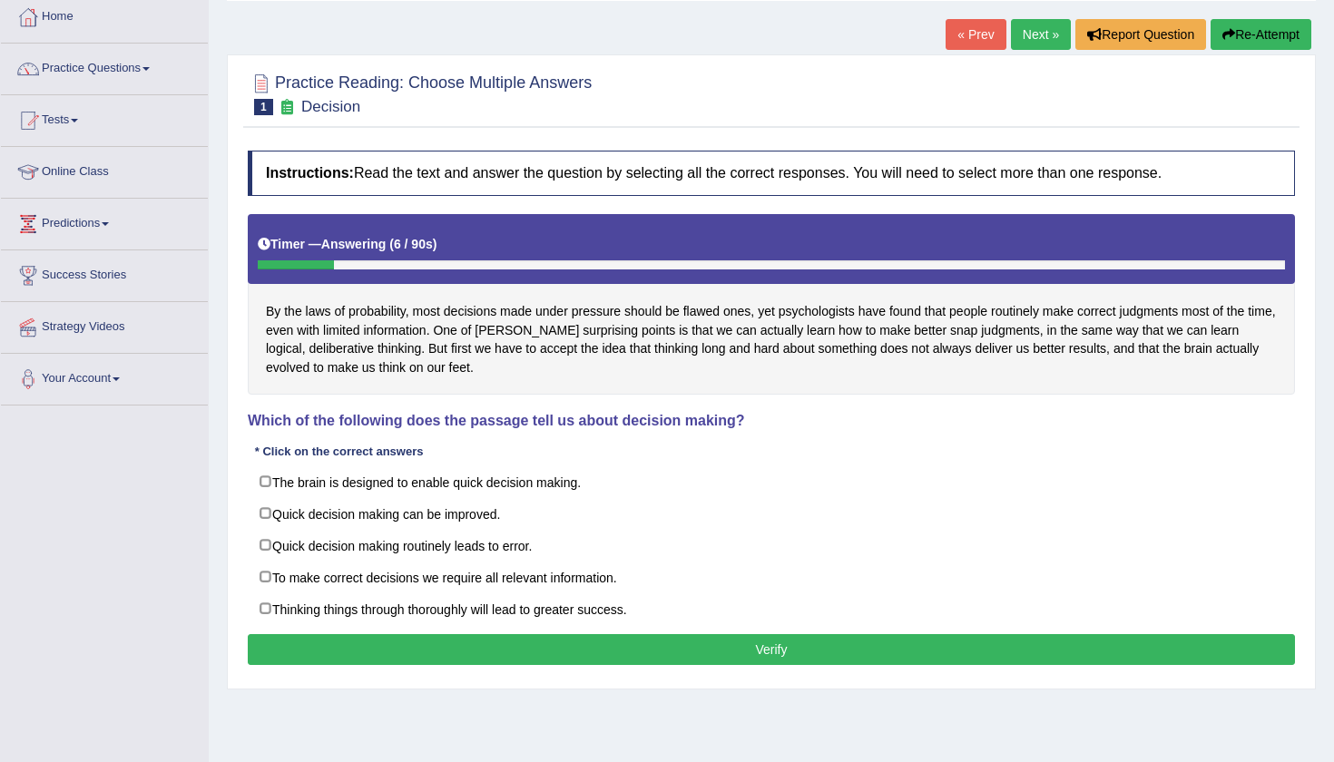
scroll to position [113, 0]
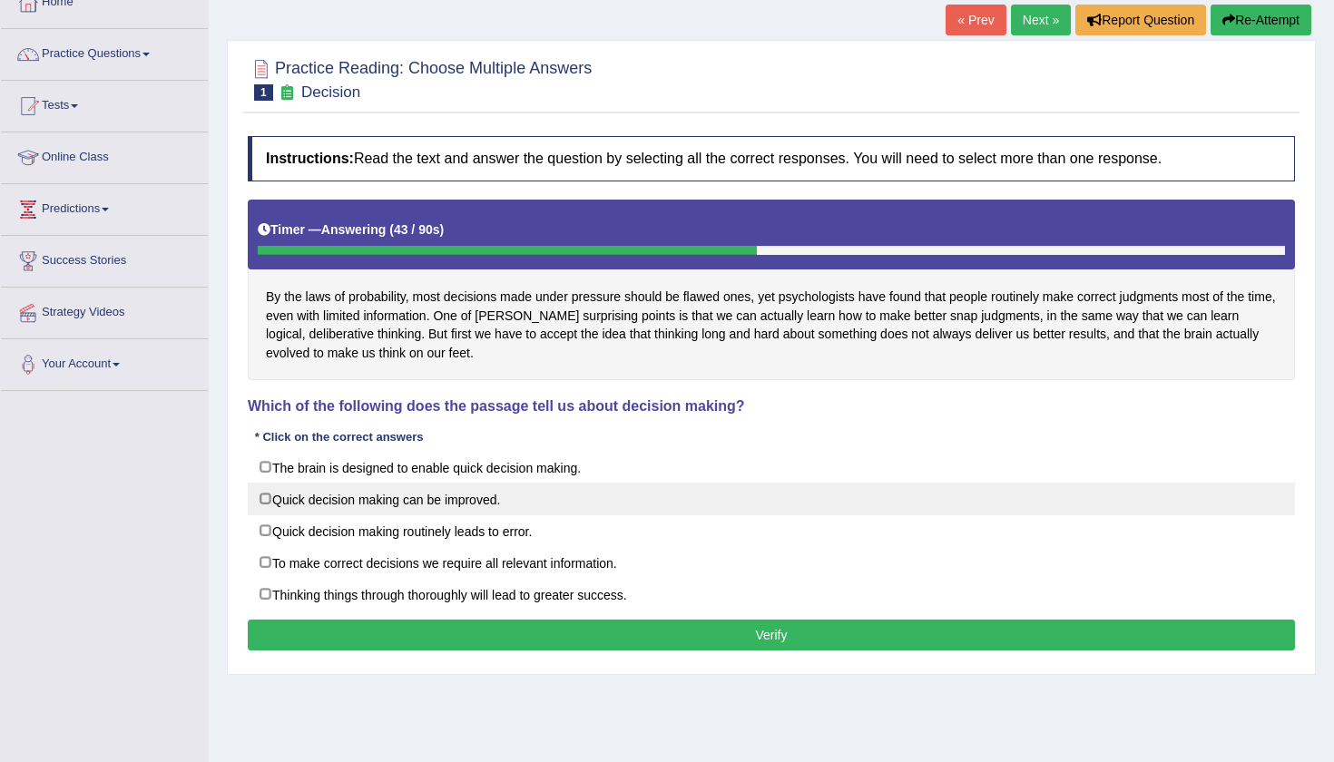
click at [266, 499] on label "Quick decision making can be improved." at bounding box center [771, 499] width 1047 height 33
checkbox input "true"
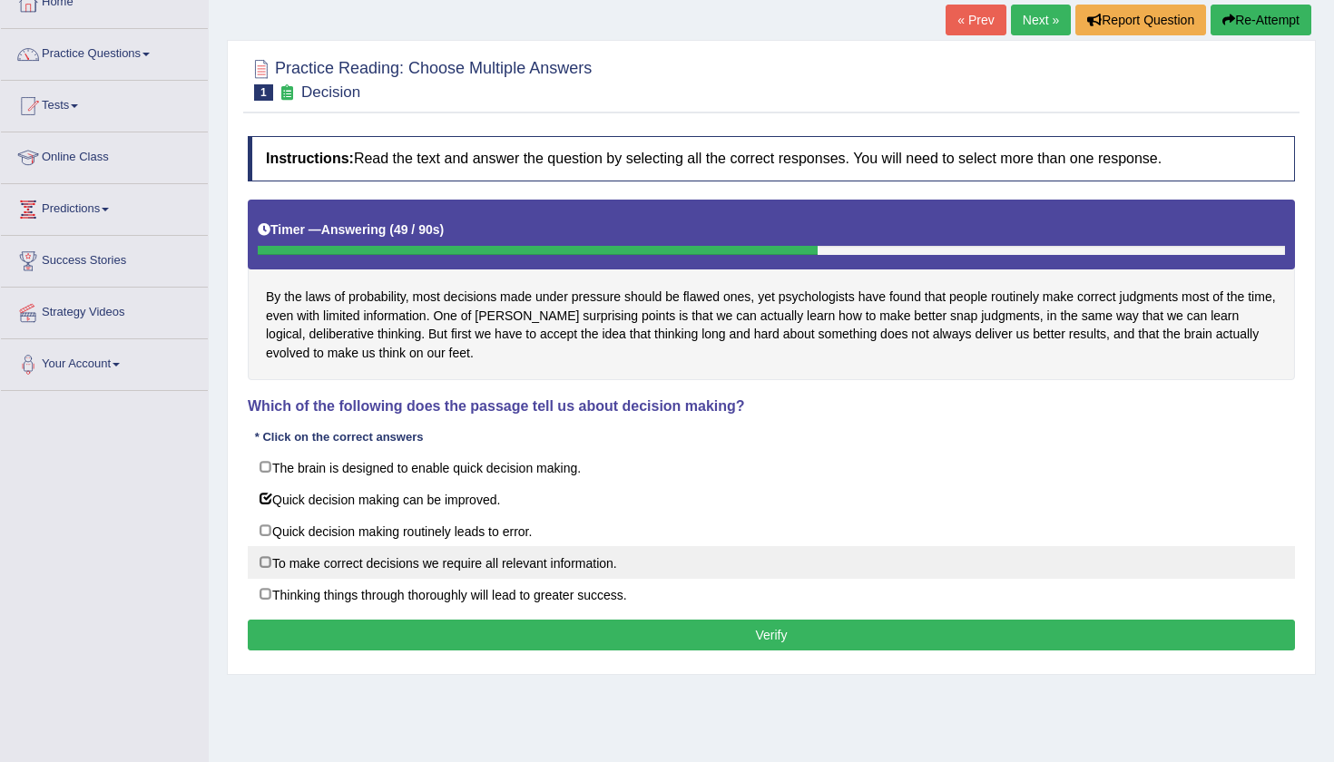
click at [267, 567] on label "To make correct decisions we require all relevant information." at bounding box center [771, 562] width 1047 height 33
checkbox input "true"
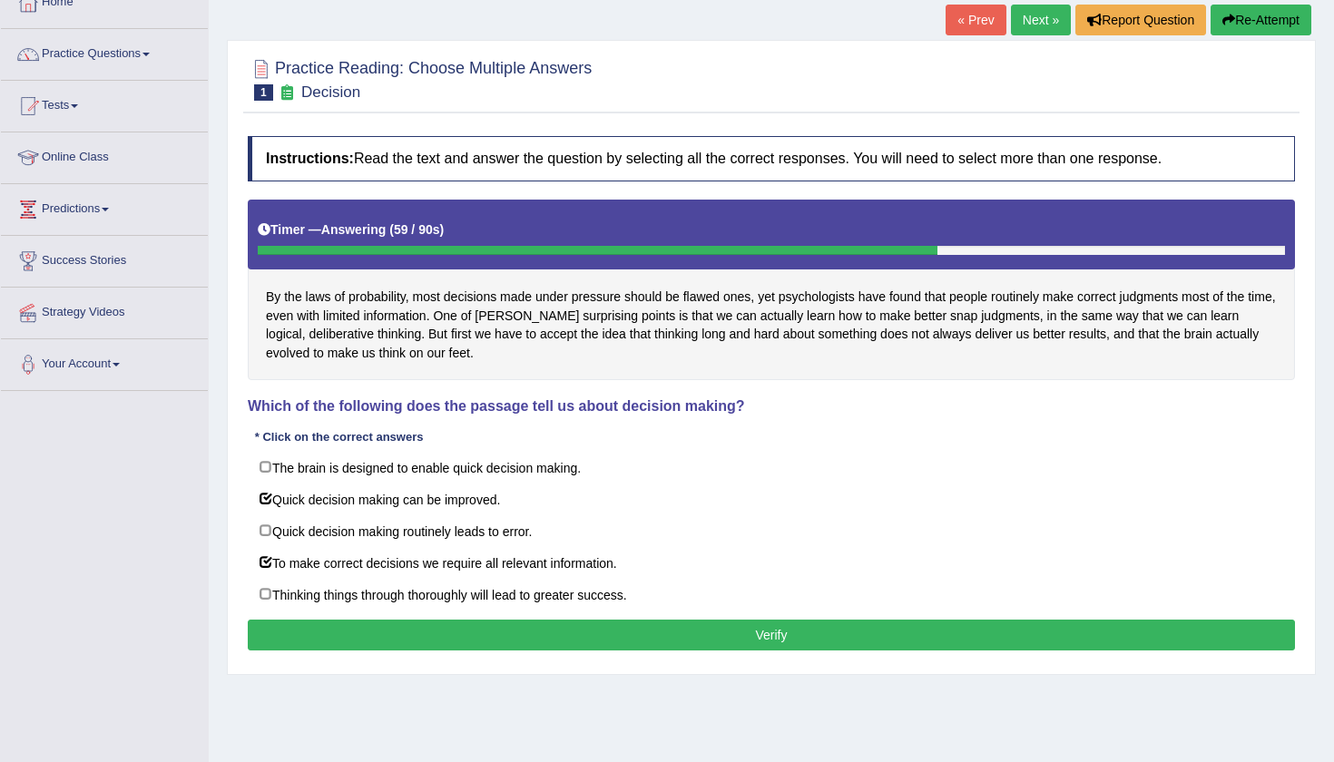
click at [631, 632] on button "Verify" at bounding box center [771, 635] width 1047 height 31
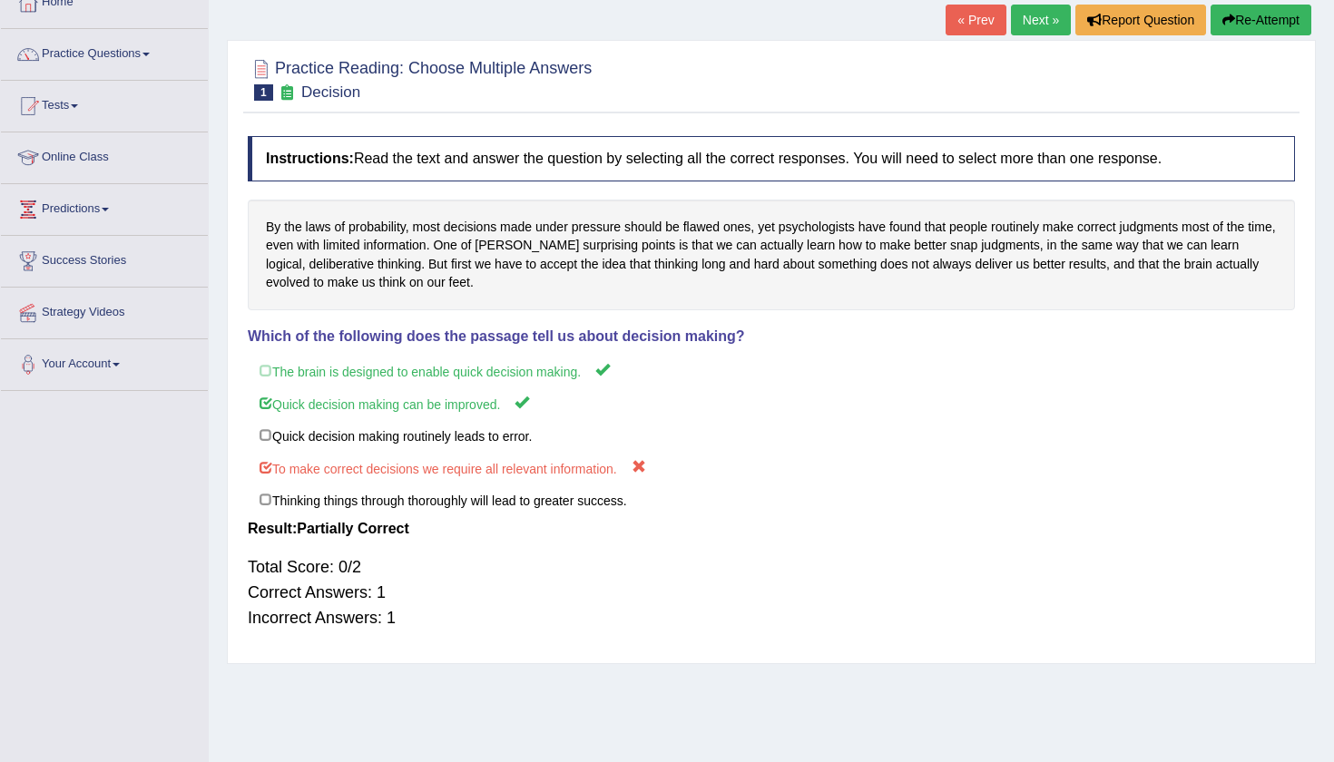
click at [1038, 19] on link "Next »" at bounding box center [1041, 20] width 60 height 31
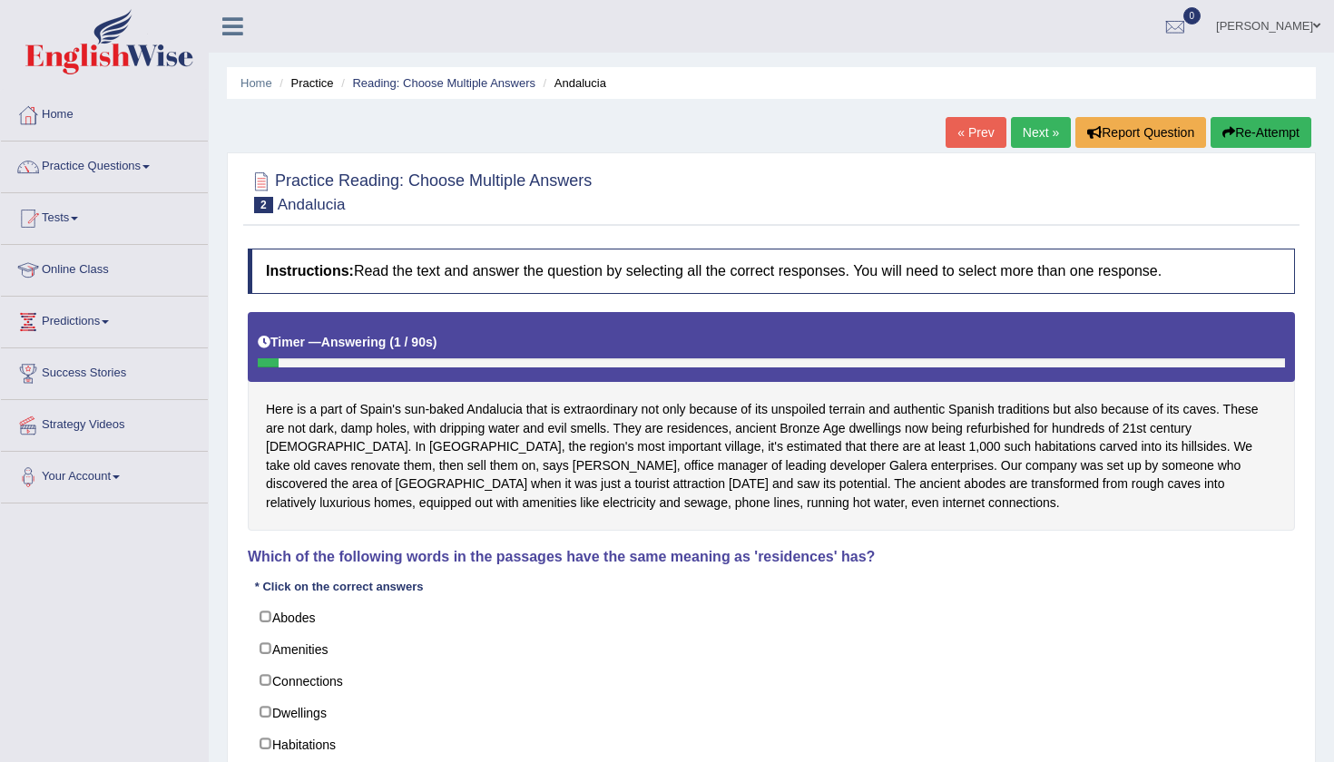
click at [1333, 444] on div "Home Practice Reading: Choose Multiple Answers Andalucia « Prev Next » Report Q…" at bounding box center [771, 453] width 1125 height 907
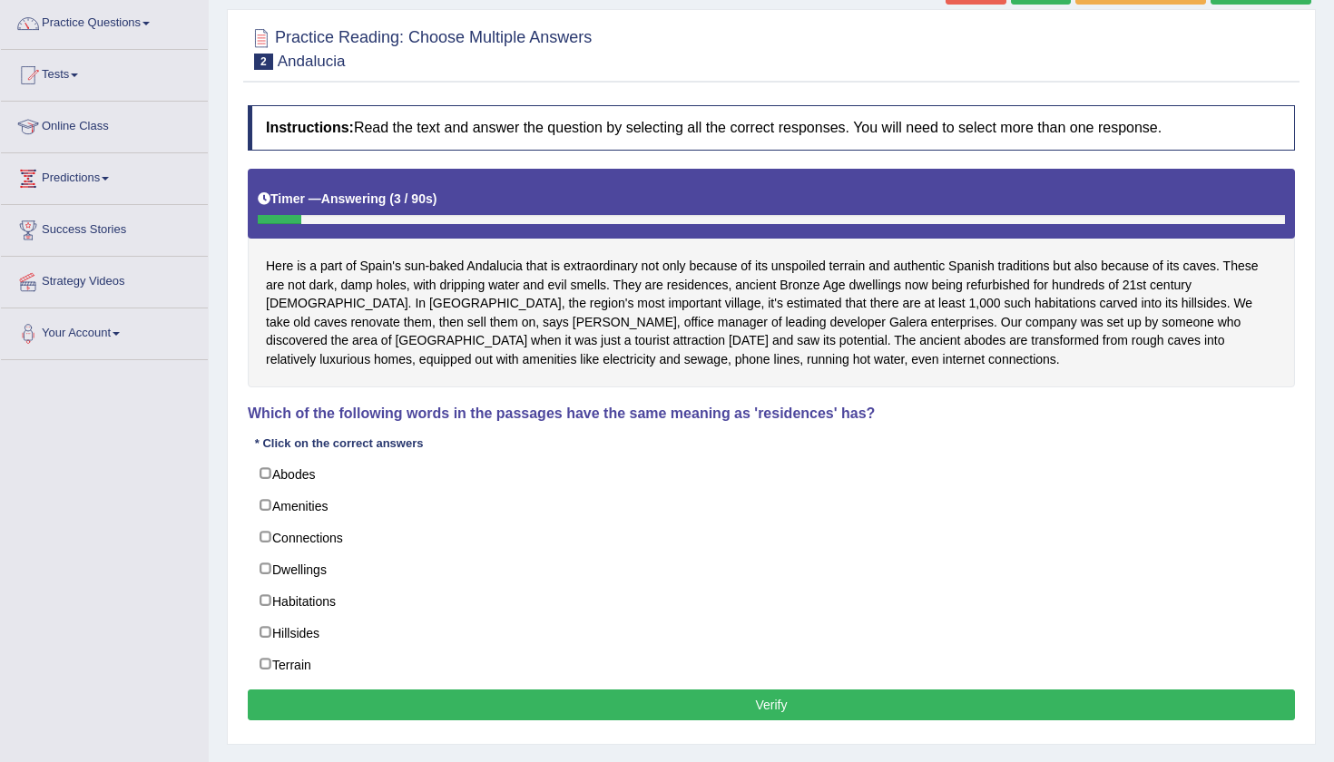
scroll to position [148, 0]
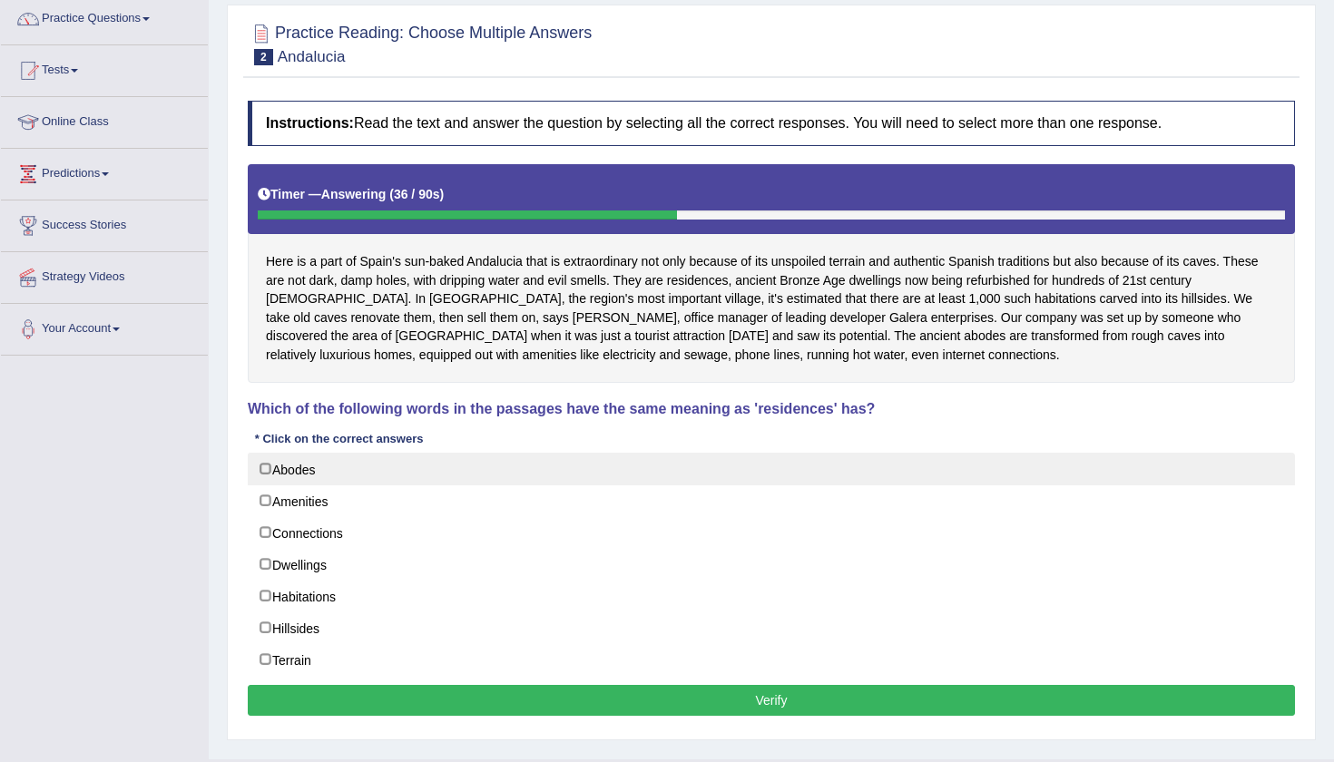
click at [269, 464] on label "Abodes" at bounding box center [771, 469] width 1047 height 33
checkbox input "true"
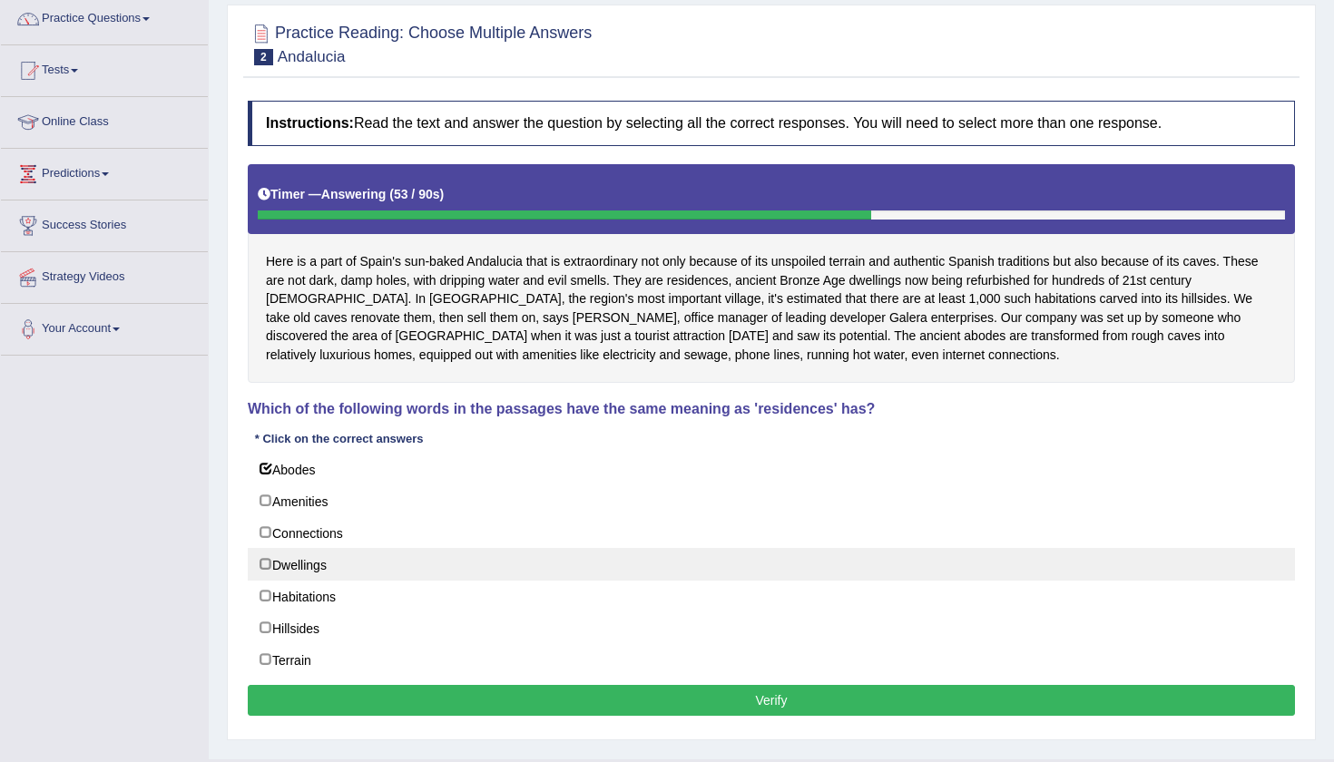
click at [264, 556] on label "Dwellings" at bounding box center [771, 564] width 1047 height 33
checkbox input "true"
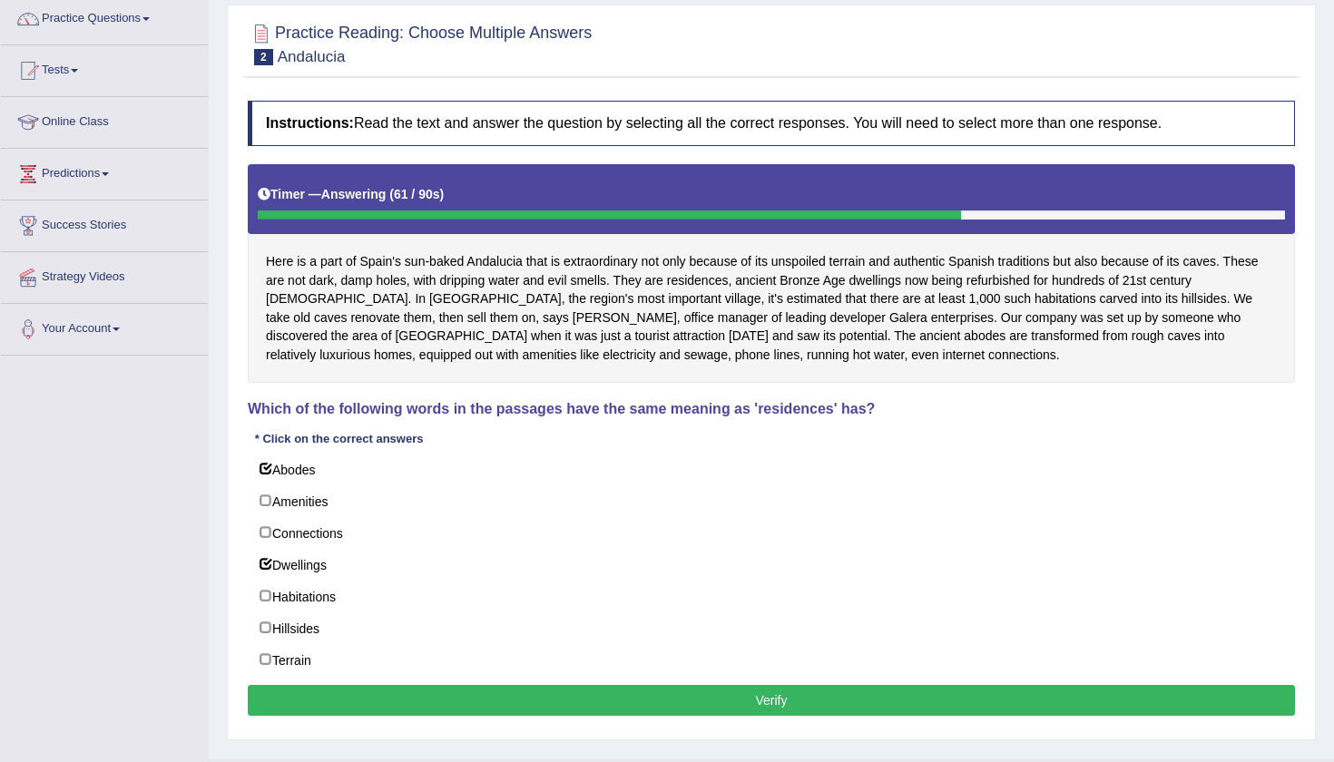
click at [633, 698] on button "Verify" at bounding box center [771, 700] width 1047 height 31
